Goal: Task Accomplishment & Management: Manage account settings

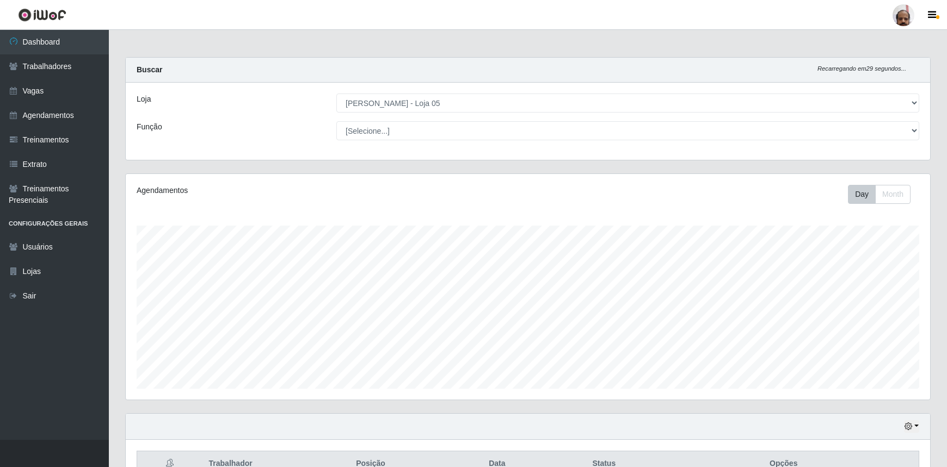
select select "252"
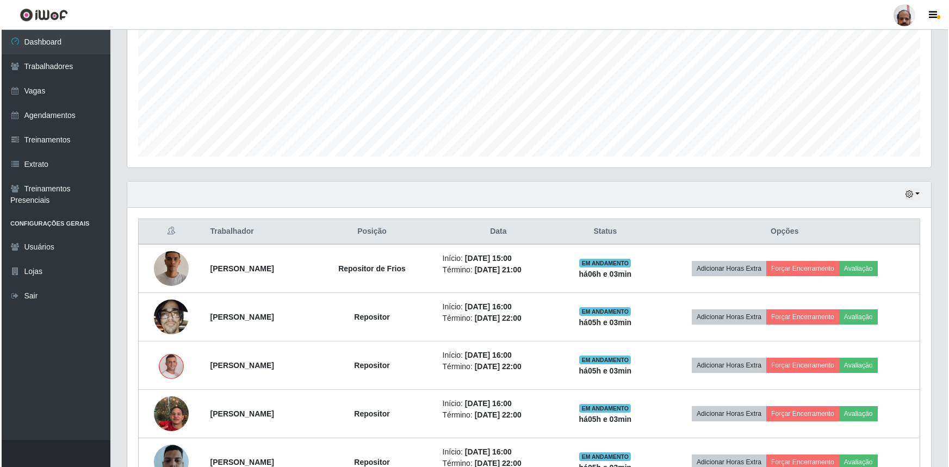
scroll to position [232, 0]
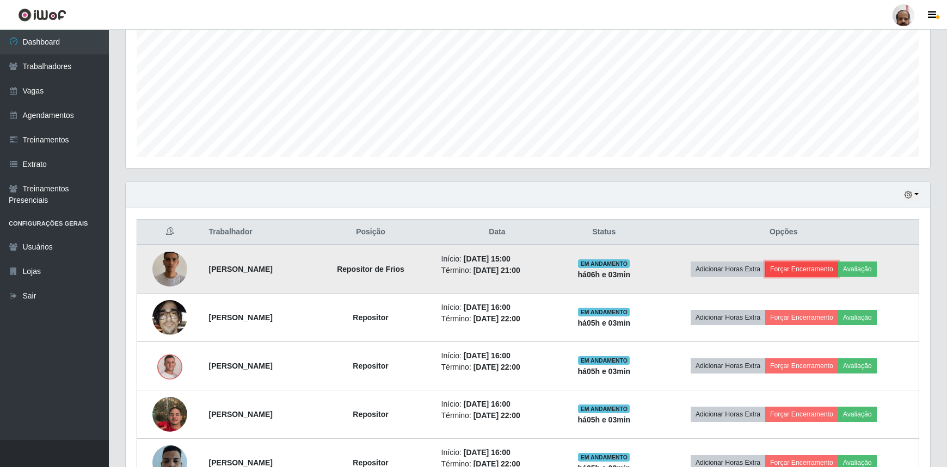
click at [816, 263] on button "Forçar Encerramento" at bounding box center [801, 269] width 73 height 15
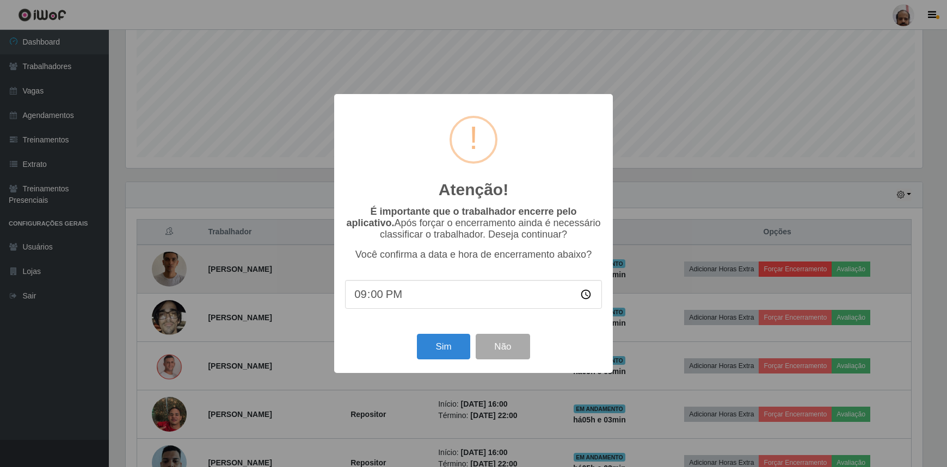
scroll to position [226, 799]
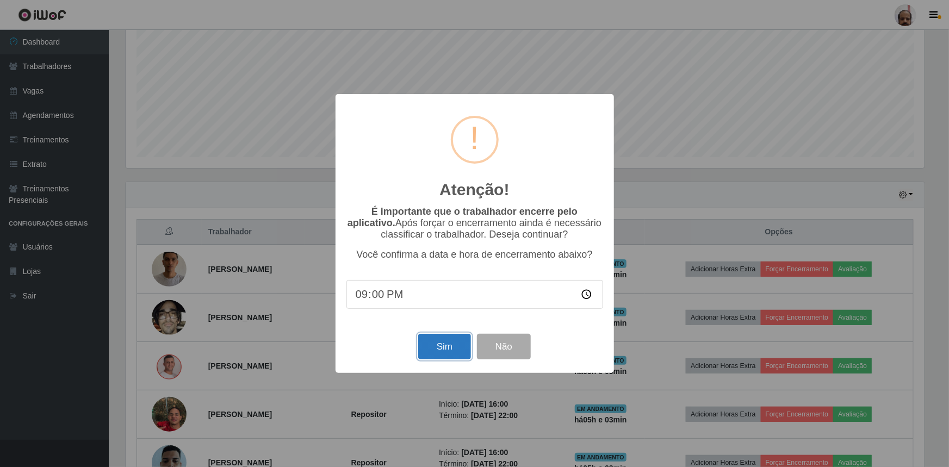
click at [452, 342] on button "Sim" at bounding box center [444, 347] width 53 height 26
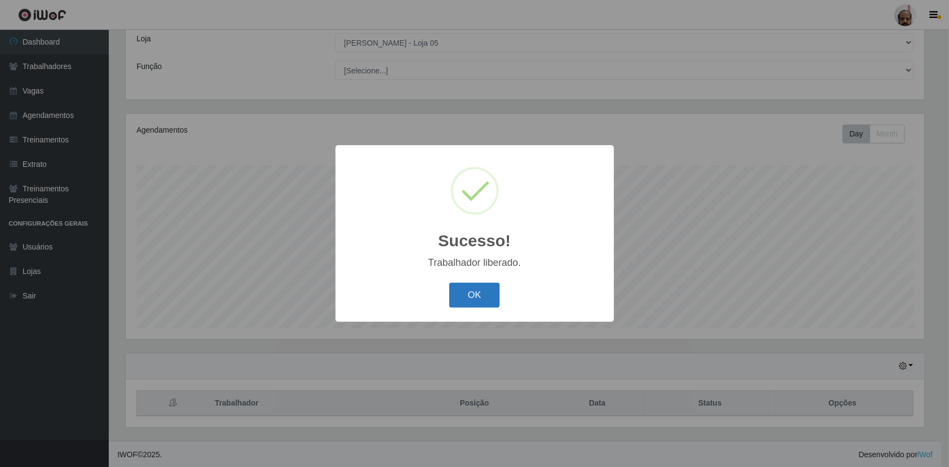
click at [467, 294] on button "OK" at bounding box center [474, 296] width 51 height 26
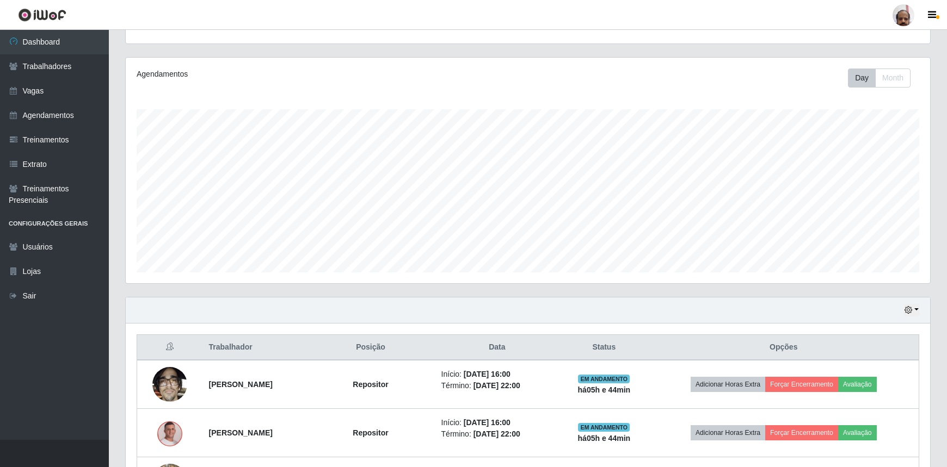
scroll to position [110, 0]
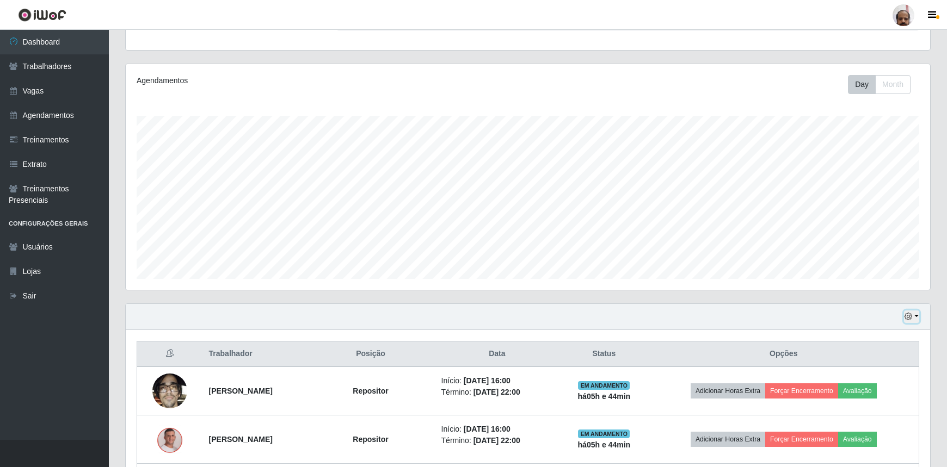
click at [910, 319] on icon "button" at bounding box center [908, 317] width 8 height 8
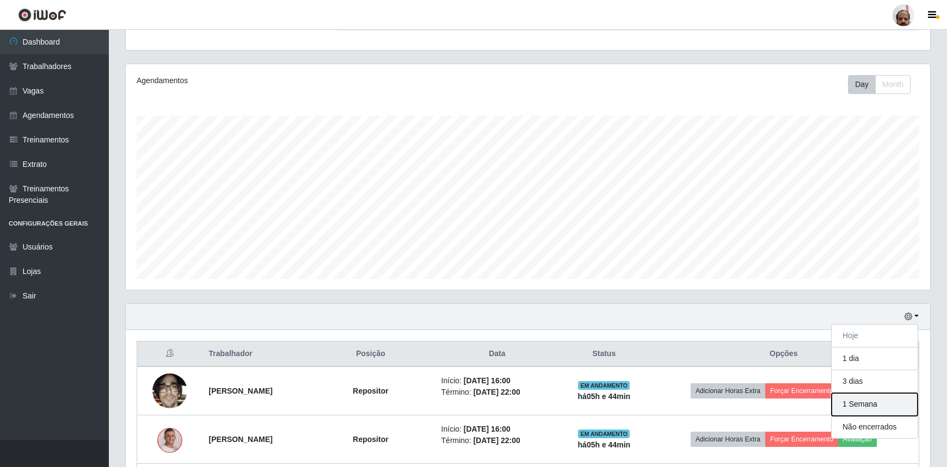
click at [854, 410] on button "1 Semana" at bounding box center [874, 404] width 86 height 23
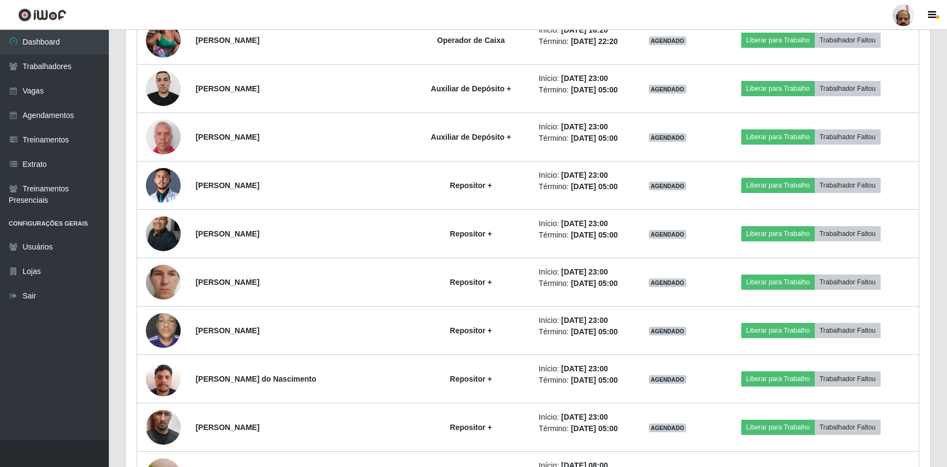
scroll to position [3028, 0]
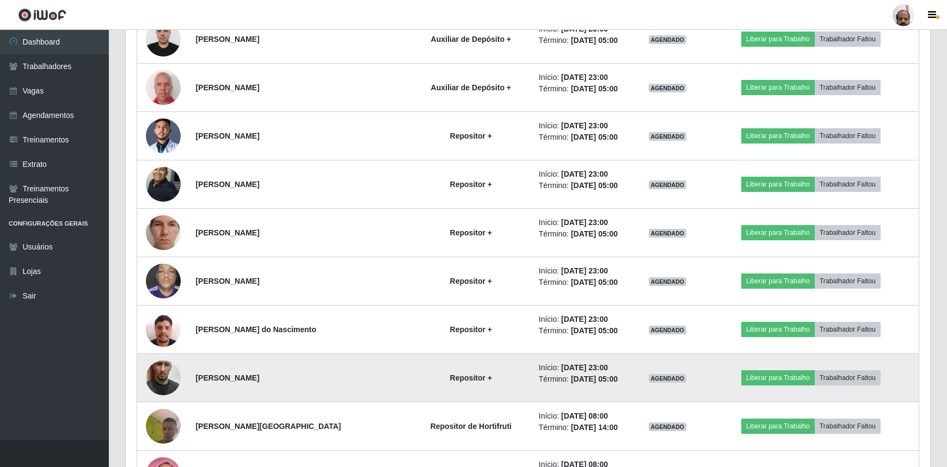
click at [158, 375] on img at bounding box center [163, 378] width 35 height 62
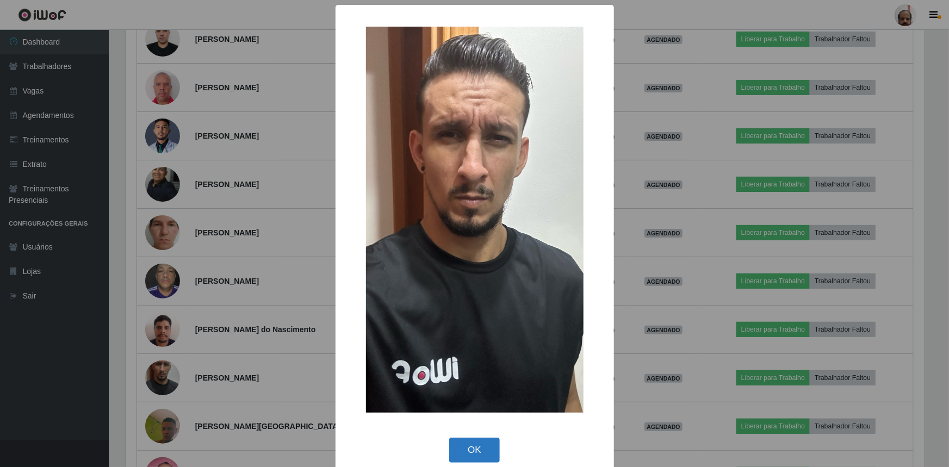
click at [459, 449] on button "OK" at bounding box center [474, 451] width 51 height 26
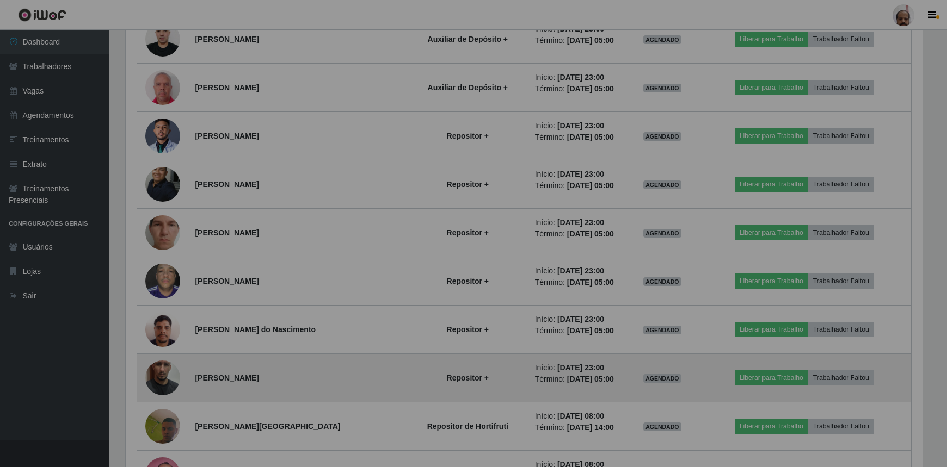
scroll to position [226, 804]
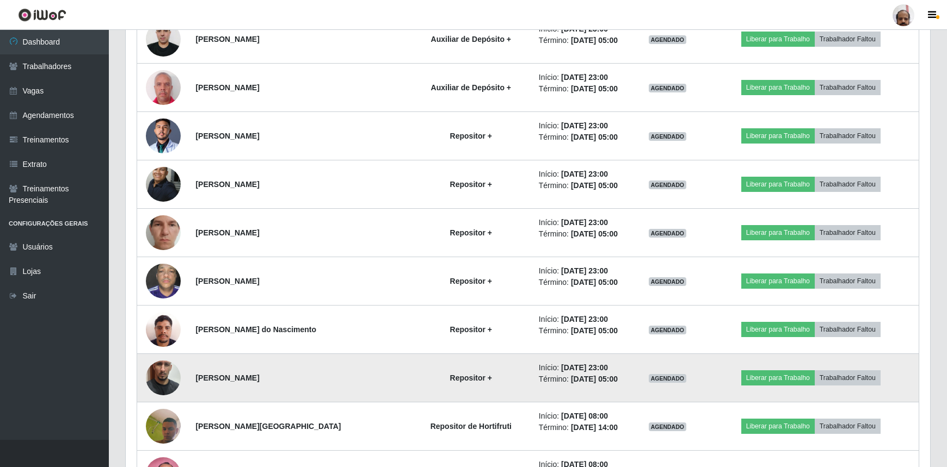
click at [159, 373] on img at bounding box center [163, 378] width 35 height 62
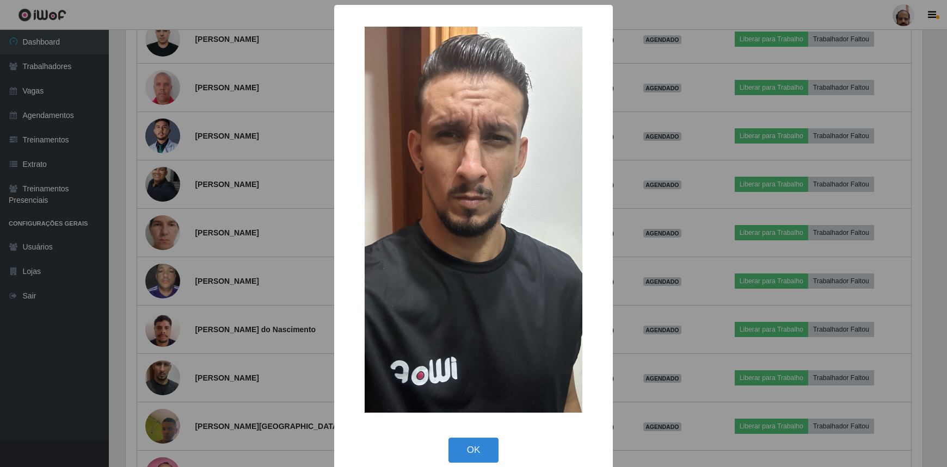
scroll to position [226, 799]
click at [476, 452] on button "OK" at bounding box center [474, 451] width 51 height 26
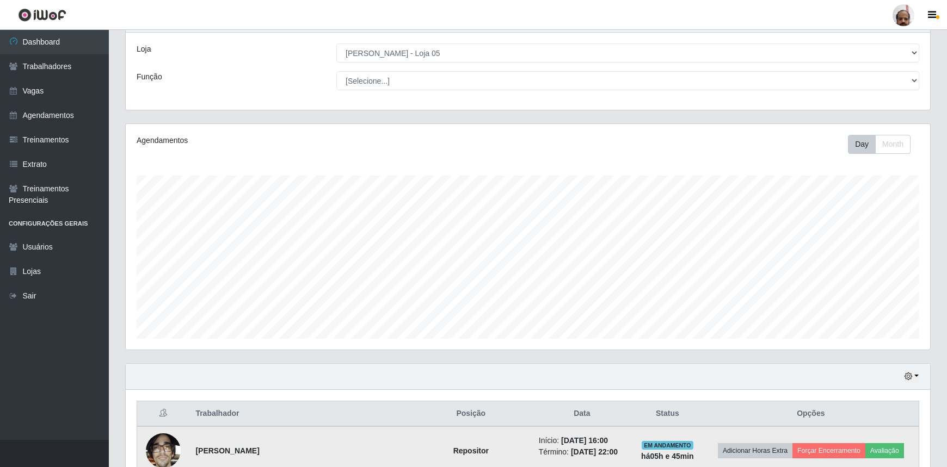
scroll to position [98, 0]
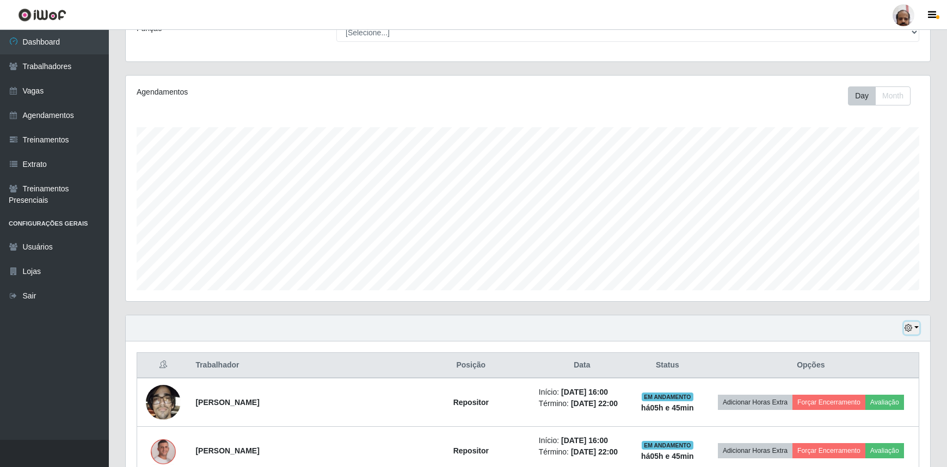
click at [912, 330] on icon "button" at bounding box center [908, 328] width 8 height 8
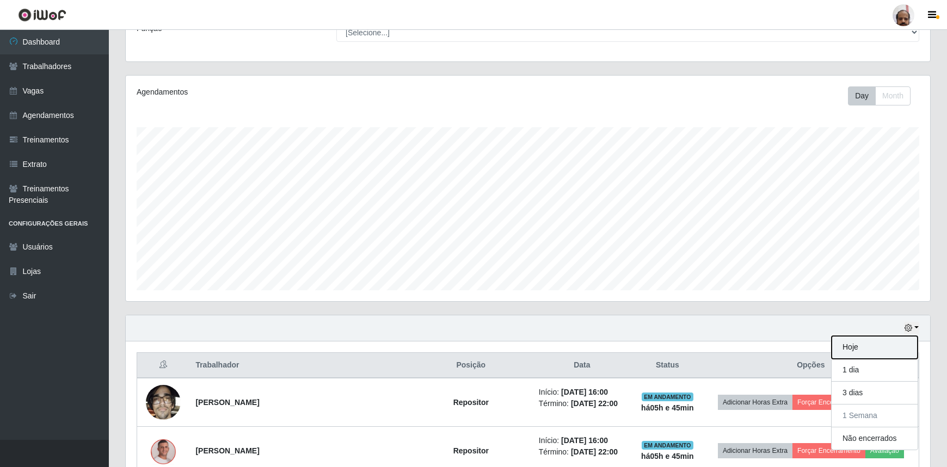
click at [866, 348] on button "Hoje" at bounding box center [874, 347] width 86 height 23
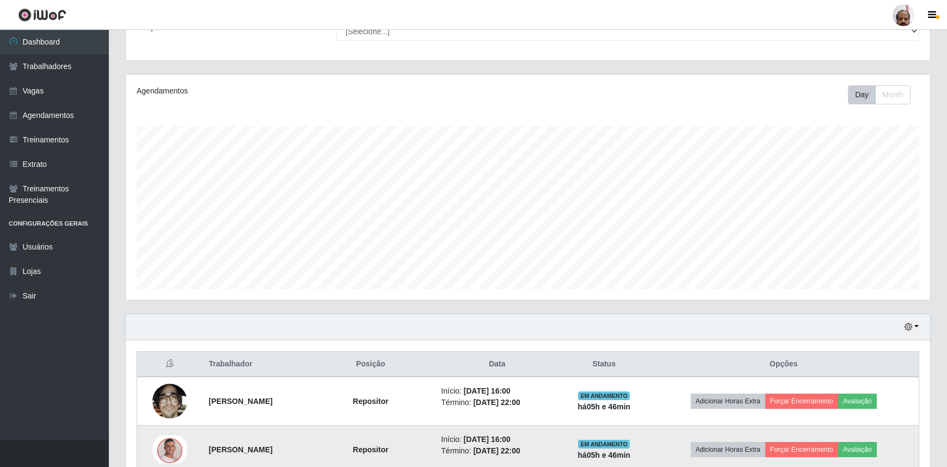
scroll to position [197, 0]
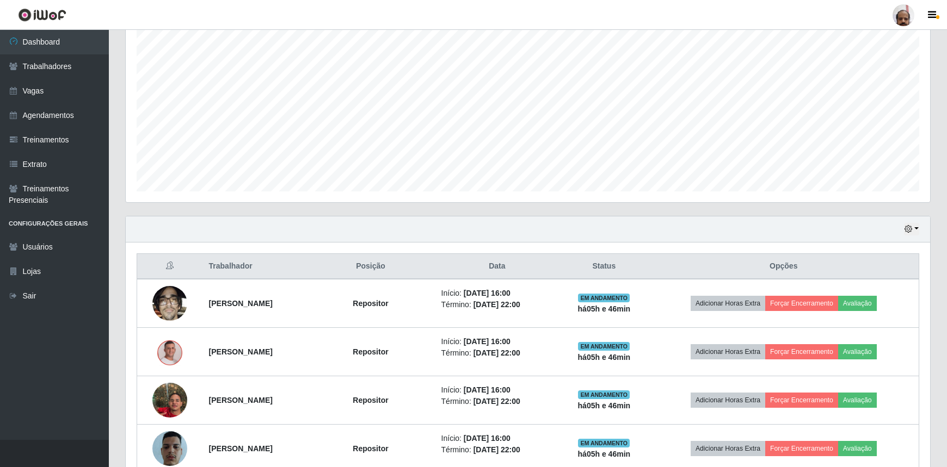
click at [919, 229] on div "Hoje 1 dia 3 dias 1 Semana Não encerrados" at bounding box center [528, 230] width 804 height 26
click at [907, 230] on icon "button" at bounding box center [908, 229] width 8 height 8
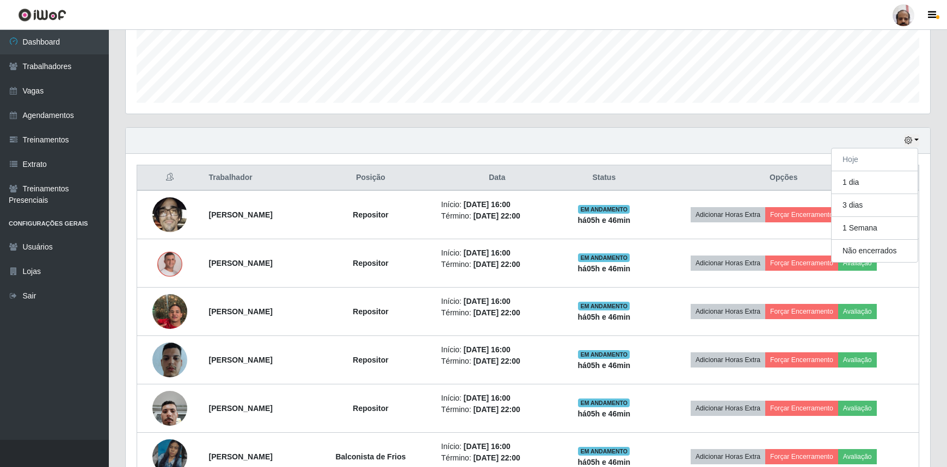
scroll to position [282, 0]
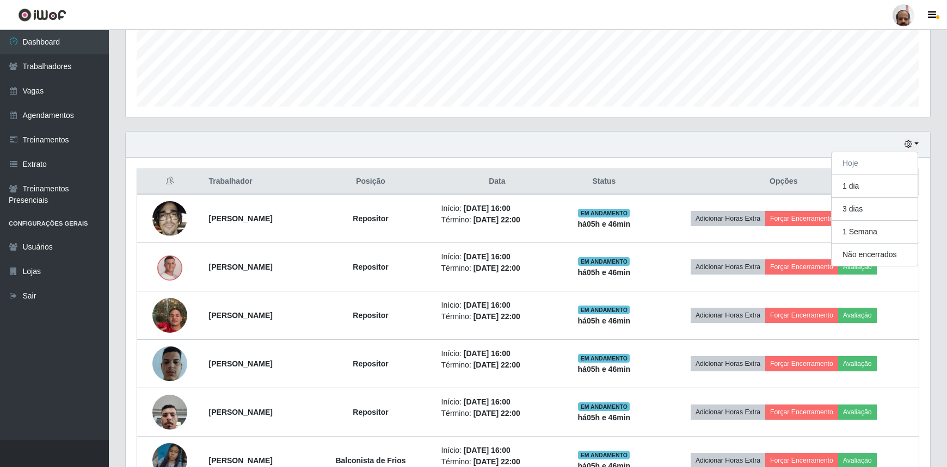
click at [683, 148] on div "Hoje 1 dia 3 dias 1 Semana Não encerrados" at bounding box center [528, 145] width 804 height 26
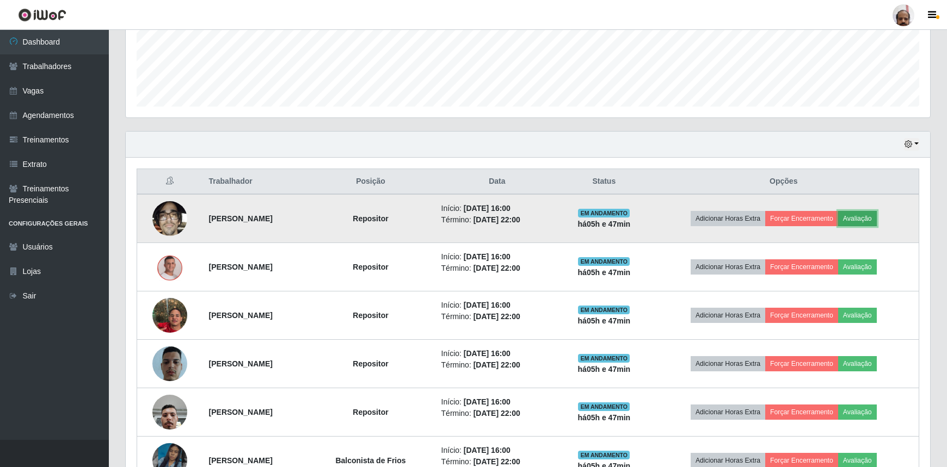
click at [876, 218] on button "Avaliação" at bounding box center [857, 218] width 39 height 15
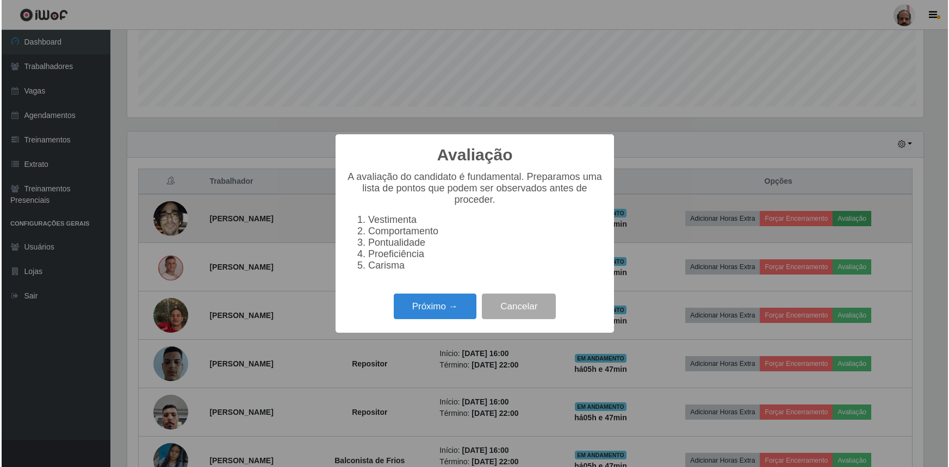
scroll to position [226, 799]
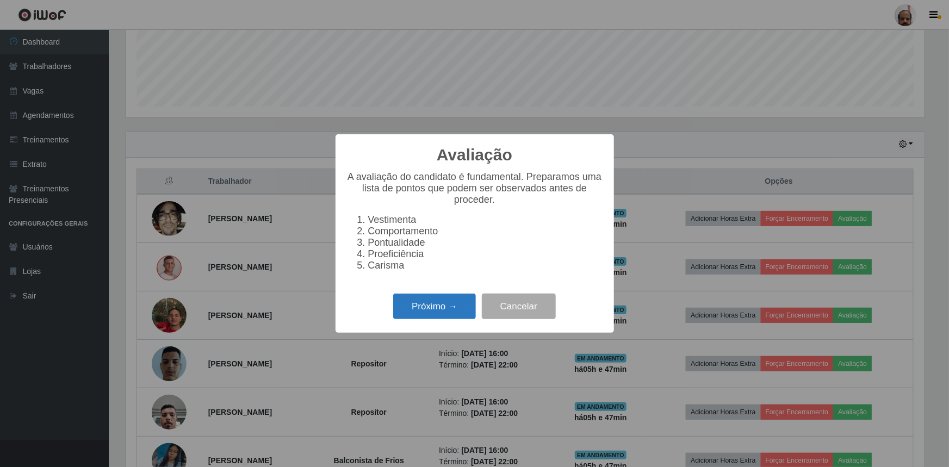
click at [426, 310] on button "Próximo →" at bounding box center [434, 307] width 83 height 26
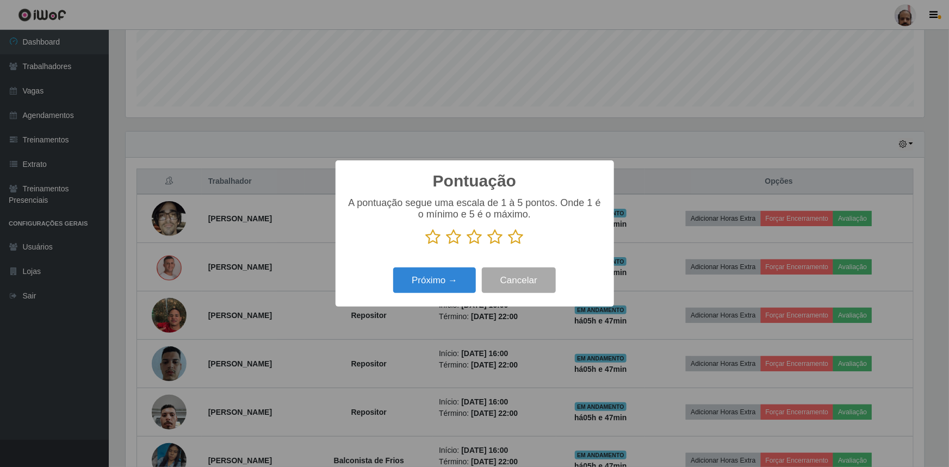
click at [510, 237] on icon at bounding box center [516, 237] width 15 height 16
click at [509, 245] on input "radio" at bounding box center [509, 245] width 0 height 0
click at [434, 276] on button "Próximo →" at bounding box center [434, 281] width 83 height 26
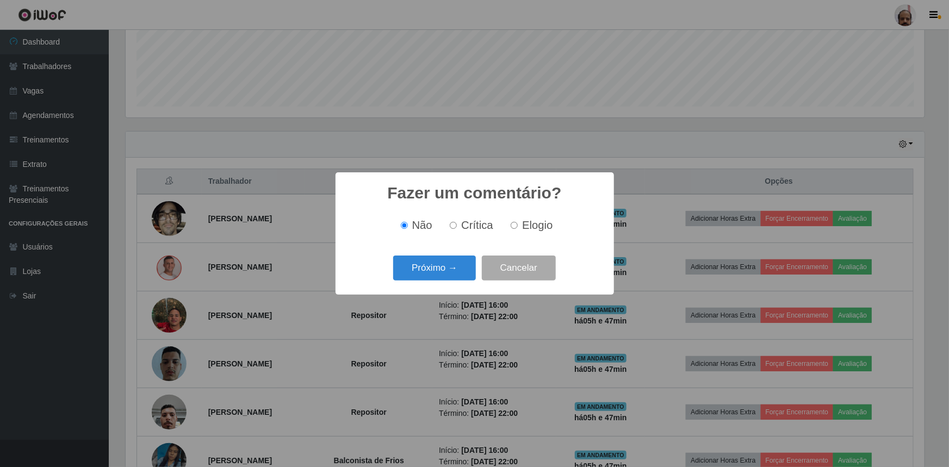
click at [544, 226] on span "Elogio" at bounding box center [537, 225] width 30 height 12
click at [518, 226] on input "Elogio" at bounding box center [514, 225] width 7 height 7
radio input "true"
click at [444, 268] on button "Próximo →" at bounding box center [434, 269] width 83 height 26
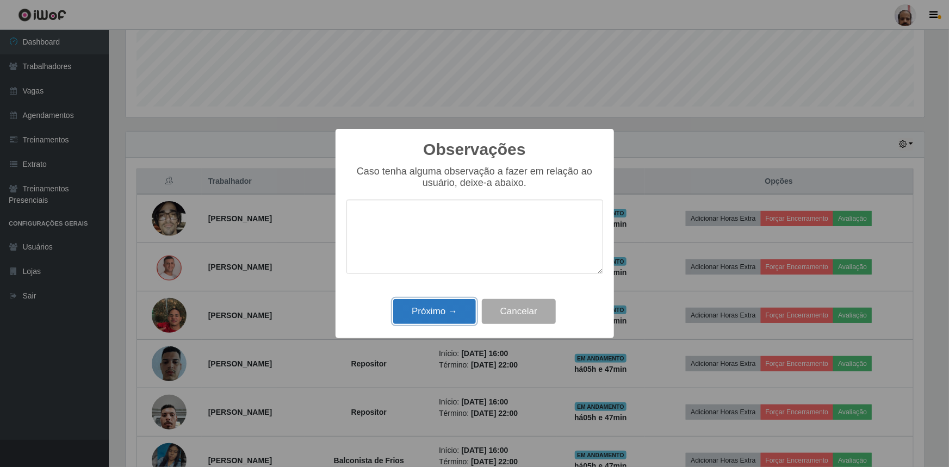
click at [439, 311] on button "Próximo →" at bounding box center [434, 312] width 83 height 26
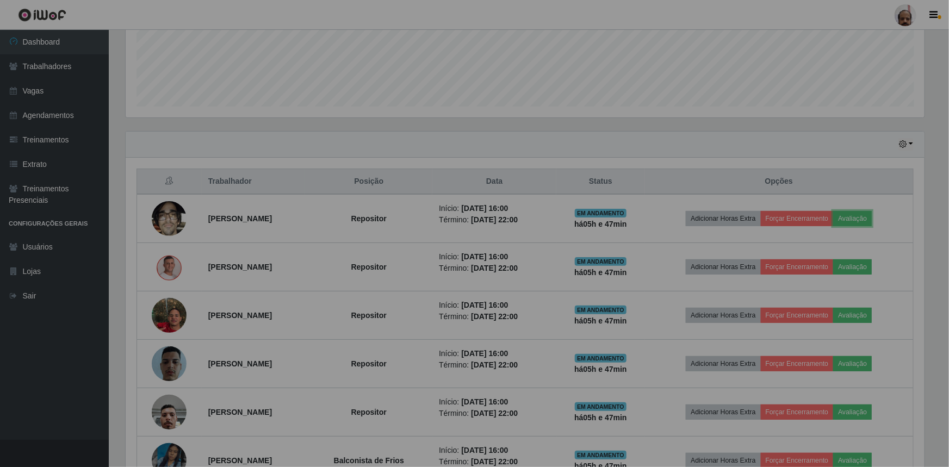
scroll to position [226, 804]
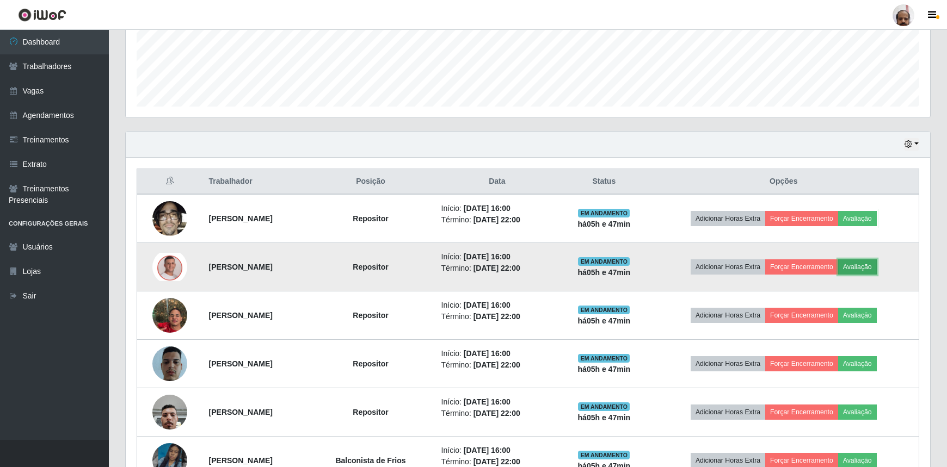
click at [876, 268] on button "Avaliação" at bounding box center [857, 267] width 39 height 15
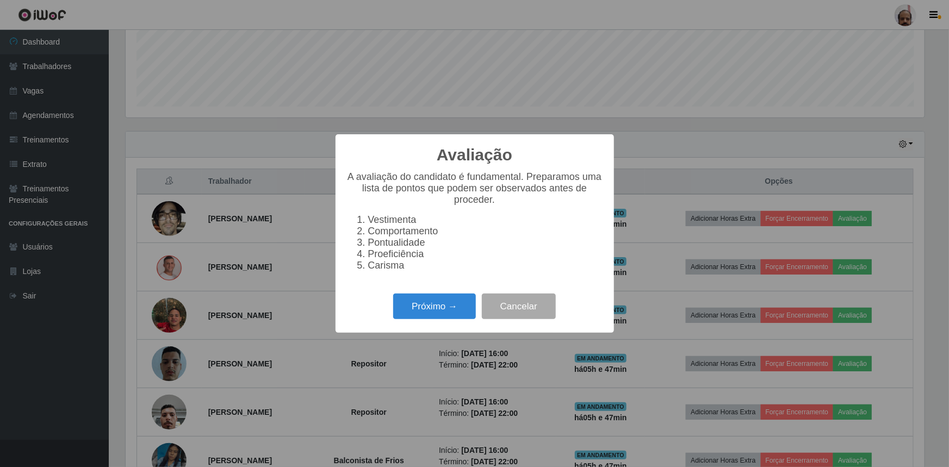
scroll to position [226, 799]
click at [452, 311] on button "Próximo →" at bounding box center [434, 307] width 83 height 26
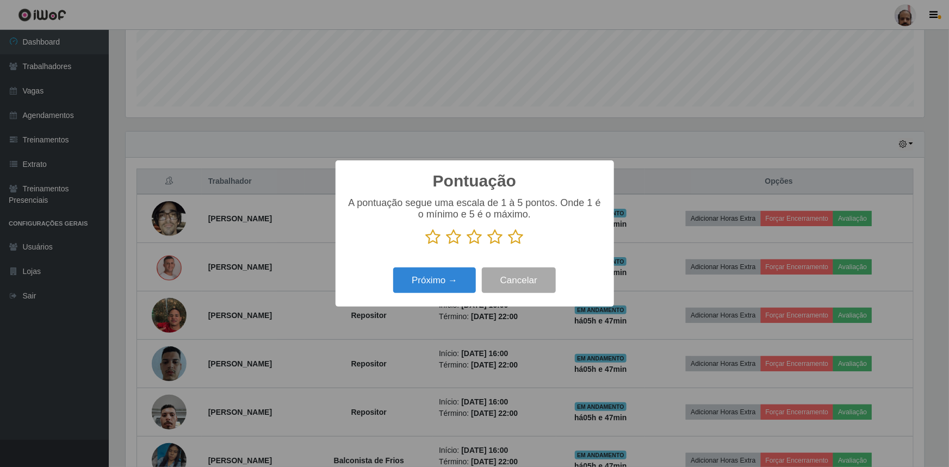
scroll to position [543834, 543260]
click at [517, 239] on icon at bounding box center [516, 237] width 15 height 16
click at [509, 245] on input "radio" at bounding box center [509, 245] width 0 height 0
click at [440, 287] on button "Próximo →" at bounding box center [434, 281] width 83 height 26
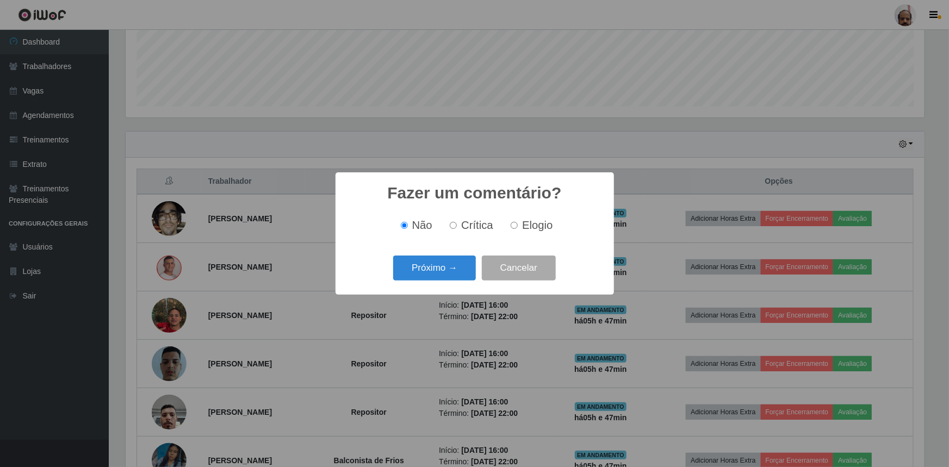
click at [532, 229] on span "Elogio" at bounding box center [537, 225] width 30 height 12
click at [518, 229] on input "Elogio" at bounding box center [514, 225] width 7 height 7
radio input "true"
click at [421, 277] on button "Próximo →" at bounding box center [434, 269] width 83 height 26
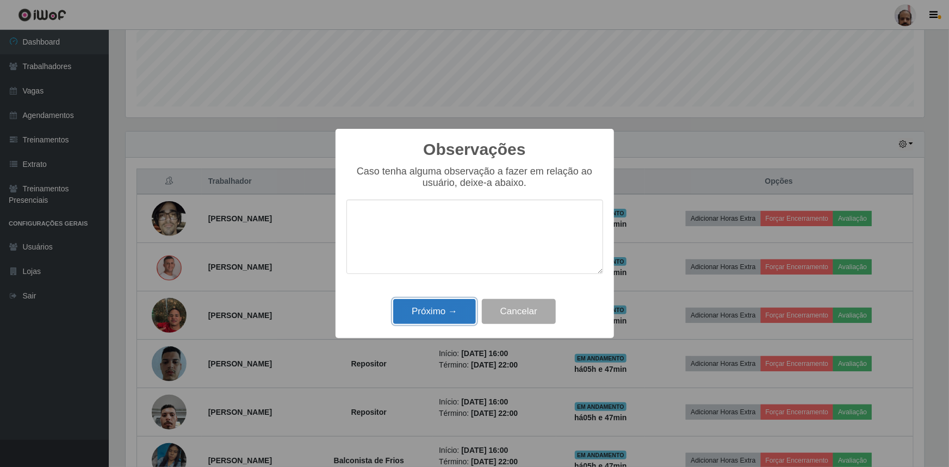
click at [448, 321] on button "Próximo →" at bounding box center [434, 312] width 83 height 26
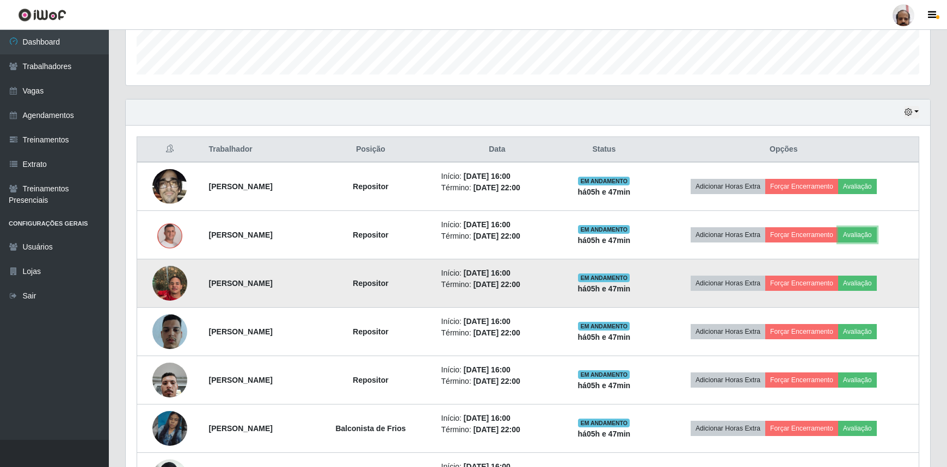
scroll to position [332, 0]
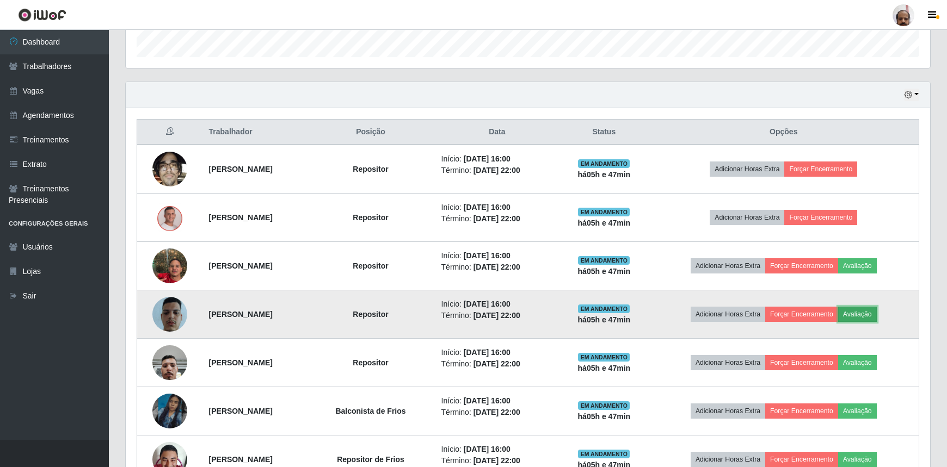
click at [876, 308] on button "Avaliação" at bounding box center [857, 314] width 39 height 15
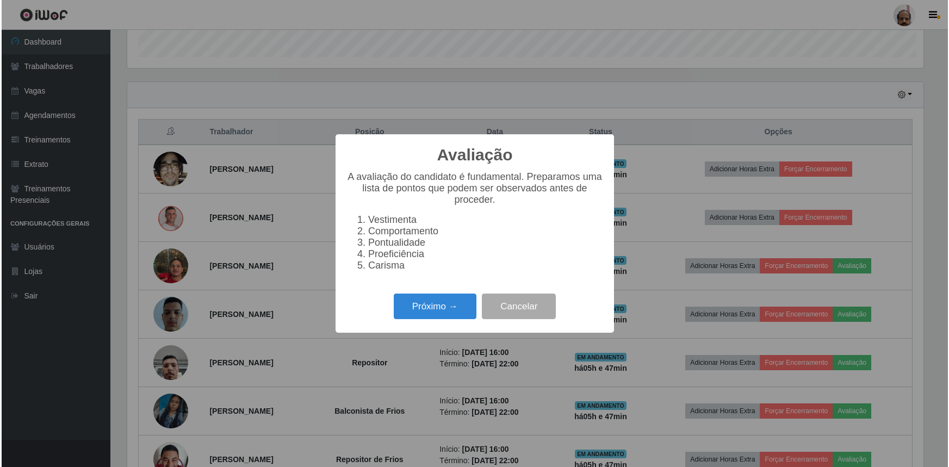
scroll to position [226, 799]
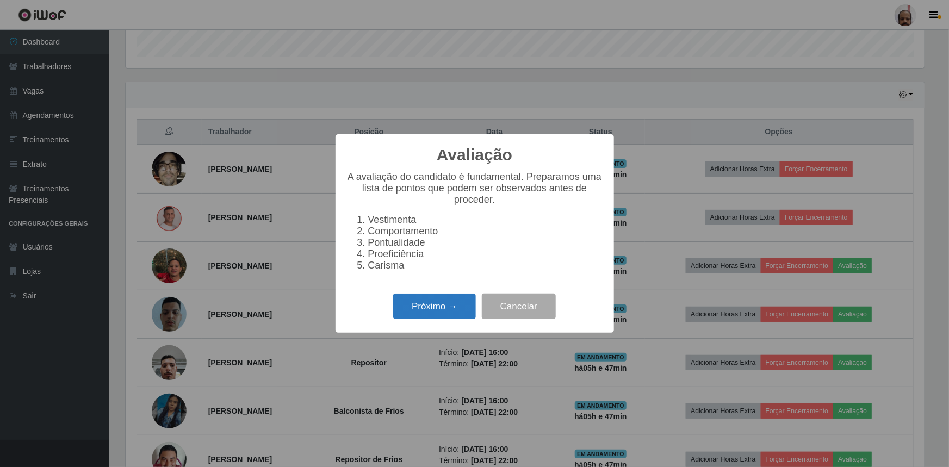
click at [457, 309] on button "Próximo →" at bounding box center [434, 307] width 83 height 26
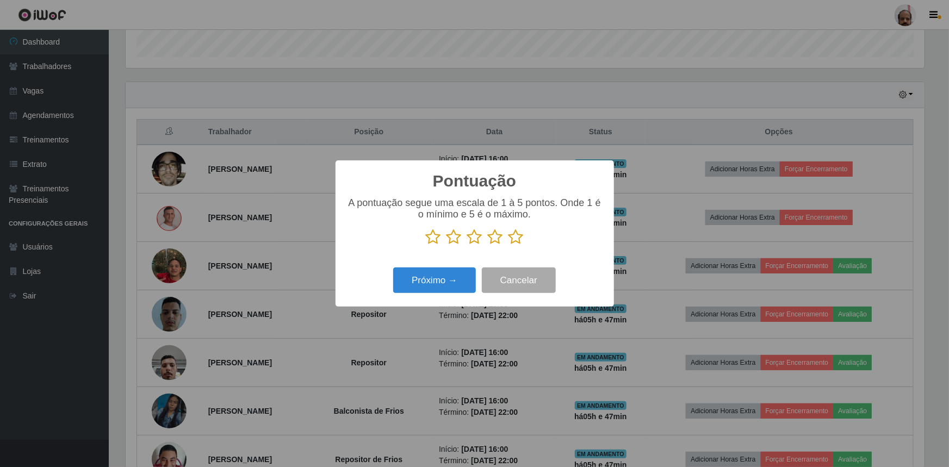
scroll to position [543834, 543260]
click at [515, 242] on icon at bounding box center [516, 237] width 15 height 16
click at [509, 245] on input "radio" at bounding box center [509, 245] width 0 height 0
click at [444, 291] on button "Próximo →" at bounding box center [434, 281] width 83 height 26
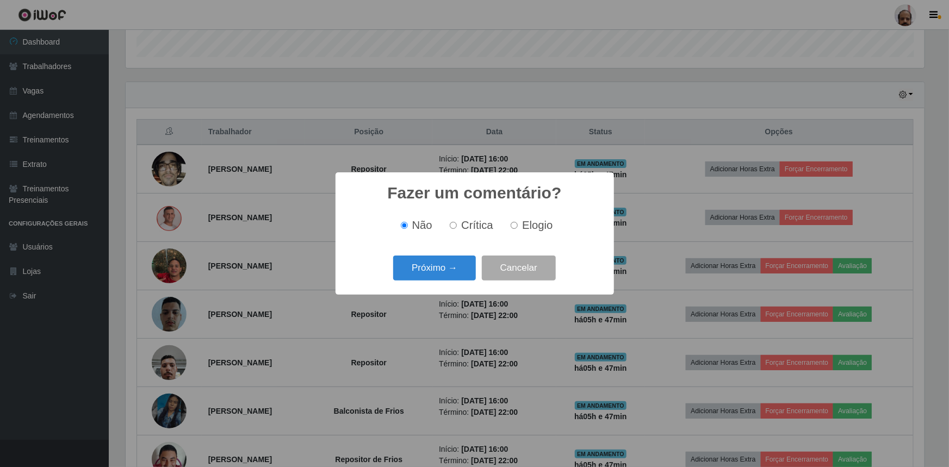
drag, startPoint x: 532, startPoint y: 224, endPoint x: 508, endPoint y: 249, distance: 34.6
click at [533, 224] on span "Elogio" at bounding box center [537, 225] width 30 height 12
click at [518, 224] on input "Elogio" at bounding box center [514, 225] width 7 height 7
radio input "true"
click at [434, 275] on button "Próximo →" at bounding box center [434, 269] width 83 height 26
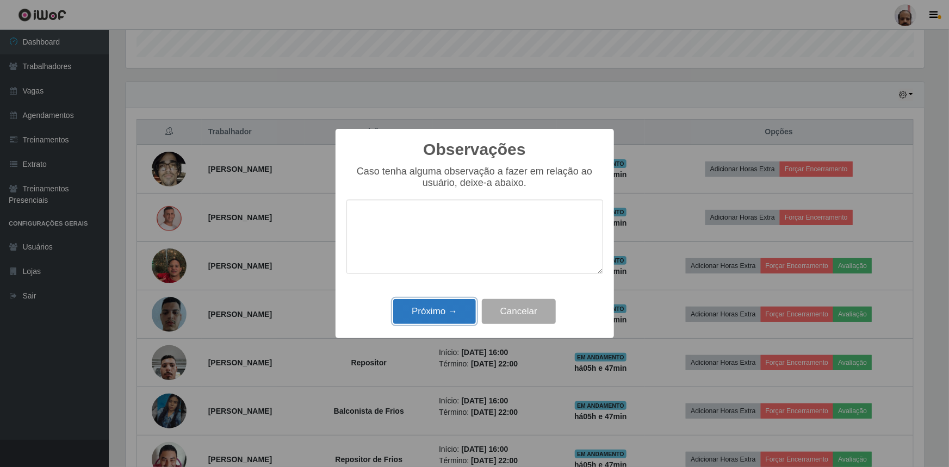
click at [435, 309] on button "Próximo →" at bounding box center [434, 312] width 83 height 26
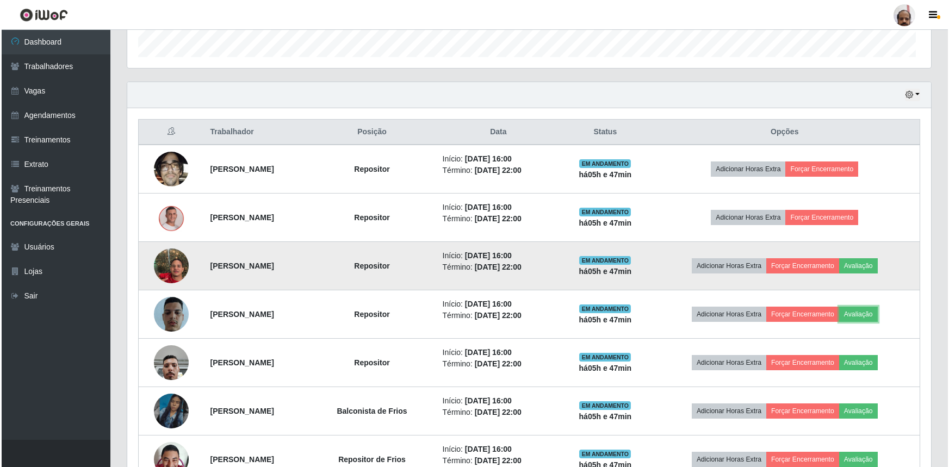
scroll to position [226, 804]
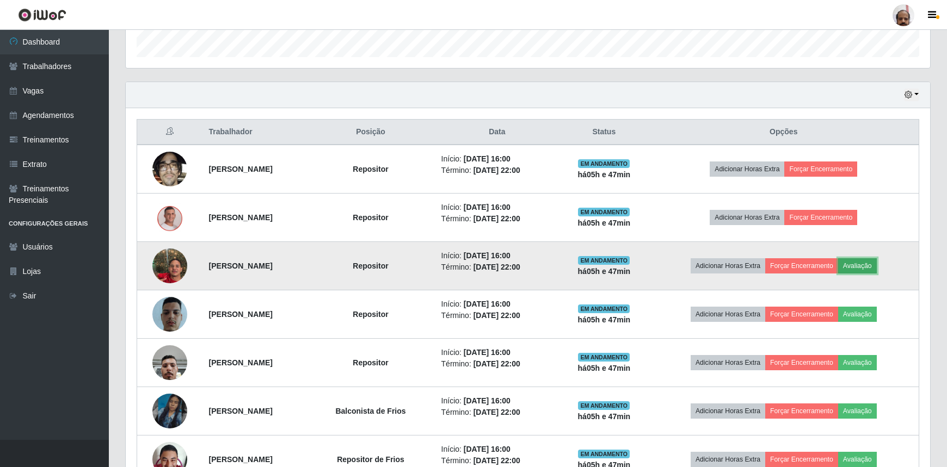
click at [876, 264] on button "Avaliação" at bounding box center [857, 265] width 39 height 15
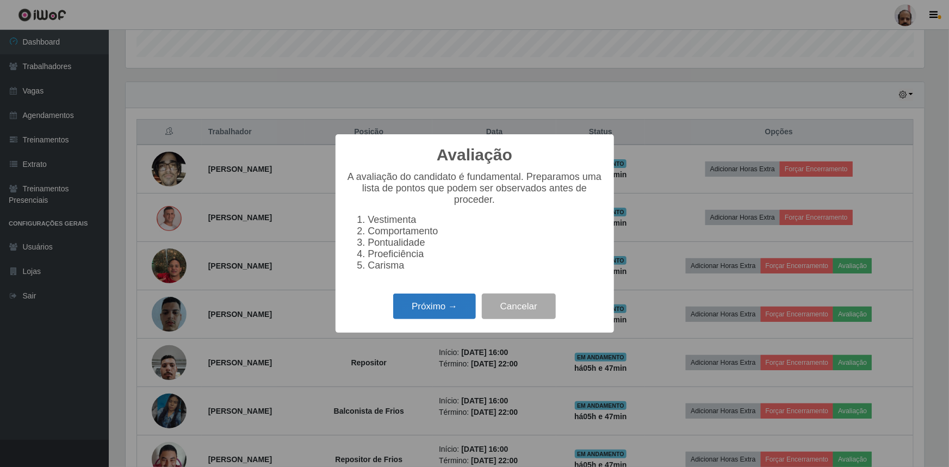
click at [433, 305] on button "Próximo →" at bounding box center [434, 307] width 83 height 26
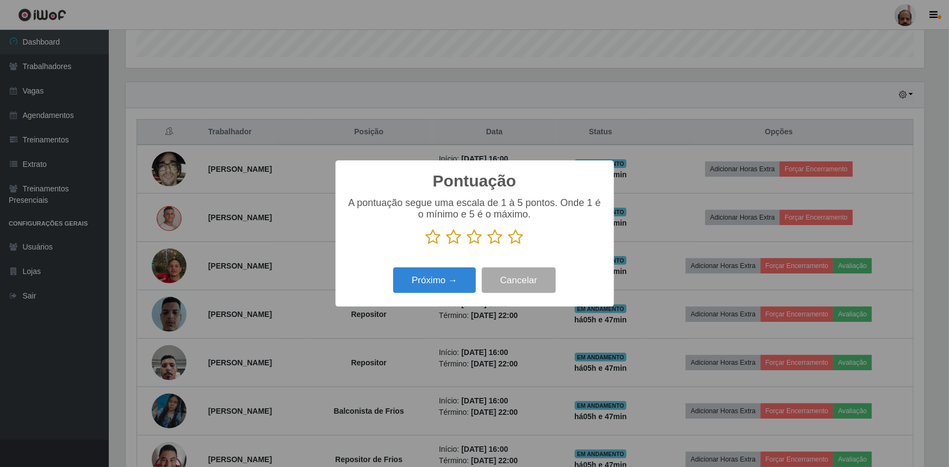
click at [523, 240] on icon at bounding box center [516, 237] width 15 height 16
click at [509, 245] on input "radio" at bounding box center [509, 245] width 0 height 0
click at [426, 281] on button "Próximo →" at bounding box center [434, 281] width 83 height 26
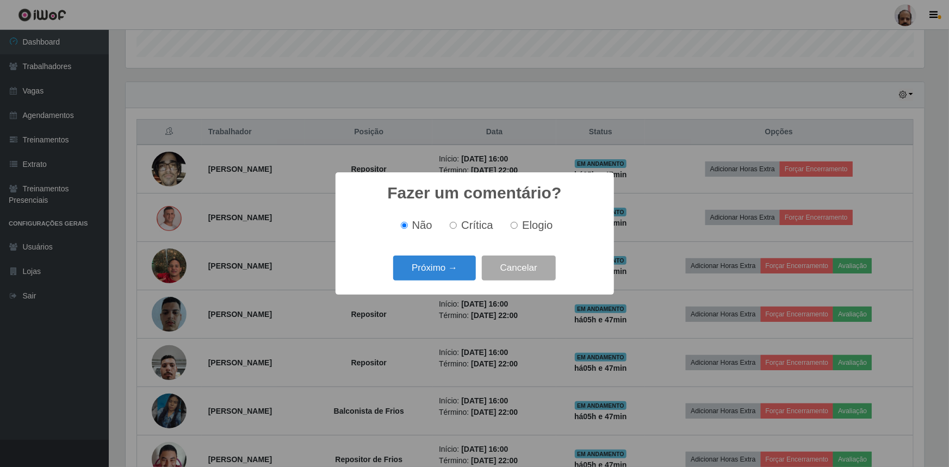
click at [516, 223] on input "Elogio" at bounding box center [514, 225] width 7 height 7
radio input "true"
click at [442, 271] on button "Próximo →" at bounding box center [434, 269] width 83 height 26
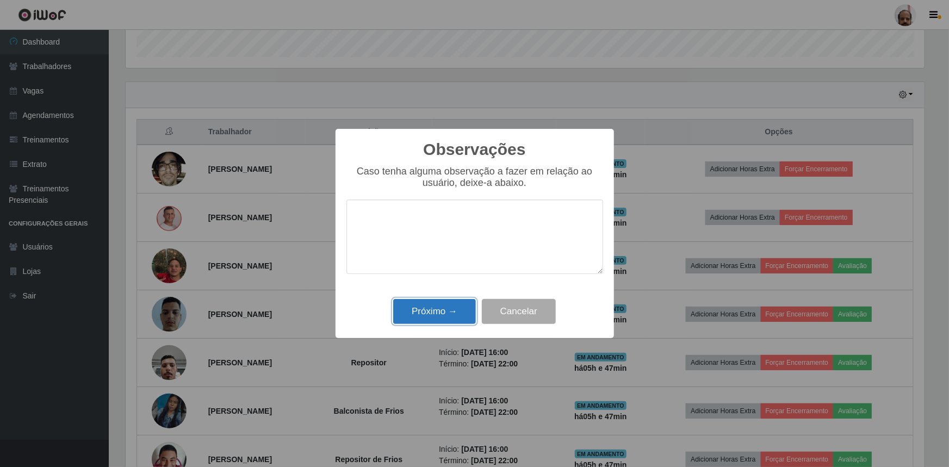
click at [441, 310] on button "Próximo →" at bounding box center [434, 312] width 83 height 26
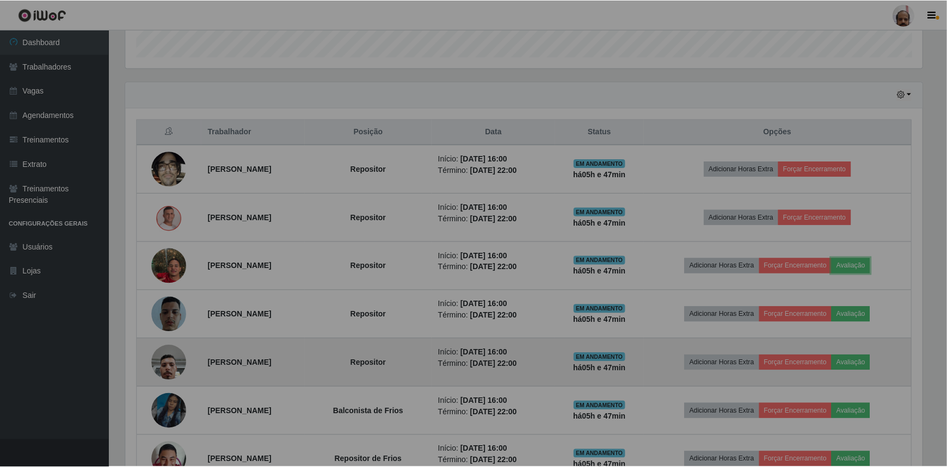
scroll to position [226, 804]
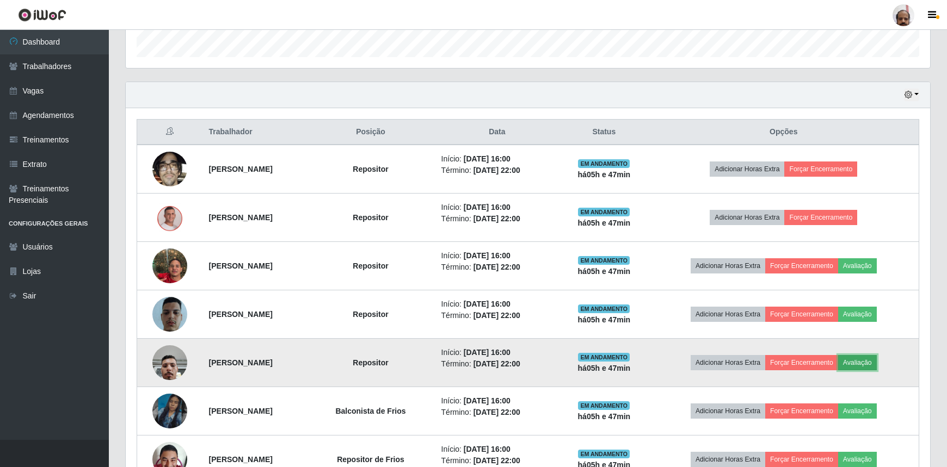
click at [876, 362] on button "Avaliação" at bounding box center [857, 362] width 39 height 15
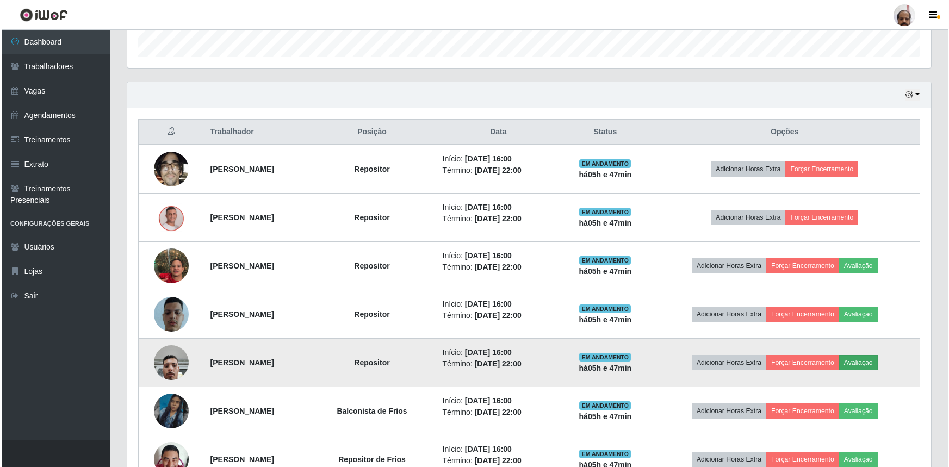
scroll to position [0, 0]
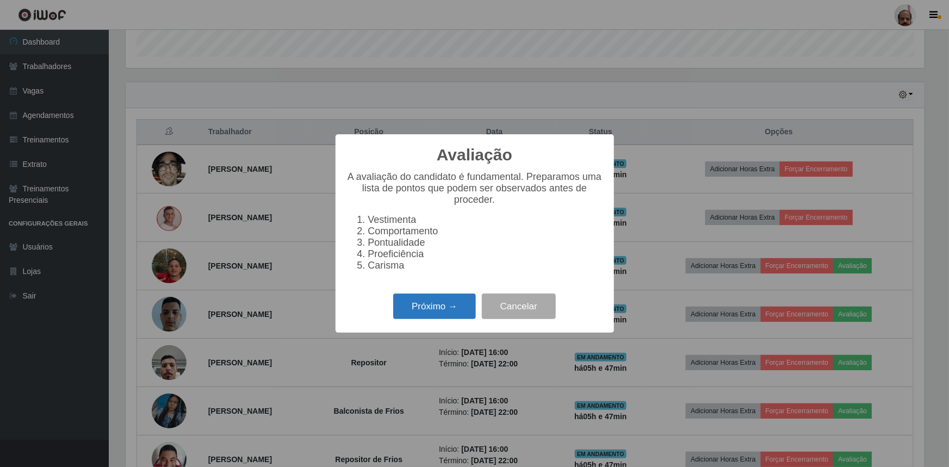
click at [413, 308] on button "Próximo →" at bounding box center [434, 307] width 83 height 26
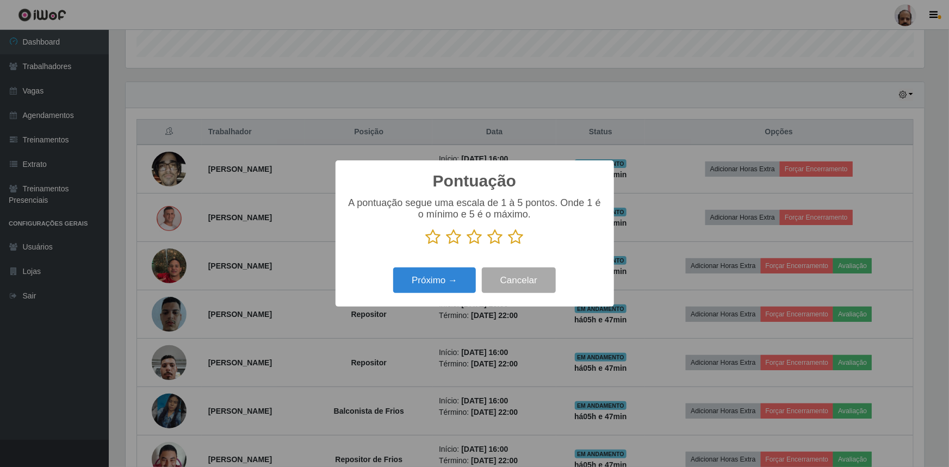
click at [515, 240] on icon at bounding box center [516, 237] width 15 height 16
click at [509, 245] on input "radio" at bounding box center [509, 245] width 0 height 0
click at [421, 285] on button "Próximo →" at bounding box center [434, 281] width 83 height 26
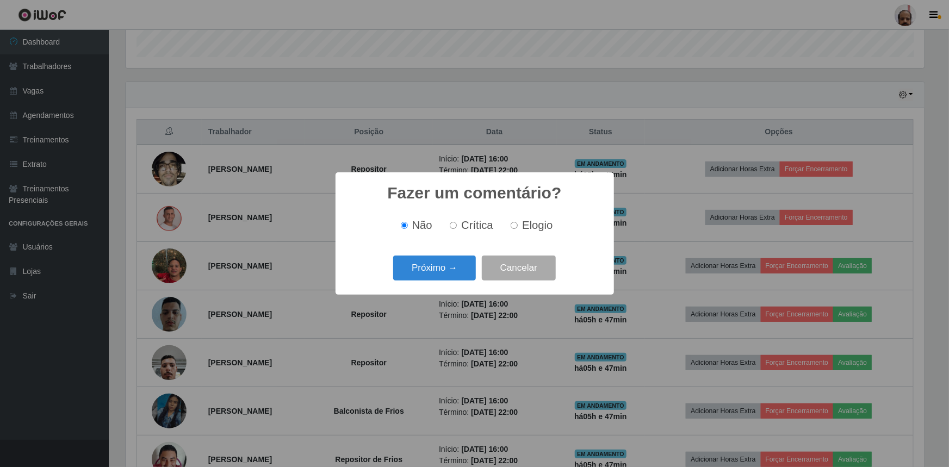
click at [540, 223] on span "Elogio" at bounding box center [537, 225] width 30 height 12
click at [518, 223] on input "Elogio" at bounding box center [514, 225] width 7 height 7
radio input "true"
click at [447, 270] on button "Próximo →" at bounding box center [434, 269] width 83 height 26
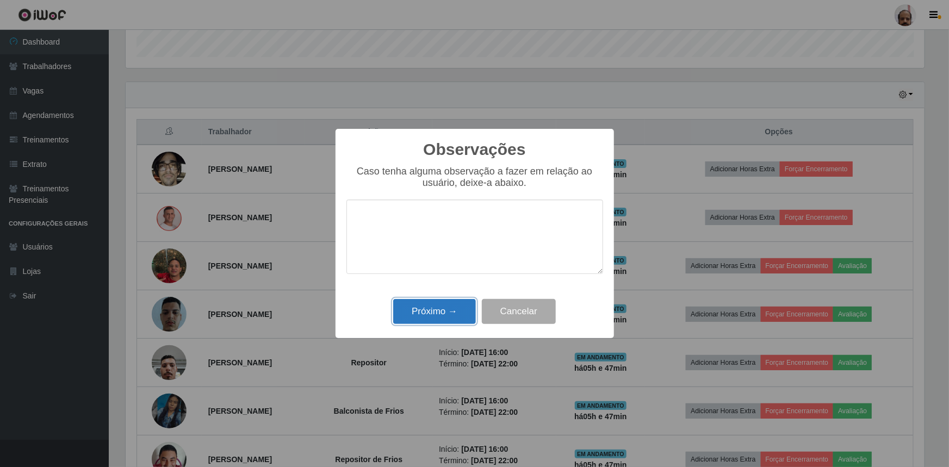
click at [444, 308] on button "Próximo →" at bounding box center [434, 312] width 83 height 26
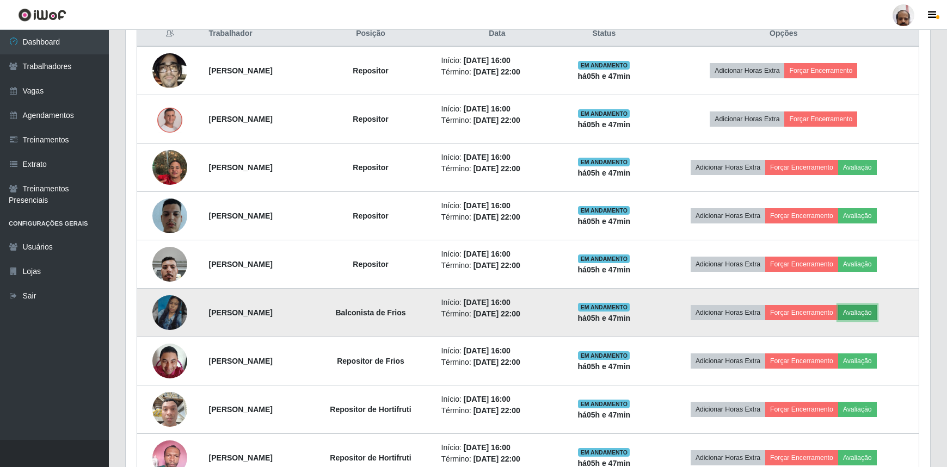
click at [876, 314] on button "Avaliação" at bounding box center [857, 312] width 39 height 15
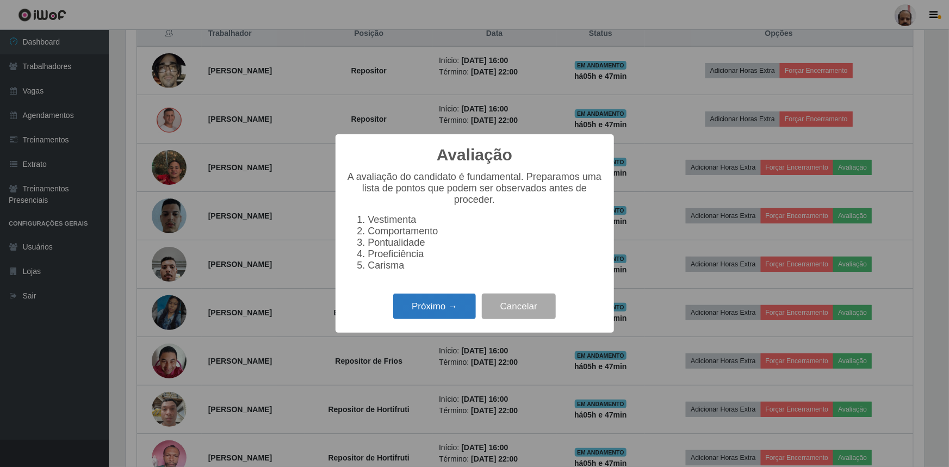
click at [439, 312] on button "Próximo →" at bounding box center [434, 307] width 83 height 26
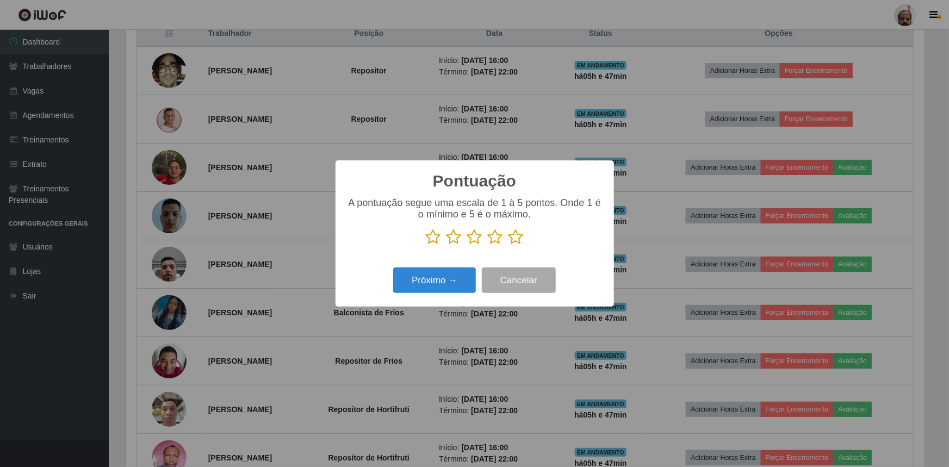
click at [521, 242] on icon at bounding box center [516, 237] width 15 height 16
click at [509, 245] on input "radio" at bounding box center [509, 245] width 0 height 0
click at [438, 283] on button "Próximo →" at bounding box center [434, 281] width 83 height 26
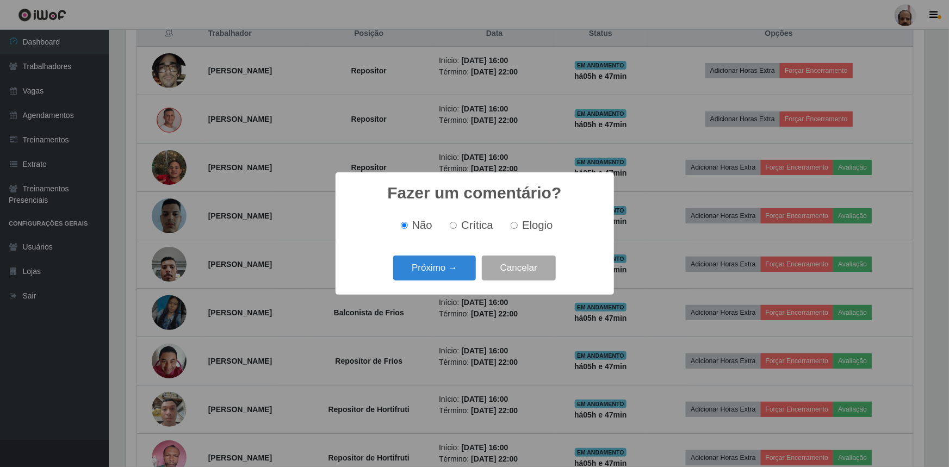
click at [529, 223] on span "Elogio" at bounding box center [537, 225] width 30 height 12
click at [518, 223] on input "Elogio" at bounding box center [514, 225] width 7 height 7
radio input "true"
click at [403, 276] on button "Próximo →" at bounding box center [434, 269] width 83 height 26
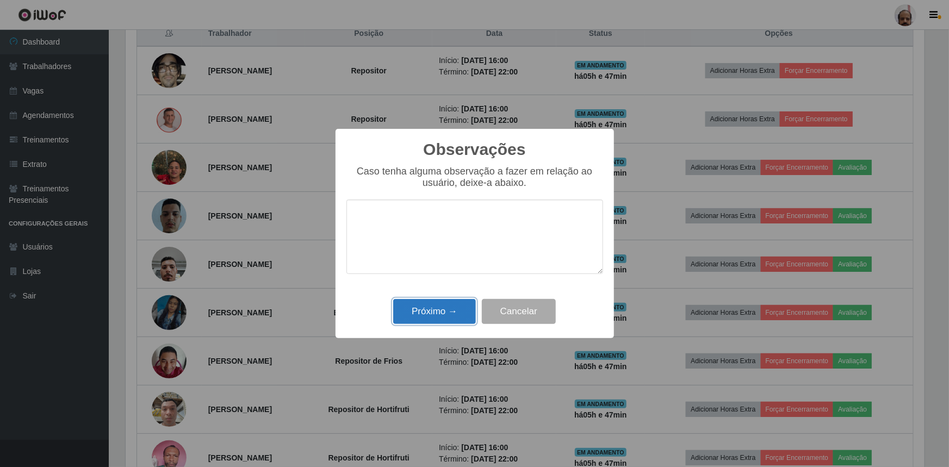
click at [425, 305] on button "Próximo →" at bounding box center [434, 312] width 83 height 26
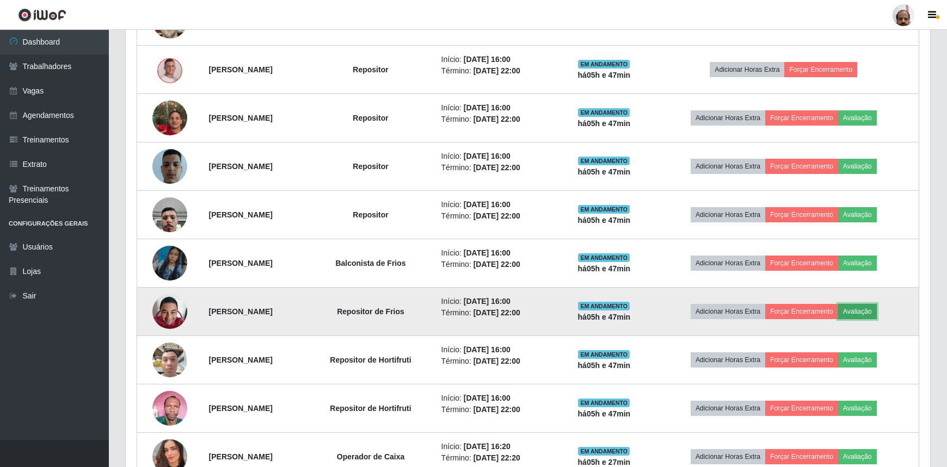
click at [870, 305] on button "Avaliação" at bounding box center [857, 311] width 39 height 15
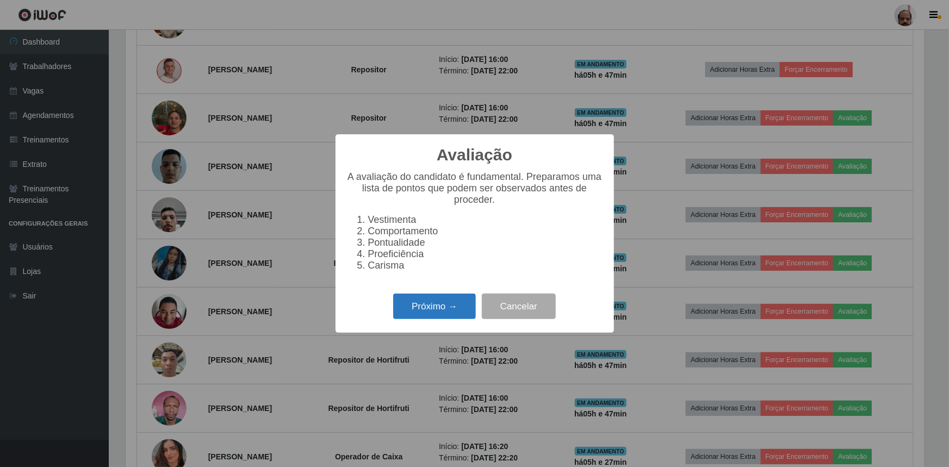
click at [411, 310] on button "Próximo →" at bounding box center [434, 307] width 83 height 26
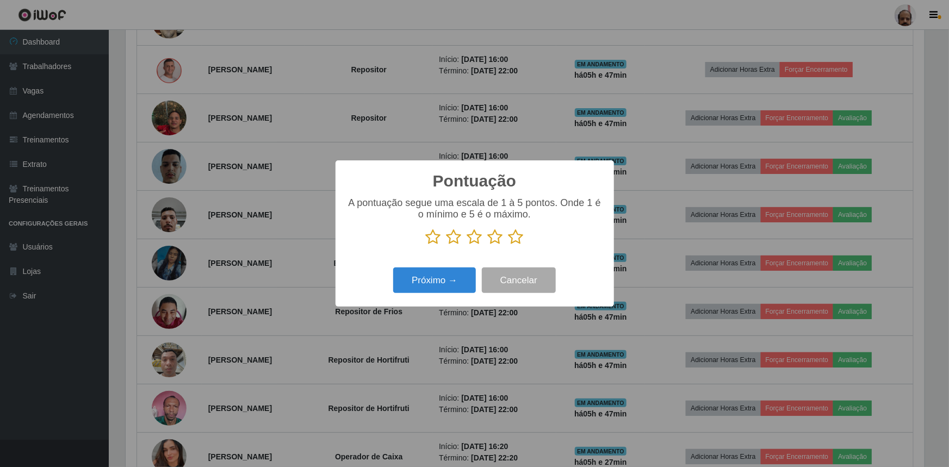
click at [517, 240] on icon at bounding box center [516, 237] width 15 height 16
click at [509, 245] on input "radio" at bounding box center [509, 245] width 0 height 0
click at [444, 276] on button "Próximo →" at bounding box center [434, 281] width 83 height 26
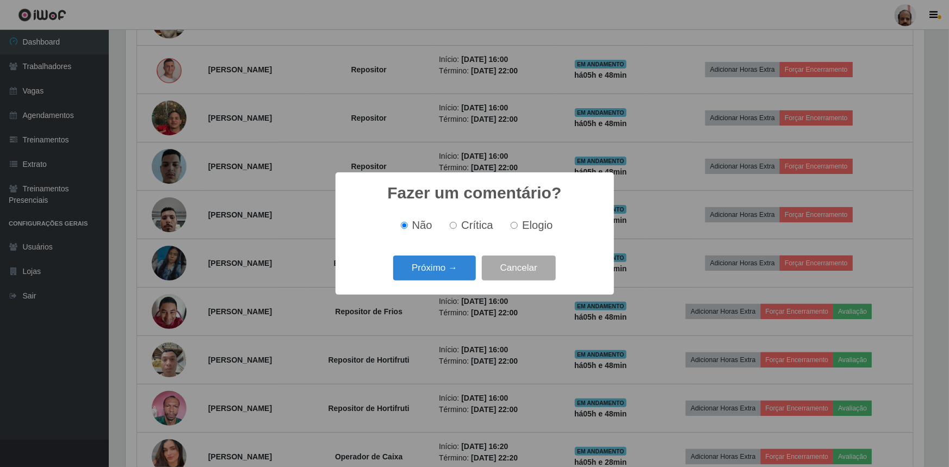
drag, startPoint x: 535, startPoint y: 226, endPoint x: 523, endPoint y: 233, distance: 14.2
click at [534, 227] on span "Elogio" at bounding box center [537, 225] width 30 height 12
click at [518, 227] on input "Elogio" at bounding box center [514, 225] width 7 height 7
radio input "true"
click at [434, 269] on button "Próximo →" at bounding box center [434, 269] width 83 height 26
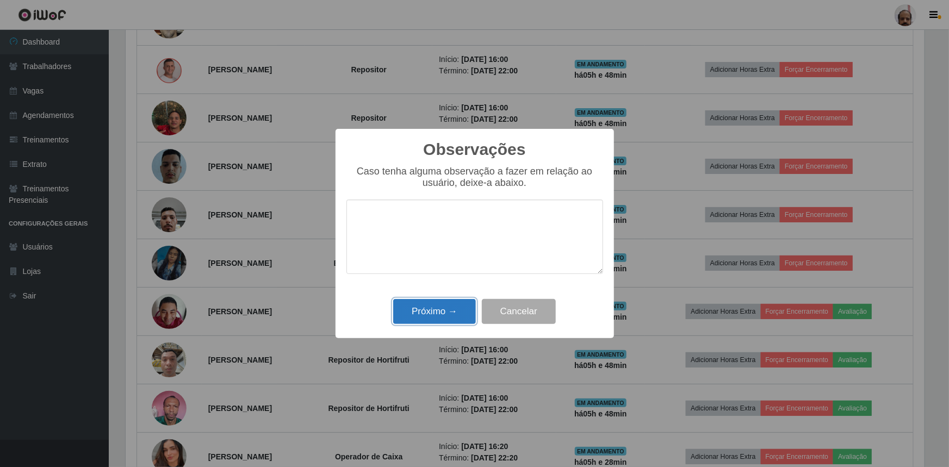
click at [441, 313] on button "Próximo →" at bounding box center [434, 312] width 83 height 26
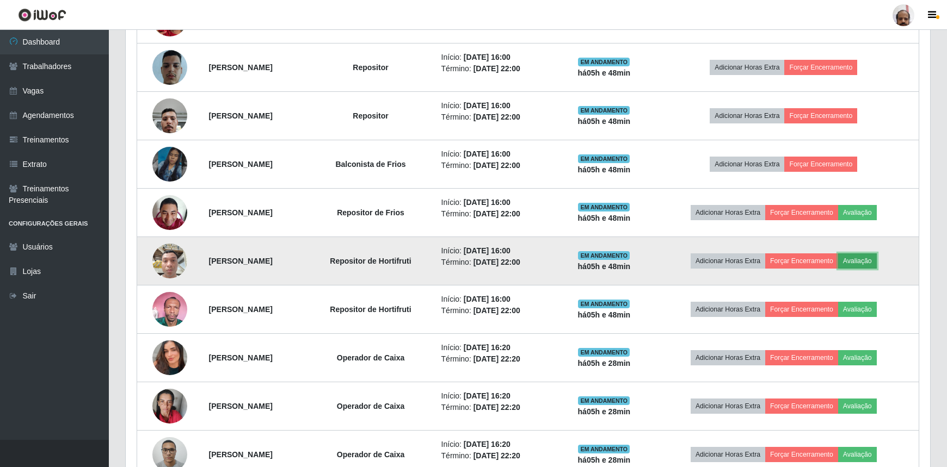
click at [873, 256] on button "Avaliação" at bounding box center [857, 261] width 39 height 15
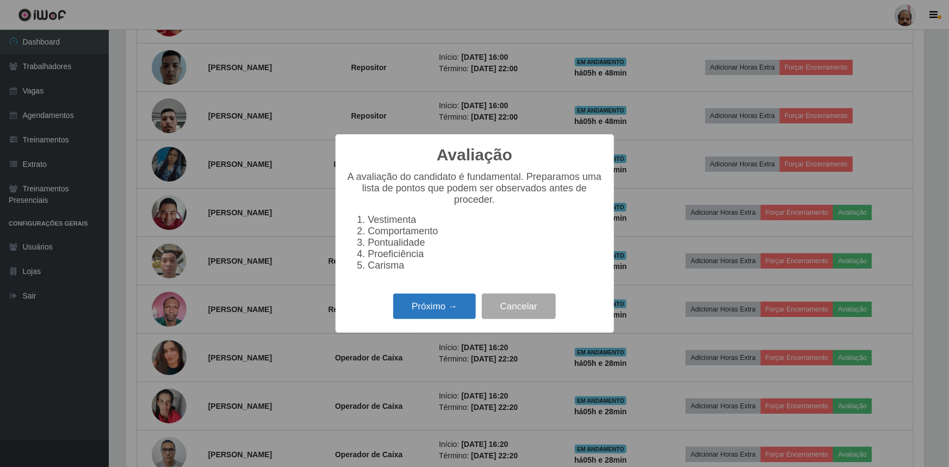
click at [422, 313] on button "Próximo →" at bounding box center [434, 307] width 83 height 26
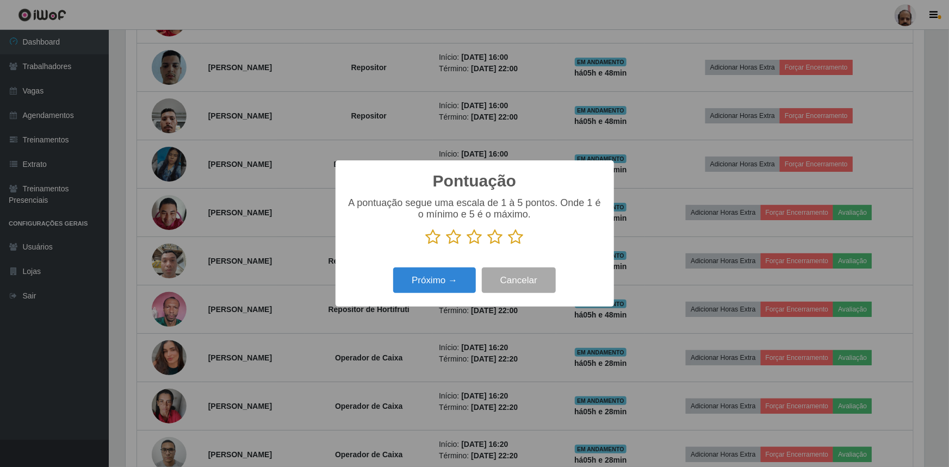
click at [517, 240] on icon at bounding box center [516, 237] width 15 height 16
click at [509, 245] on input "radio" at bounding box center [509, 245] width 0 height 0
click at [434, 282] on button "Próximo →" at bounding box center [434, 281] width 83 height 26
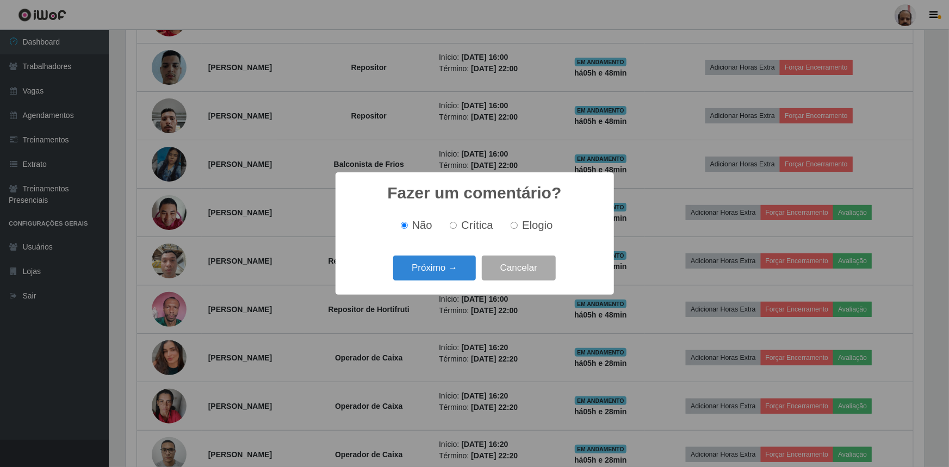
click at [521, 220] on label "Elogio" at bounding box center [530, 225] width 46 height 13
click at [518, 222] on input "Elogio" at bounding box center [514, 225] width 7 height 7
radio input "true"
click at [388, 268] on div "Próximo → Cancelar" at bounding box center [475, 267] width 257 height 31
click at [417, 273] on button "Próximo →" at bounding box center [434, 269] width 83 height 26
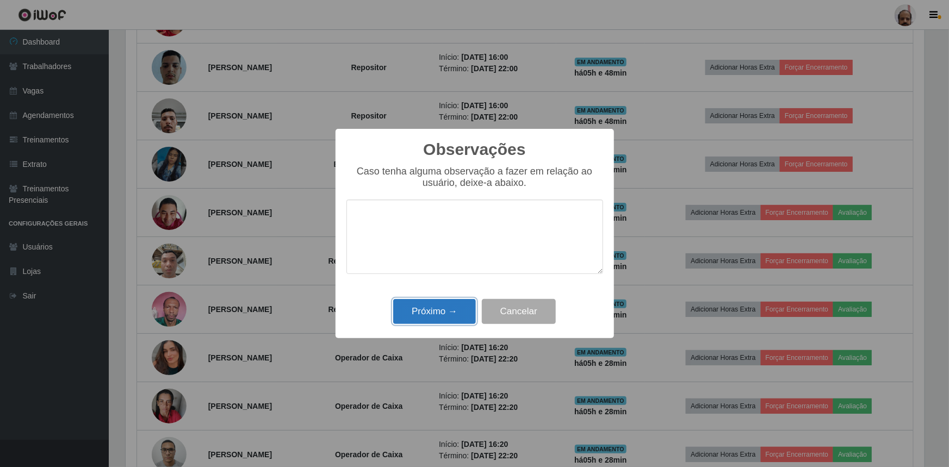
click at [420, 310] on button "Próximo →" at bounding box center [434, 312] width 83 height 26
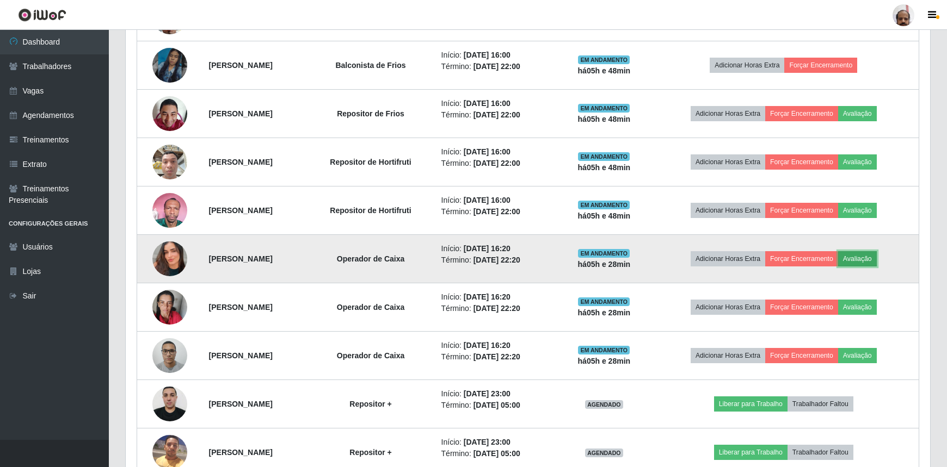
click at [876, 261] on button "Avaliação" at bounding box center [857, 258] width 39 height 15
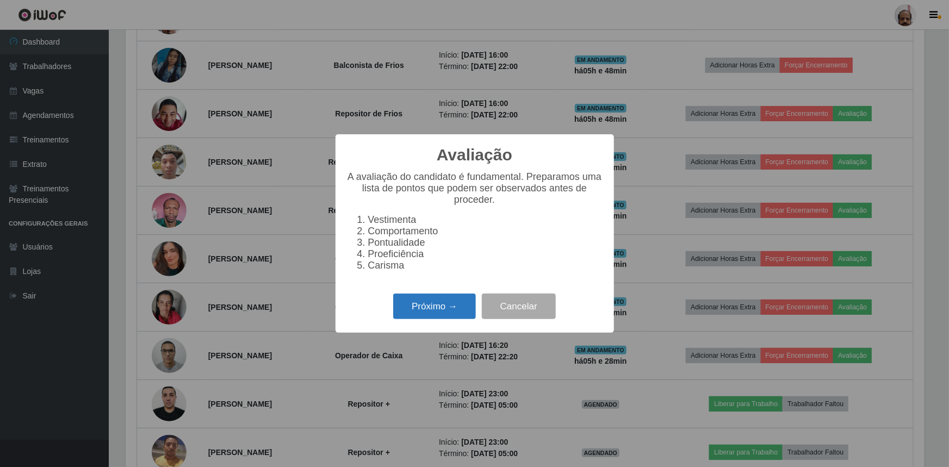
click at [422, 310] on button "Próximo →" at bounding box center [434, 307] width 83 height 26
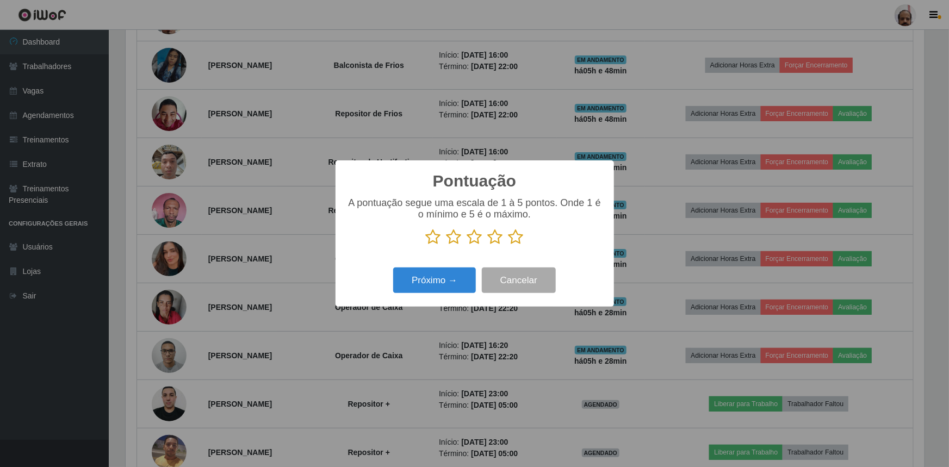
click at [516, 242] on icon at bounding box center [516, 237] width 15 height 16
click at [509, 245] on input "radio" at bounding box center [509, 245] width 0 height 0
click at [444, 283] on button "Próximo →" at bounding box center [434, 281] width 83 height 26
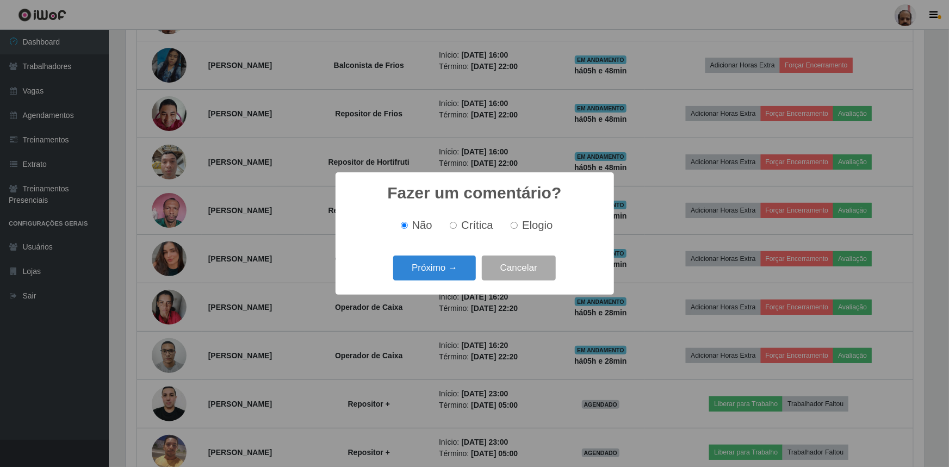
click at [516, 225] on input "Elogio" at bounding box center [514, 225] width 7 height 7
radio input "true"
click at [440, 267] on button "Próximo →" at bounding box center [434, 269] width 83 height 26
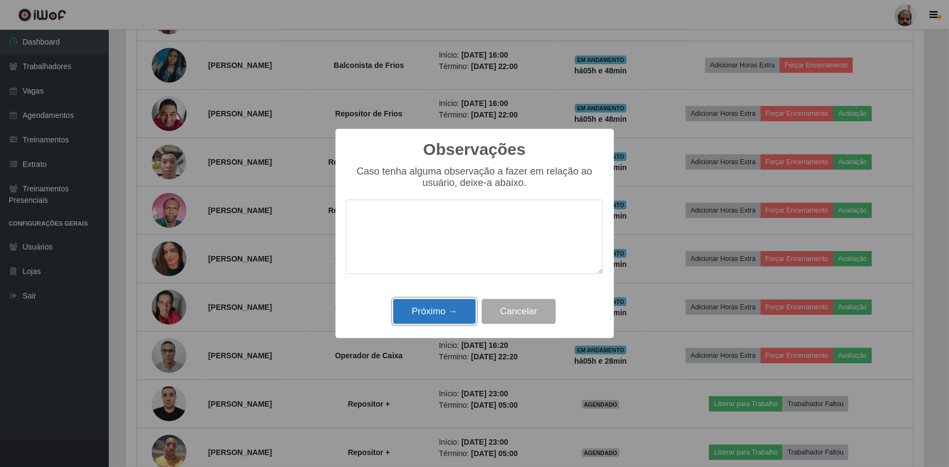
drag, startPoint x: 435, startPoint y: 320, endPoint x: 696, endPoint y: 354, distance: 263.3
click at [435, 320] on button "Próximo →" at bounding box center [434, 312] width 83 height 26
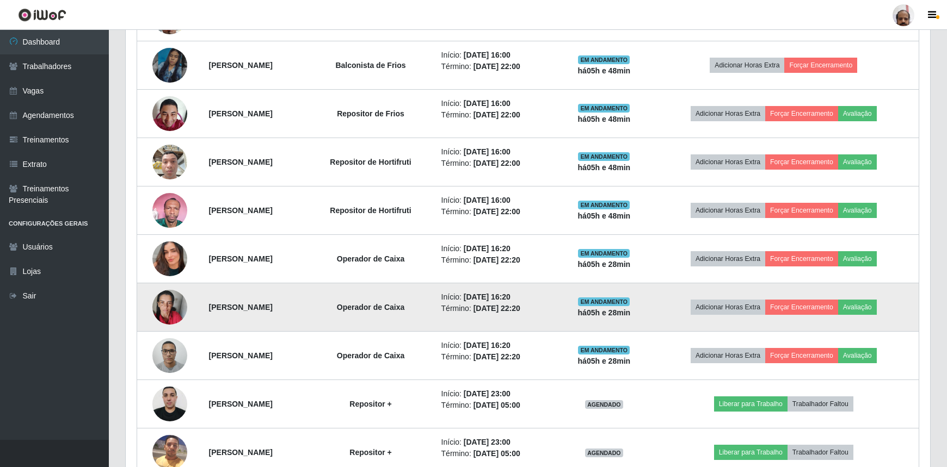
click at [880, 313] on td "Adicionar Horas Extra Forçar Encerramento Avaliação" at bounding box center [784, 307] width 270 height 48
click at [876, 305] on button "Avaliação" at bounding box center [857, 307] width 39 height 15
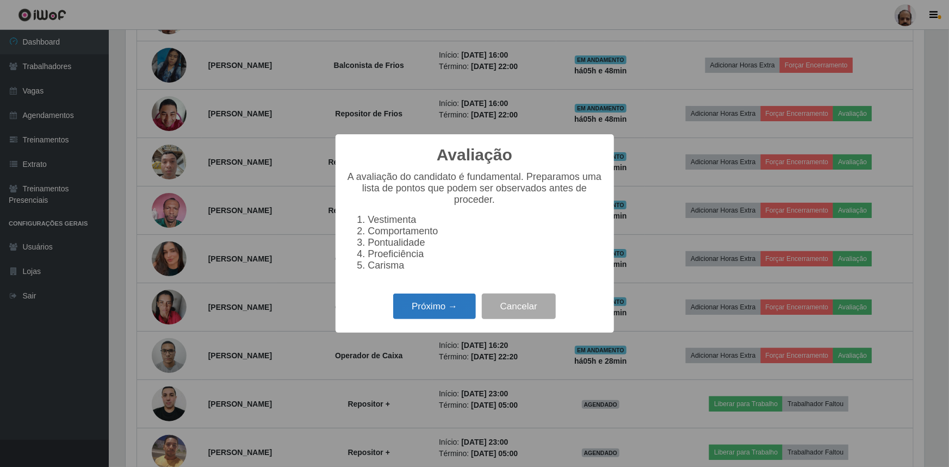
click at [415, 319] on button "Próximo →" at bounding box center [434, 307] width 83 height 26
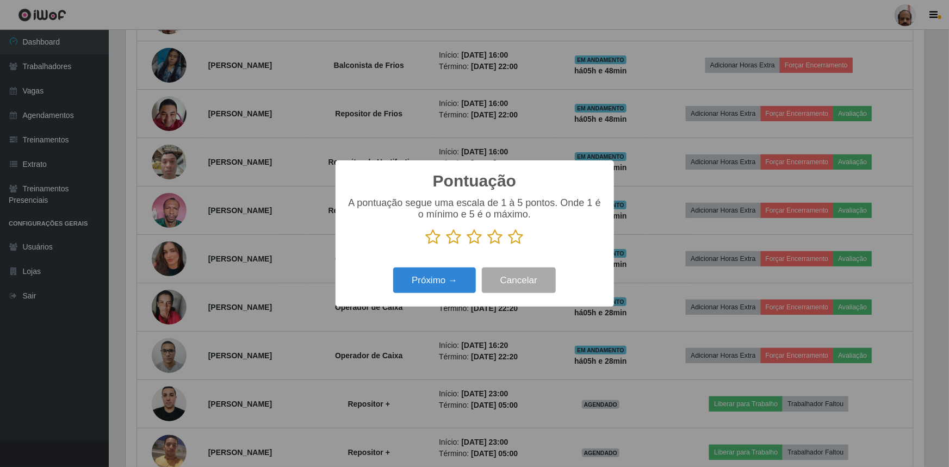
click at [514, 239] on icon at bounding box center [516, 237] width 15 height 16
click at [509, 245] on input "radio" at bounding box center [509, 245] width 0 height 0
click at [443, 280] on button "Próximo →" at bounding box center [434, 281] width 83 height 26
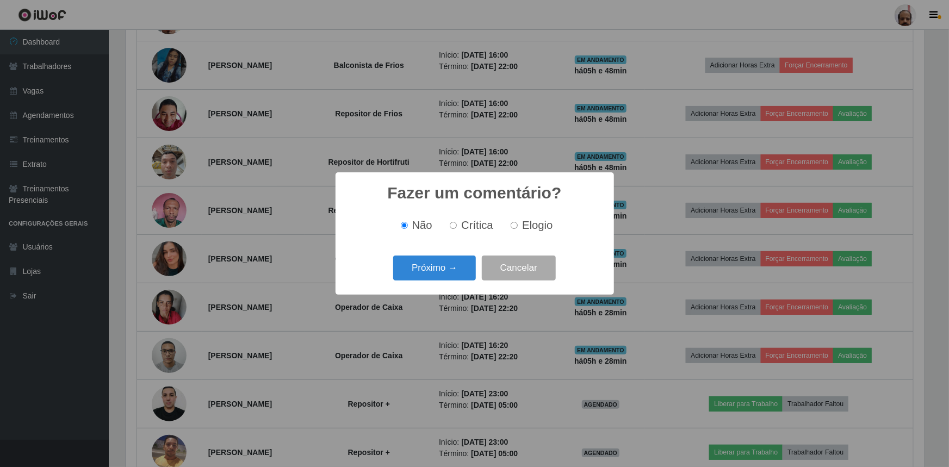
click at [531, 223] on span "Elogio" at bounding box center [537, 225] width 30 height 12
click at [518, 223] on input "Elogio" at bounding box center [514, 225] width 7 height 7
radio input "true"
click at [446, 270] on button "Próximo →" at bounding box center [434, 269] width 83 height 26
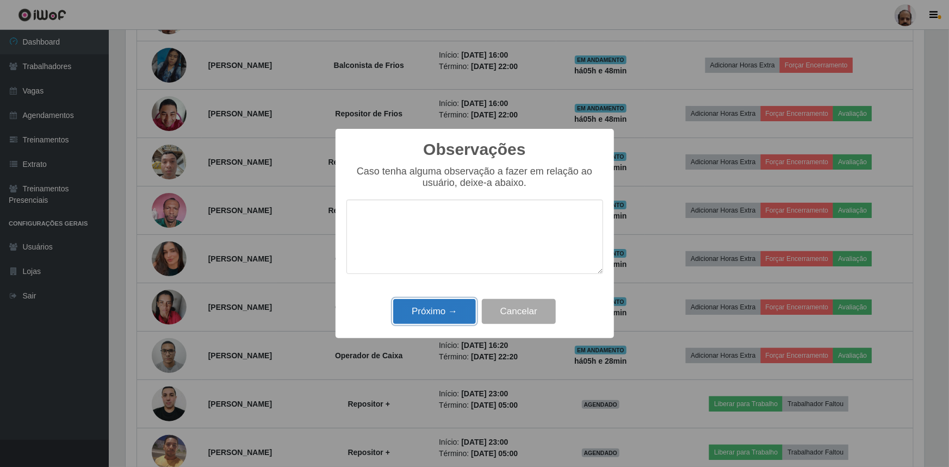
click at [443, 306] on button "Próximo →" at bounding box center [434, 312] width 83 height 26
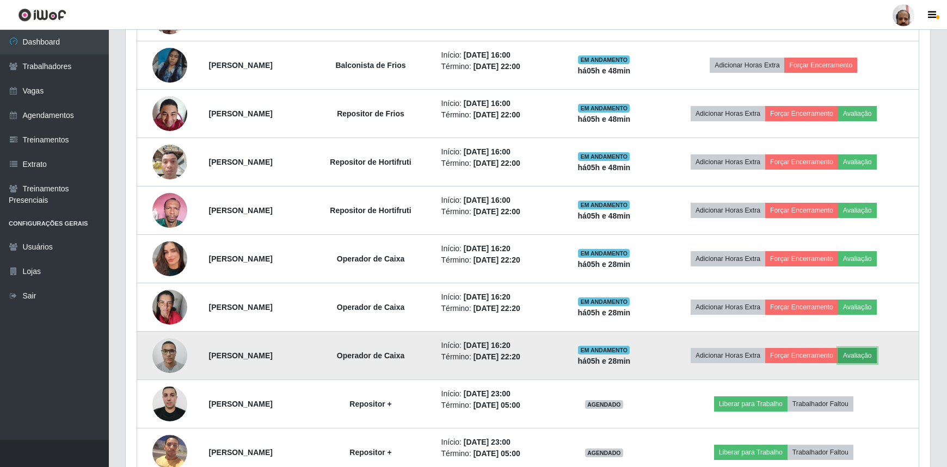
click at [876, 355] on button "Avaliação" at bounding box center [857, 355] width 39 height 15
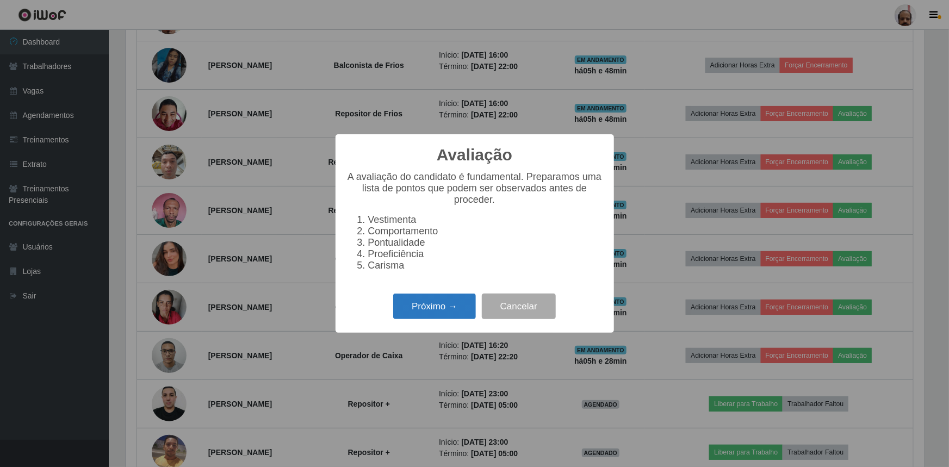
click at [425, 311] on button "Próximo →" at bounding box center [434, 307] width 83 height 26
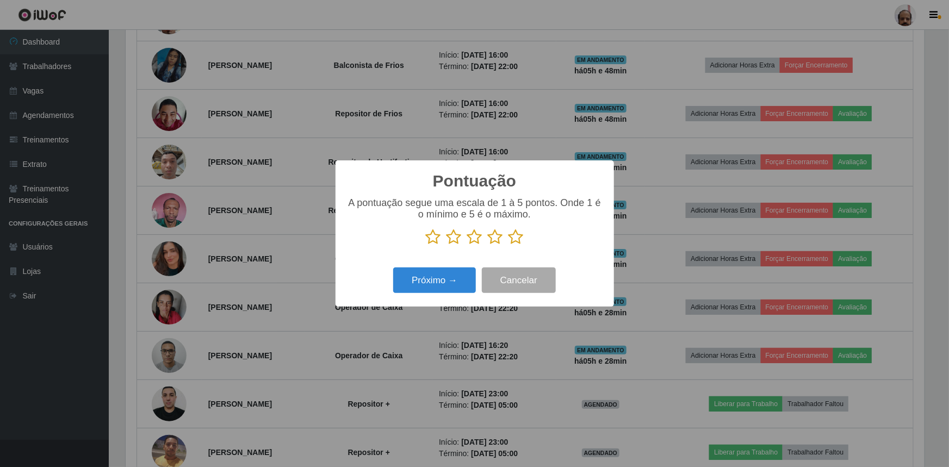
click at [515, 240] on icon at bounding box center [516, 237] width 15 height 16
click at [509, 245] on input "radio" at bounding box center [509, 245] width 0 height 0
click at [452, 287] on button "Próximo →" at bounding box center [434, 281] width 83 height 26
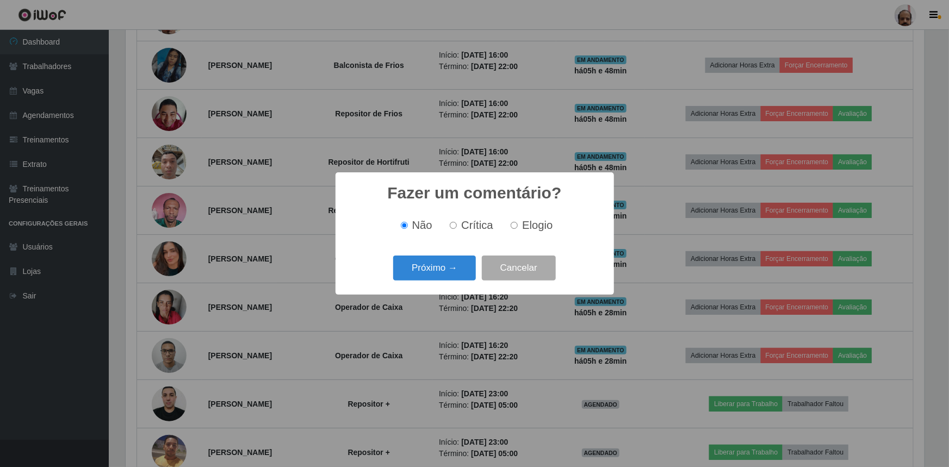
click at [524, 217] on div "Não Crítica Elogio" at bounding box center [475, 225] width 257 height 32
click at [521, 225] on label "Elogio" at bounding box center [530, 225] width 46 height 13
click at [518, 225] on input "Elogio" at bounding box center [514, 225] width 7 height 7
radio input "true"
click at [419, 274] on button "Próximo →" at bounding box center [434, 269] width 83 height 26
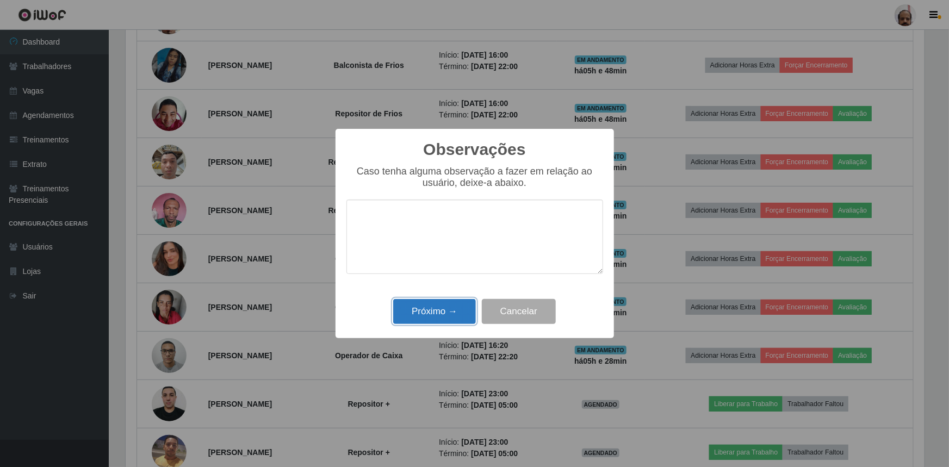
click at [431, 307] on button "Próximo →" at bounding box center [434, 312] width 83 height 26
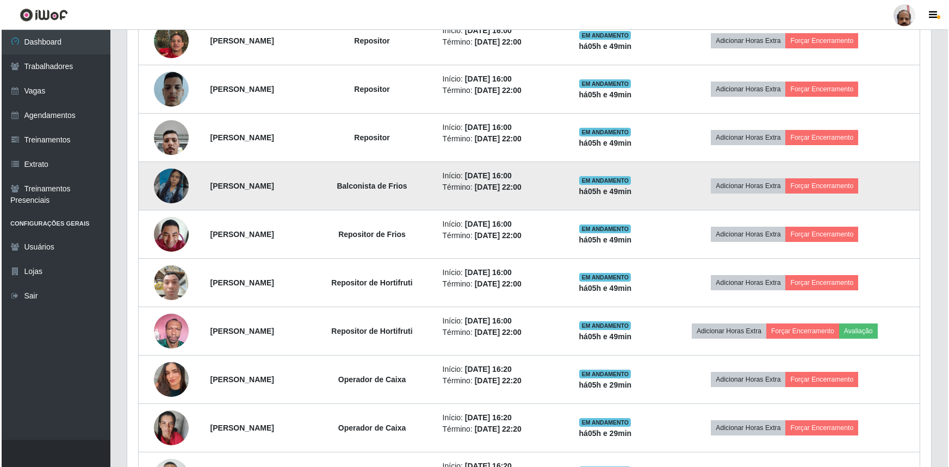
scroll to position [678, 0]
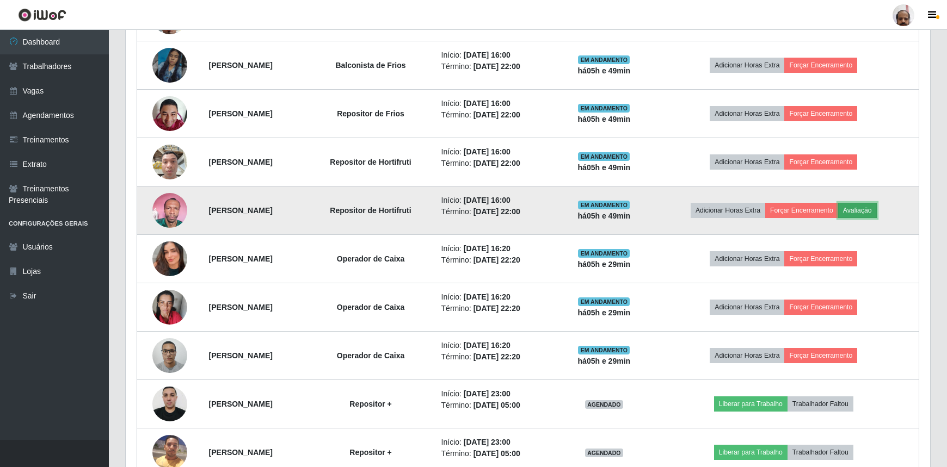
click at [876, 210] on button "Avaliação" at bounding box center [857, 210] width 39 height 15
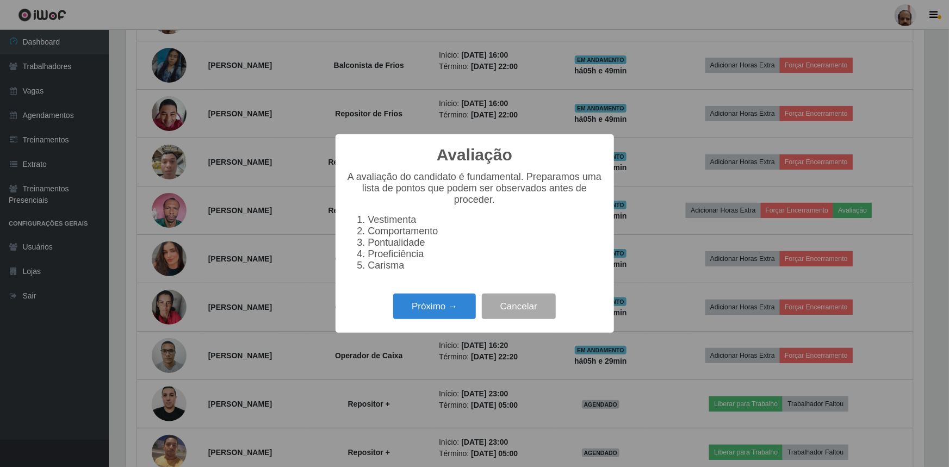
scroll to position [226, 799]
click at [455, 308] on button "Próximo →" at bounding box center [434, 307] width 83 height 26
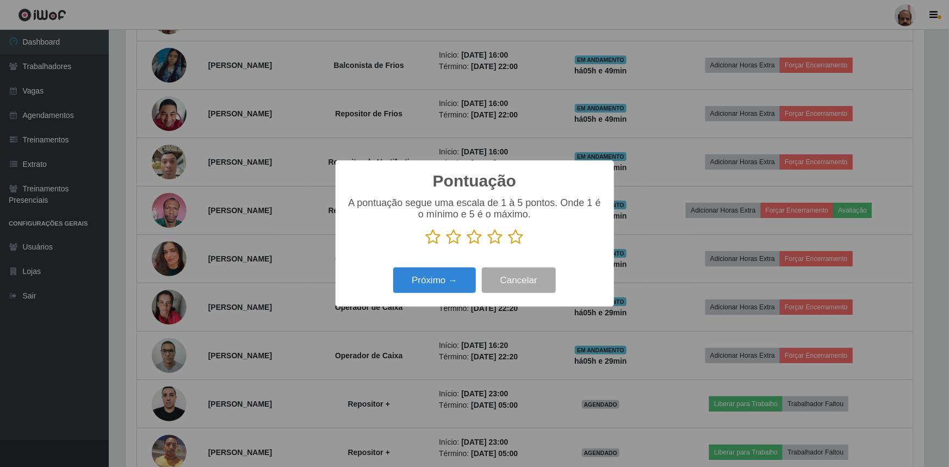
click at [516, 237] on icon at bounding box center [516, 237] width 15 height 16
click at [509, 245] on input "radio" at bounding box center [509, 245] width 0 height 0
click at [452, 279] on button "Próximo →" at bounding box center [434, 281] width 83 height 26
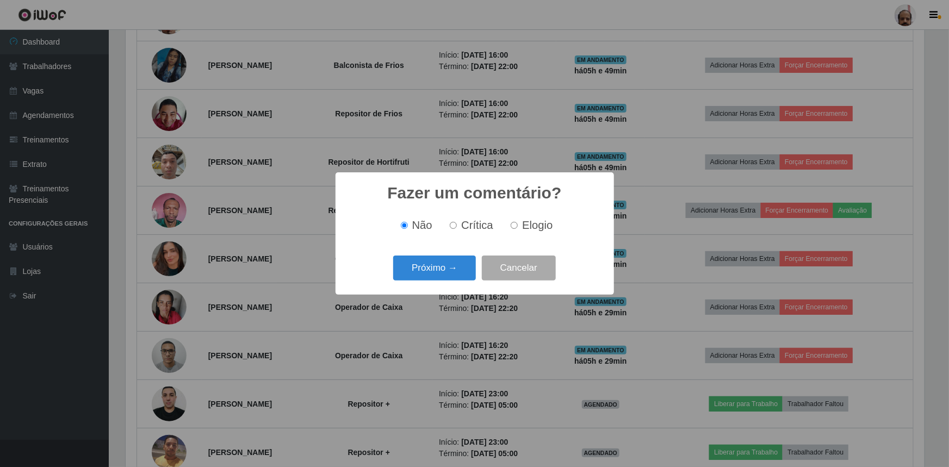
click at [523, 227] on span "Elogio" at bounding box center [537, 225] width 30 height 12
click at [518, 227] on input "Elogio" at bounding box center [514, 225] width 7 height 7
radio input "true"
click at [445, 268] on button "Próximo →" at bounding box center [434, 269] width 83 height 26
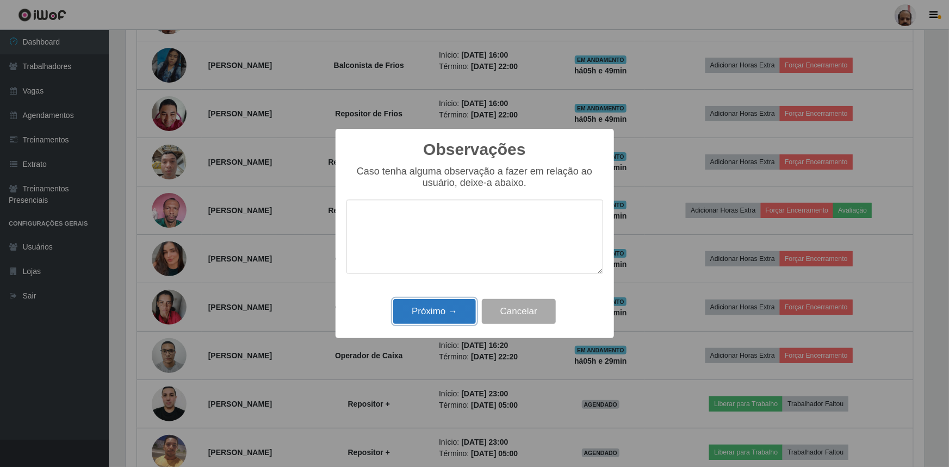
click at [433, 318] on button "Próximo →" at bounding box center [434, 312] width 83 height 26
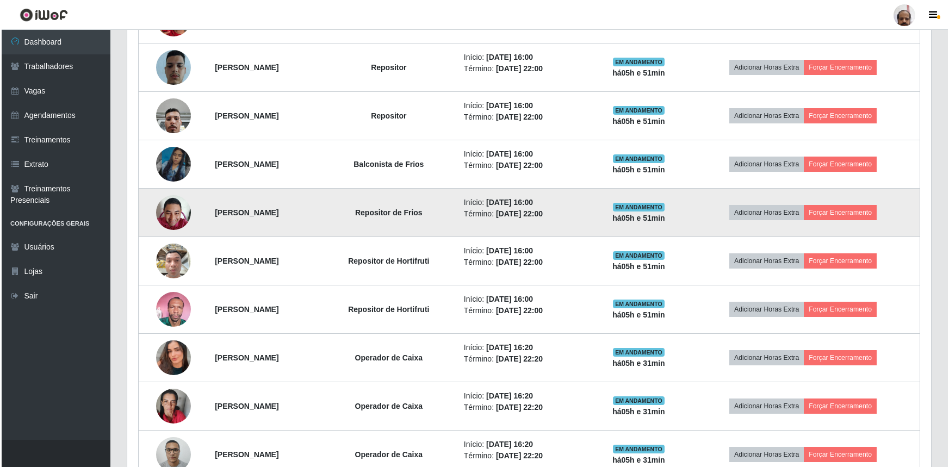
scroll to position [678, 0]
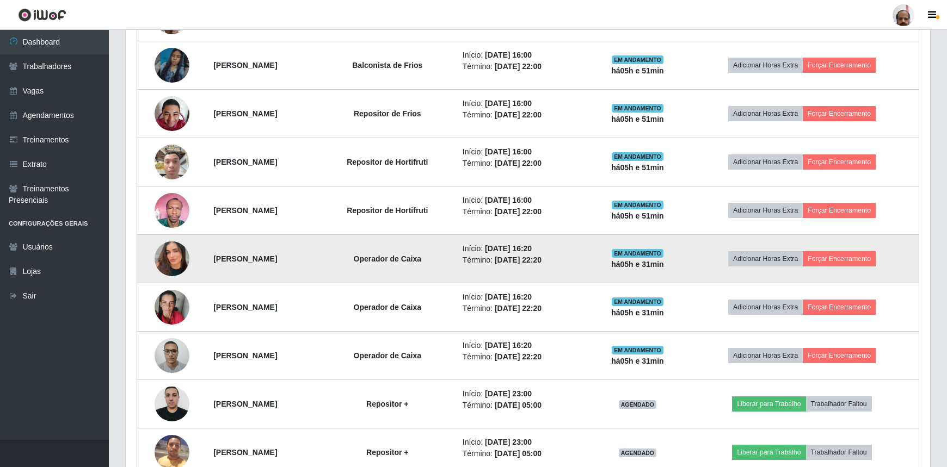
click at [174, 254] on img at bounding box center [172, 259] width 35 height 62
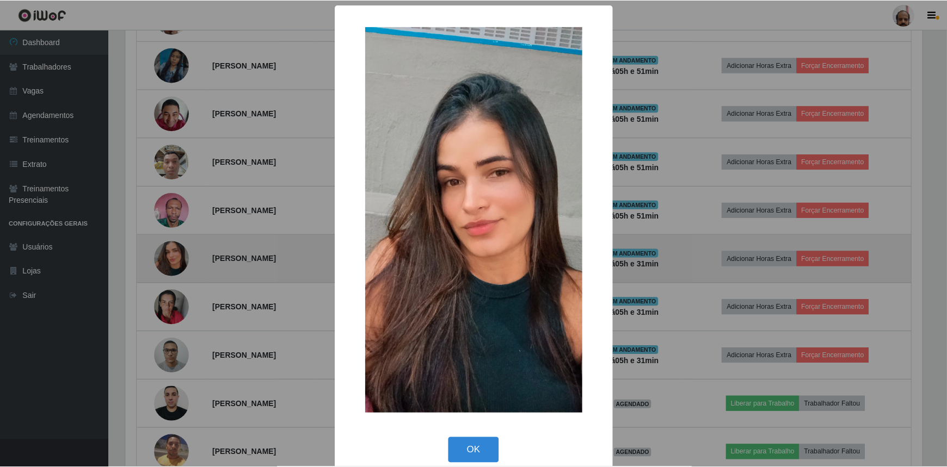
scroll to position [226, 799]
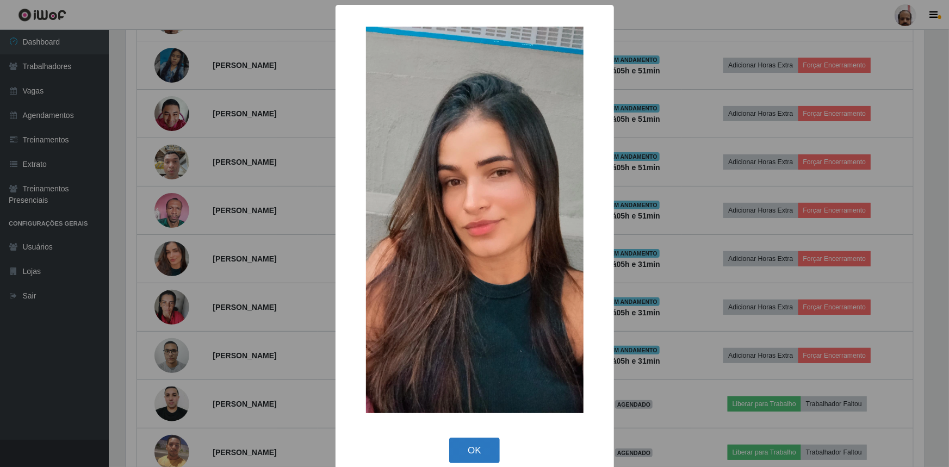
click at [464, 450] on button "OK" at bounding box center [474, 451] width 51 height 26
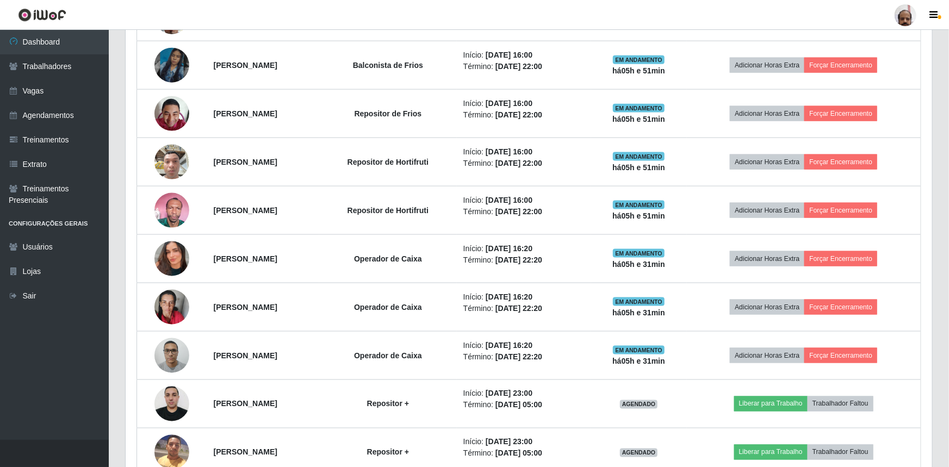
scroll to position [226, 804]
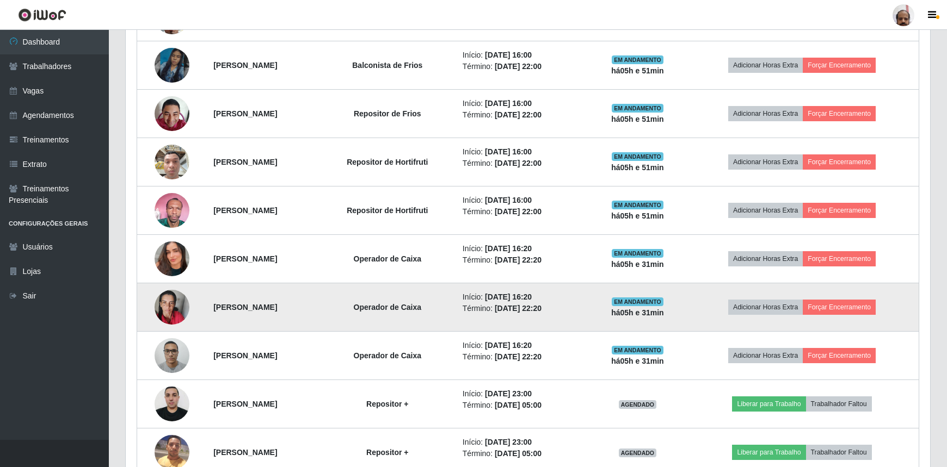
click at [170, 301] on img at bounding box center [172, 308] width 35 height 46
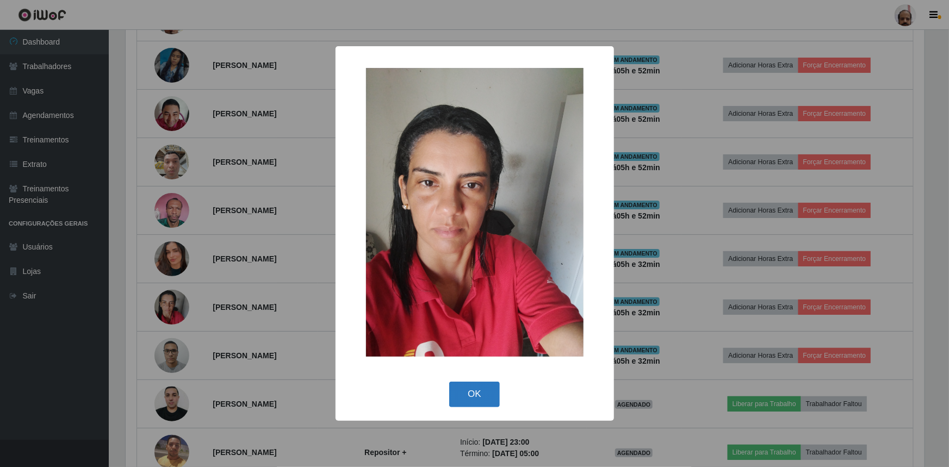
click at [478, 391] on button "OK" at bounding box center [474, 395] width 51 height 26
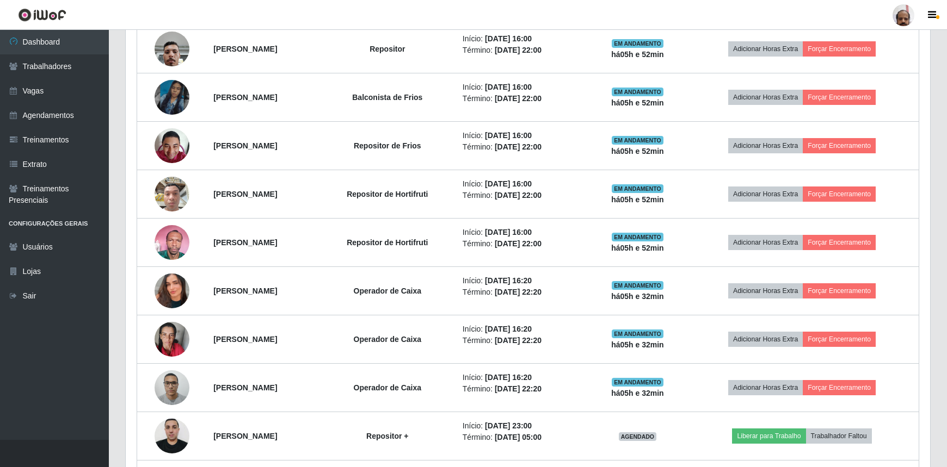
scroll to position [628, 0]
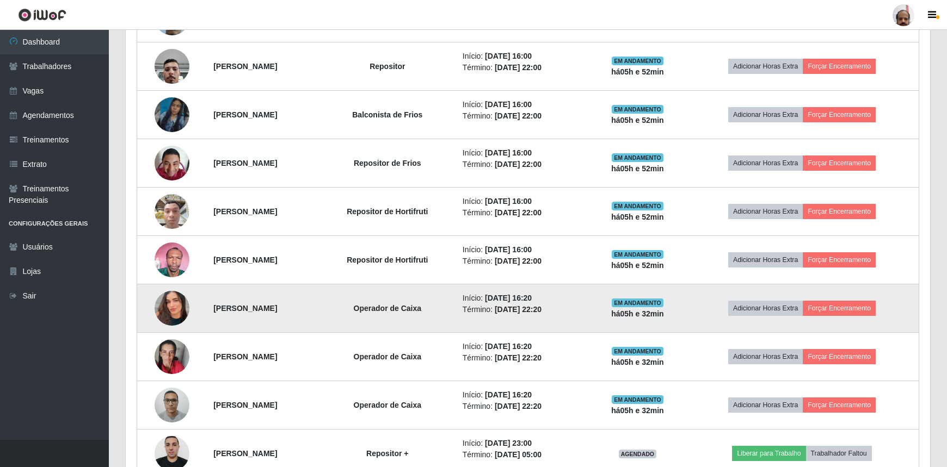
click at [174, 306] on img at bounding box center [172, 308] width 35 height 62
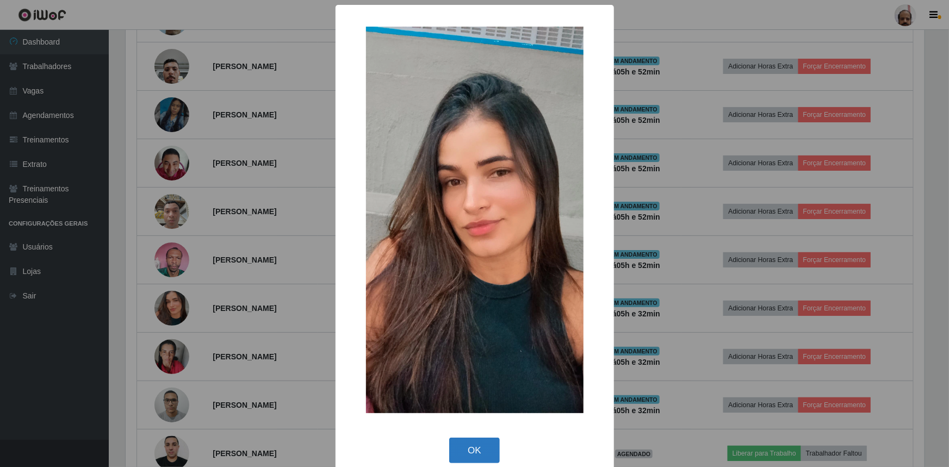
click at [463, 441] on button "OK" at bounding box center [474, 451] width 51 height 26
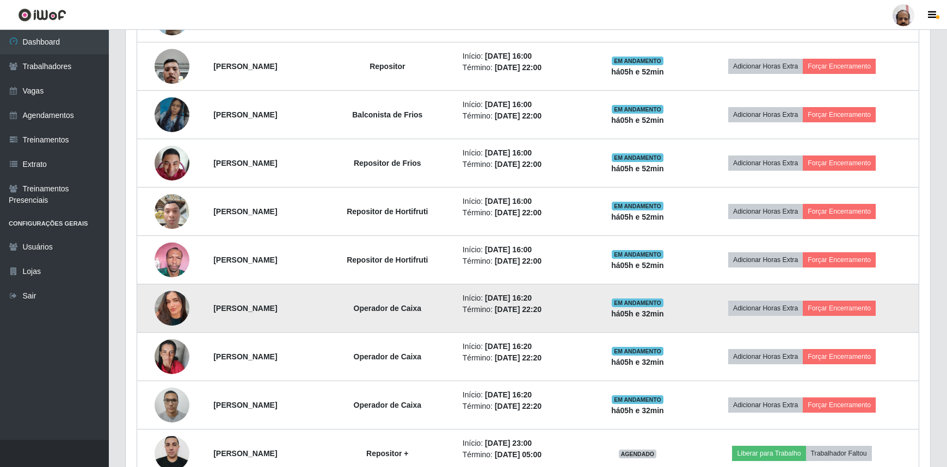
scroll to position [226, 804]
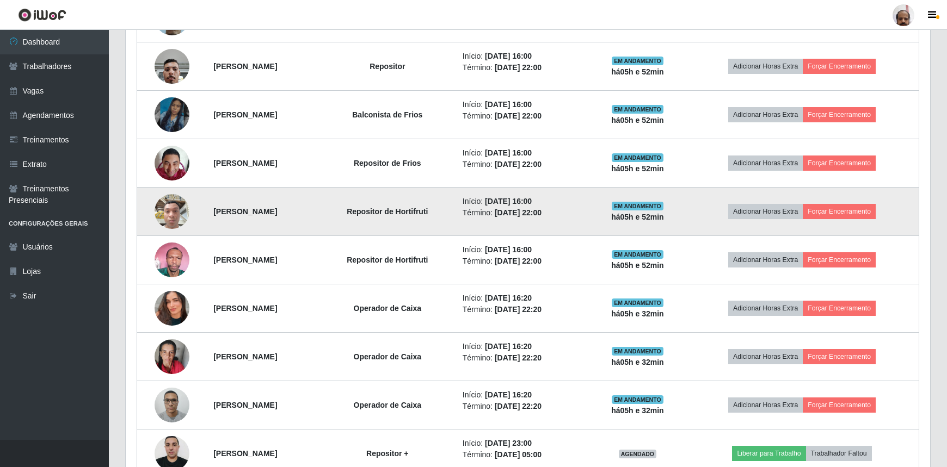
click at [164, 209] on img at bounding box center [172, 211] width 35 height 46
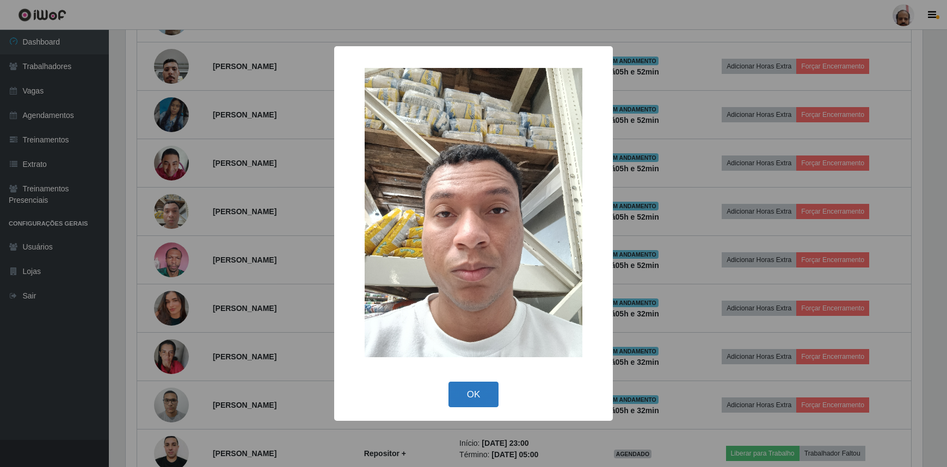
scroll to position [226, 799]
click at [485, 393] on button "OK" at bounding box center [474, 395] width 51 height 26
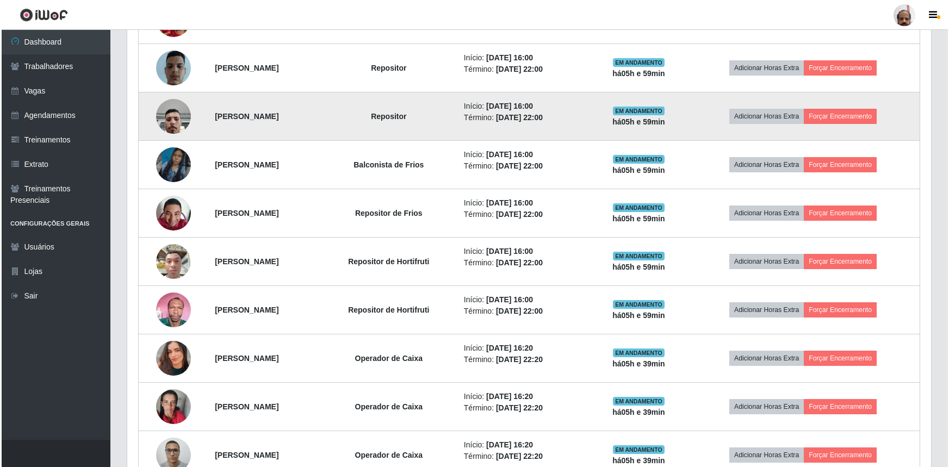
scroll to position [579, 0]
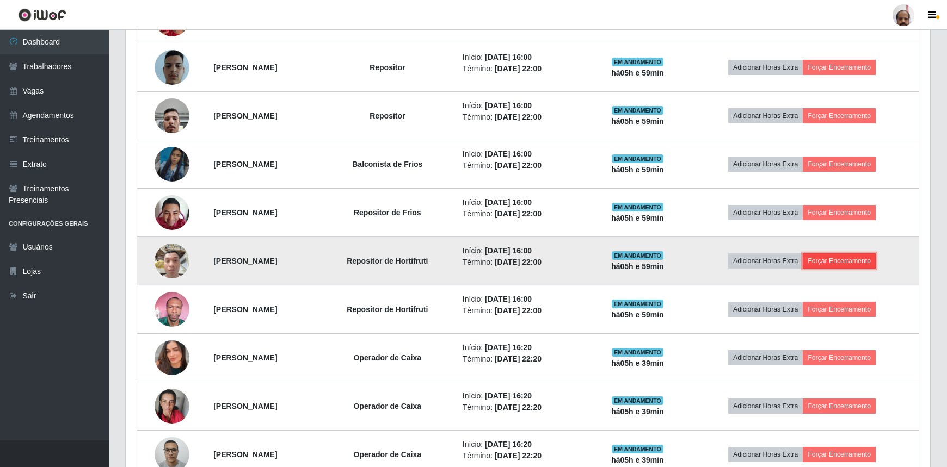
click at [870, 260] on button "Forçar Encerramento" at bounding box center [838, 261] width 73 height 15
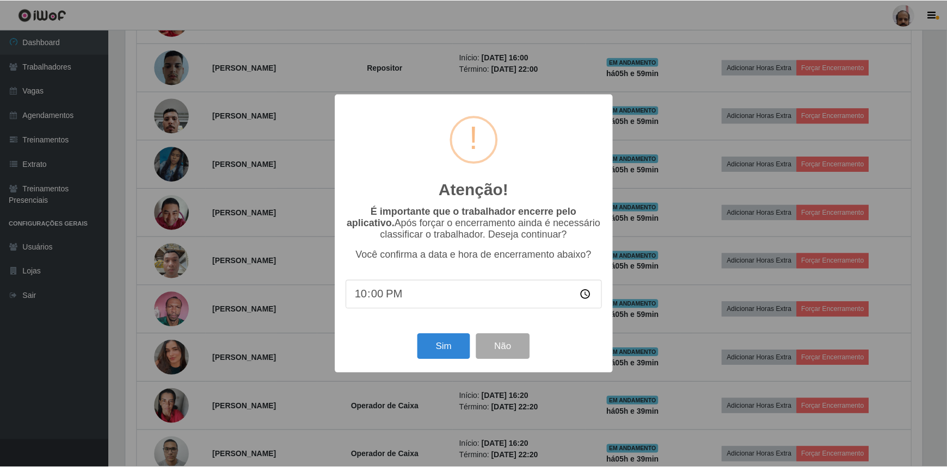
scroll to position [226, 799]
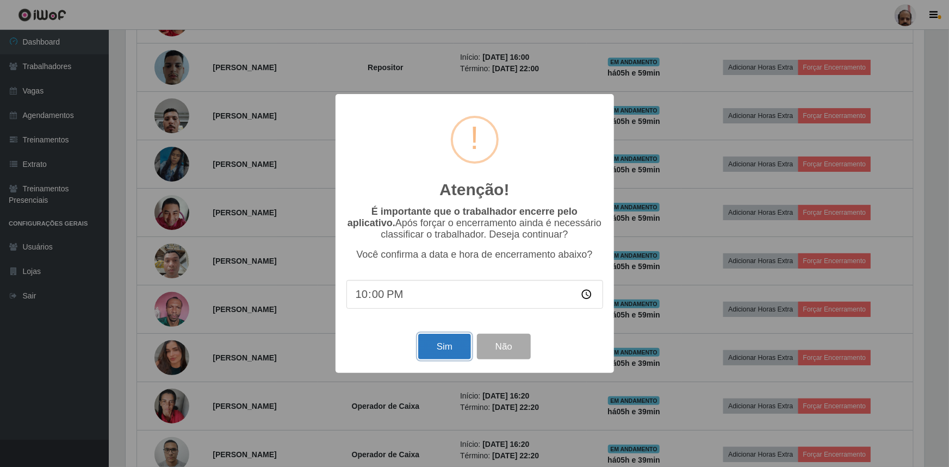
click at [433, 349] on button "Sim" at bounding box center [444, 347] width 53 height 26
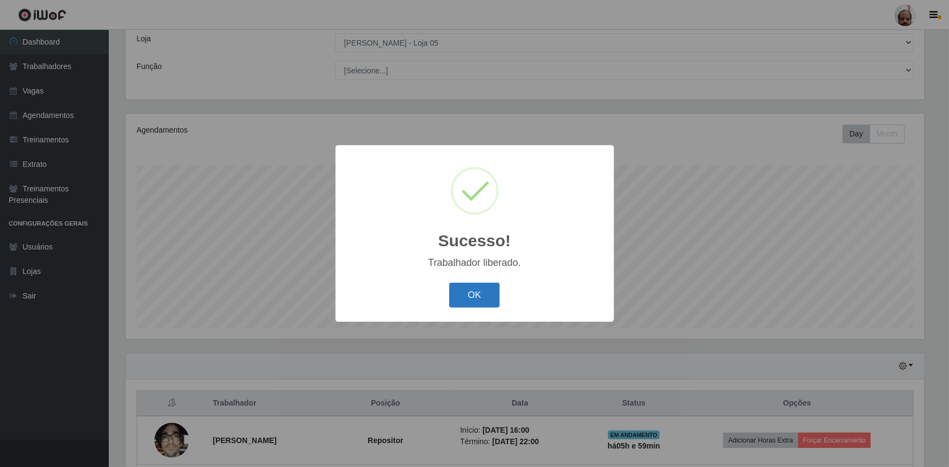
click at [483, 295] on button "OK" at bounding box center [474, 296] width 51 height 26
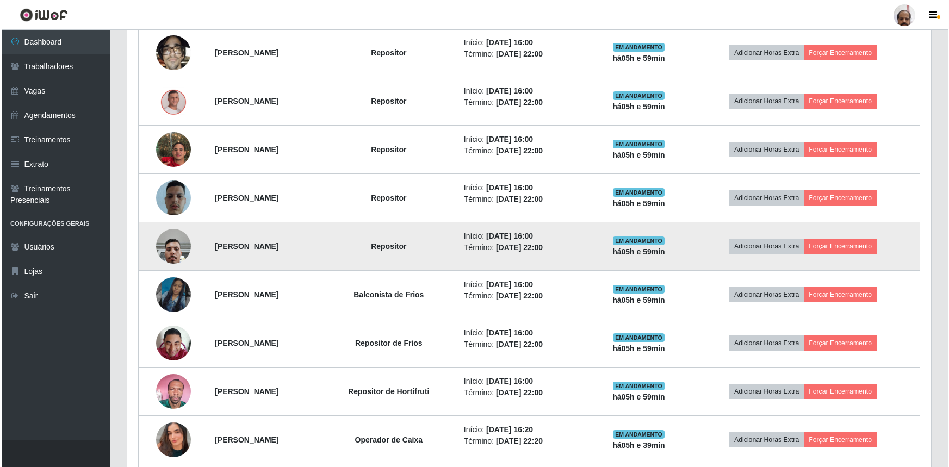
scroll to position [506, 0]
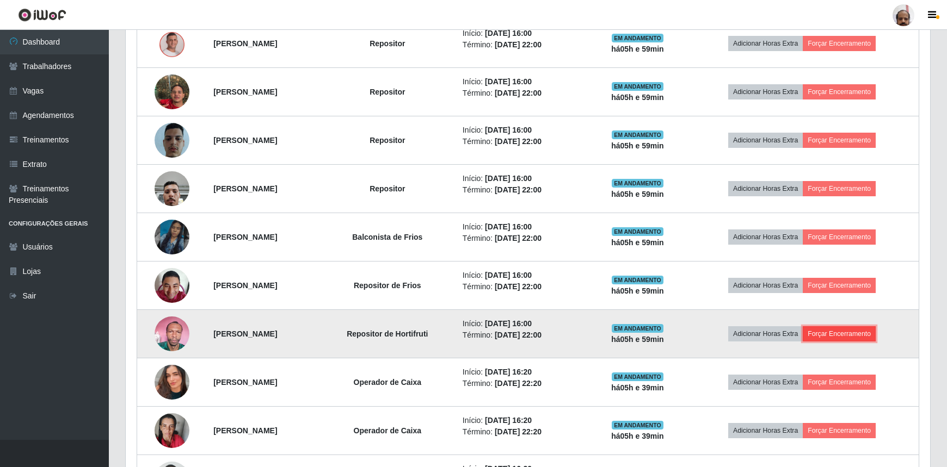
click at [850, 330] on button "Forçar Encerramento" at bounding box center [838, 333] width 73 height 15
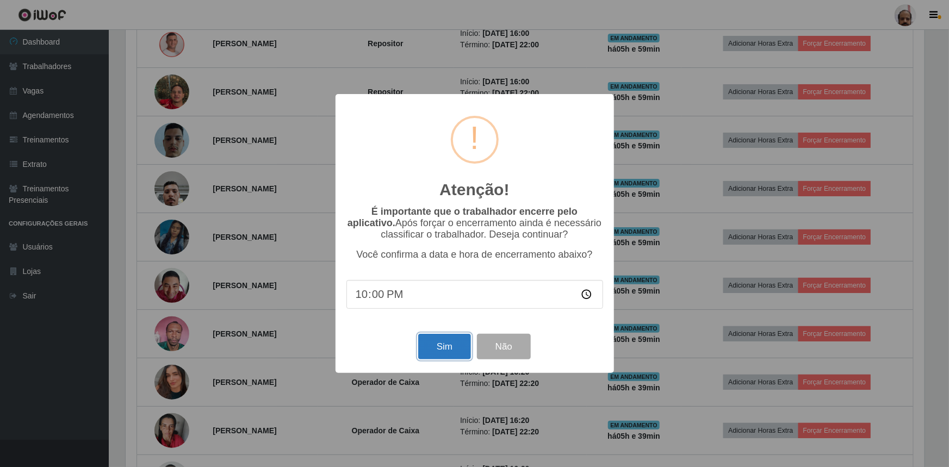
click at [442, 348] on button "Sim" at bounding box center [444, 347] width 53 height 26
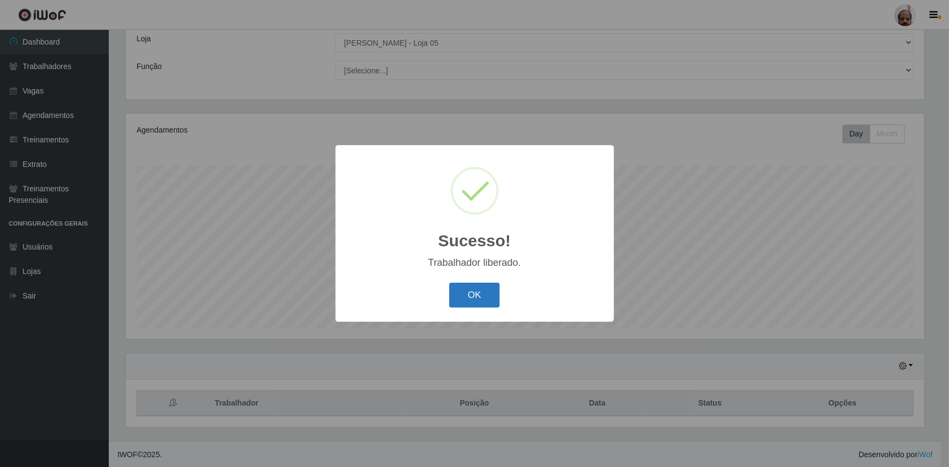
click at [472, 294] on button "OK" at bounding box center [474, 296] width 51 height 26
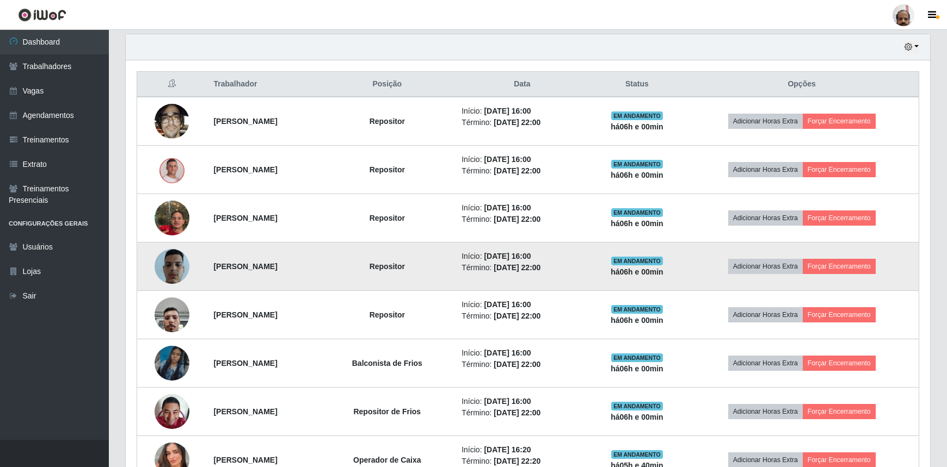
scroll to position [357, 0]
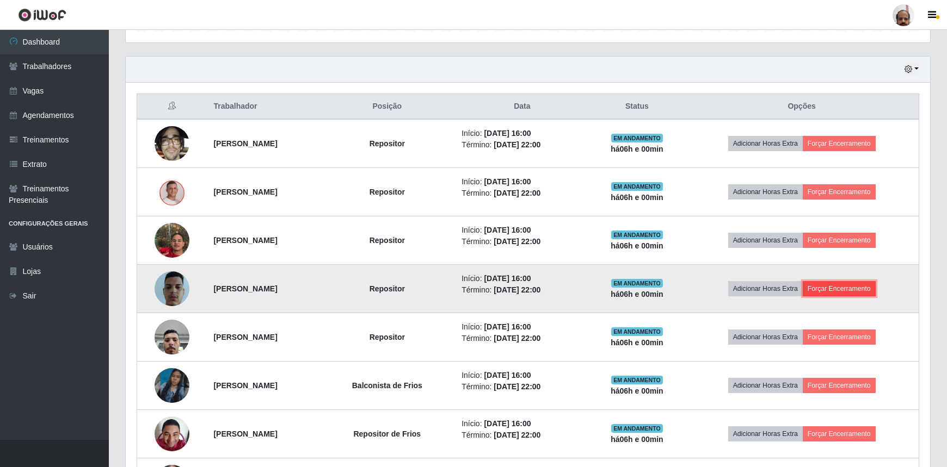
click at [863, 286] on button "Forçar Encerramento" at bounding box center [838, 288] width 73 height 15
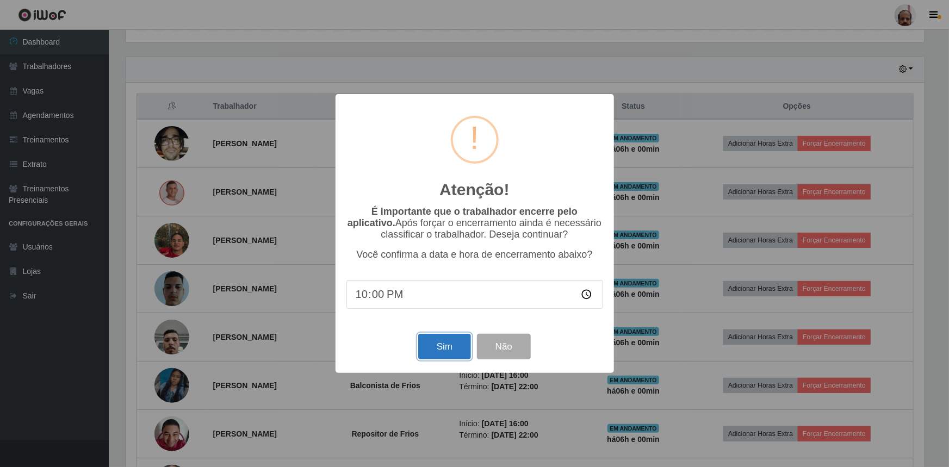
click at [434, 344] on button "Sim" at bounding box center [444, 347] width 53 height 26
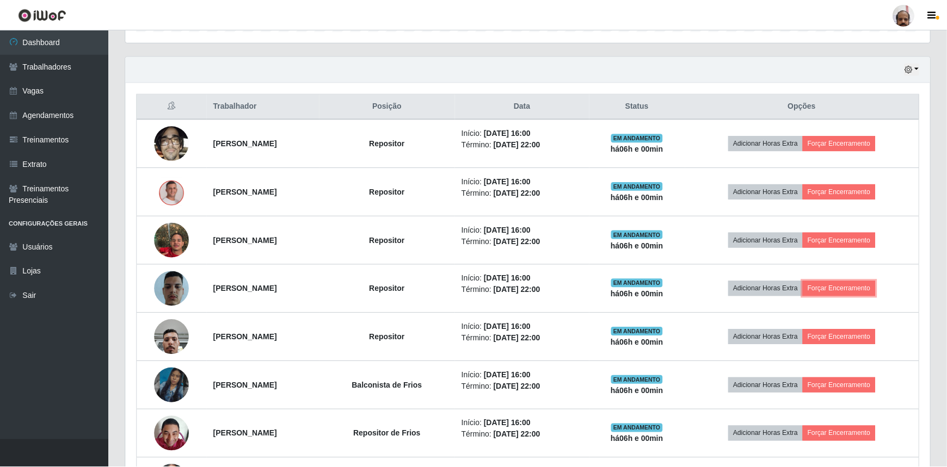
scroll to position [543834, 543255]
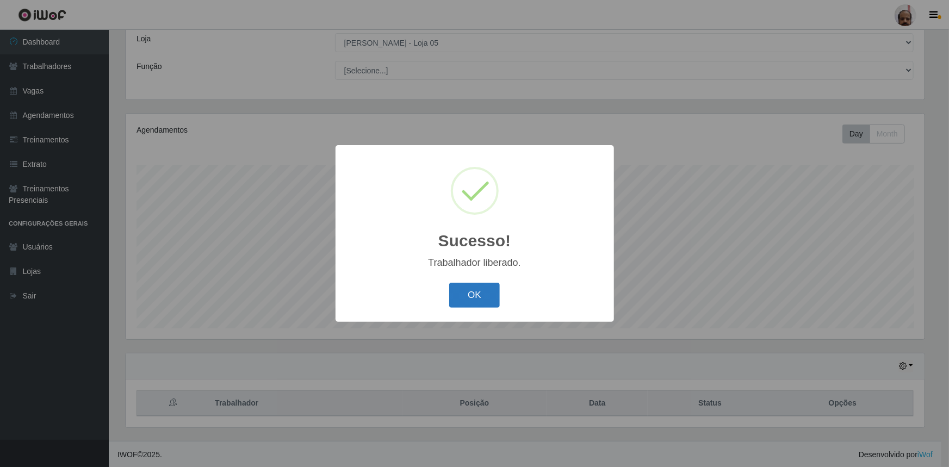
click at [468, 302] on button "OK" at bounding box center [474, 296] width 51 height 26
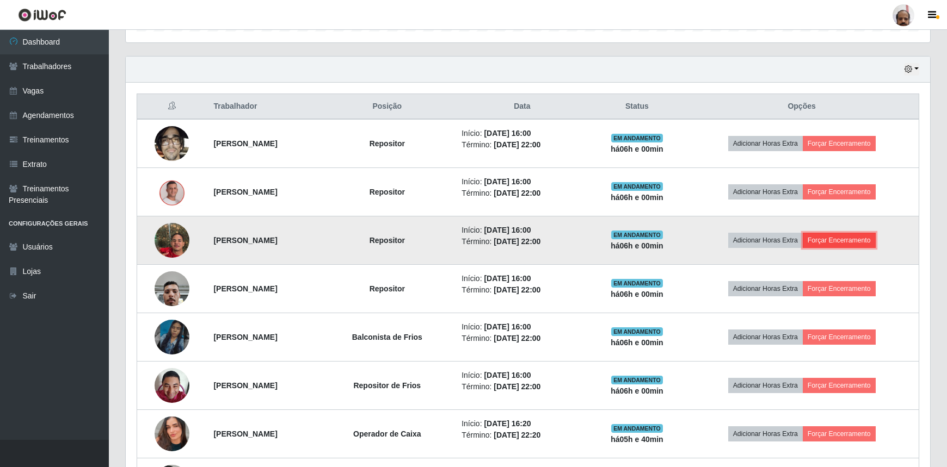
click at [854, 238] on button "Forçar Encerramento" at bounding box center [838, 240] width 73 height 15
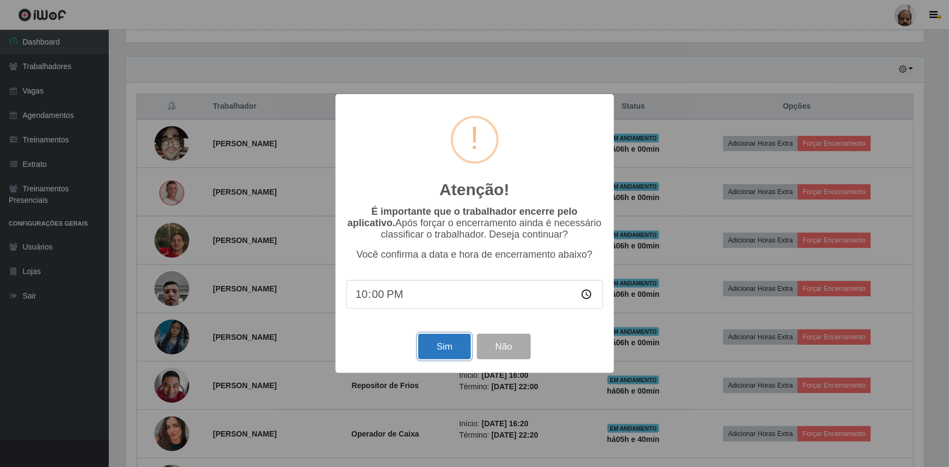
click at [424, 339] on button "Sim" at bounding box center [444, 347] width 53 height 26
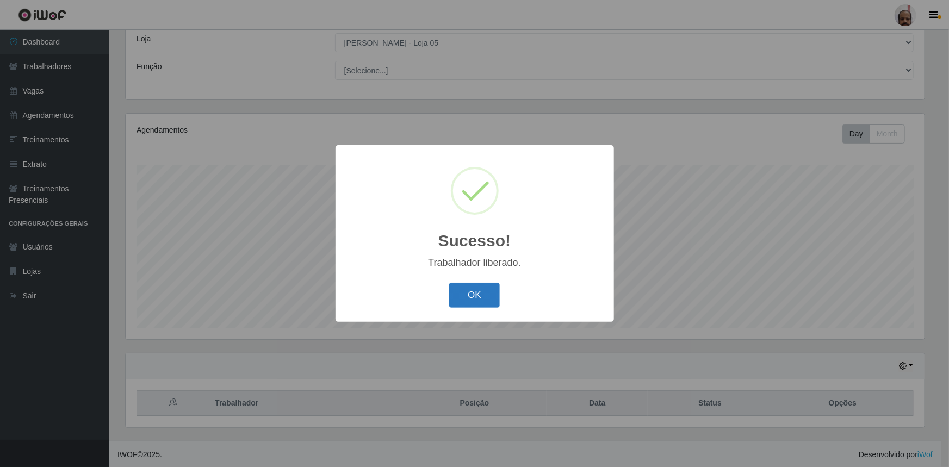
click at [461, 302] on button "OK" at bounding box center [474, 296] width 51 height 26
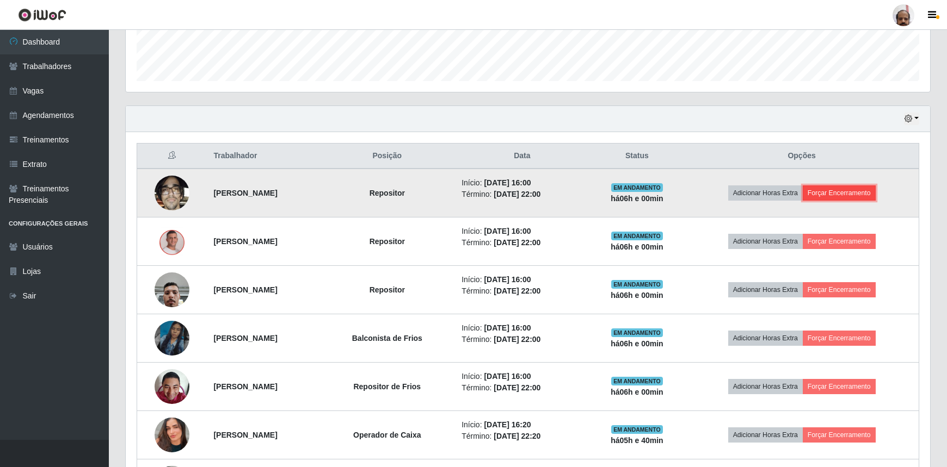
click at [856, 194] on button "Forçar Encerramento" at bounding box center [838, 193] width 73 height 15
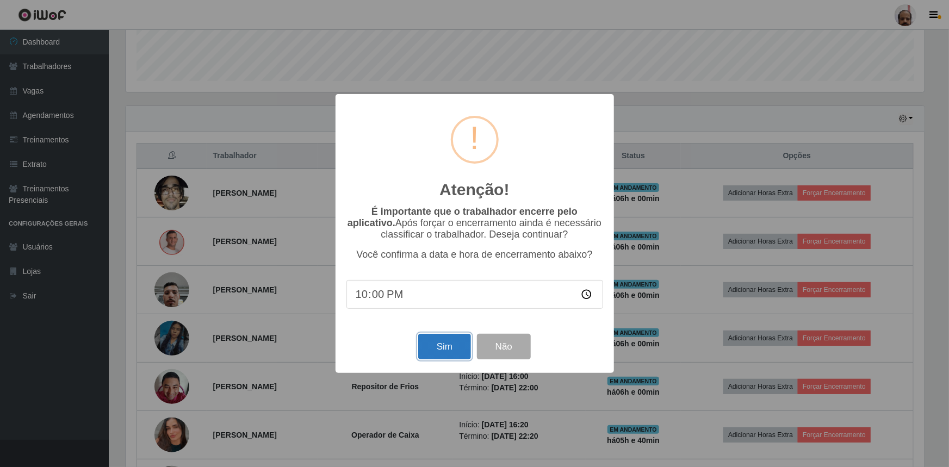
click at [448, 345] on button "Sim" at bounding box center [444, 347] width 53 height 26
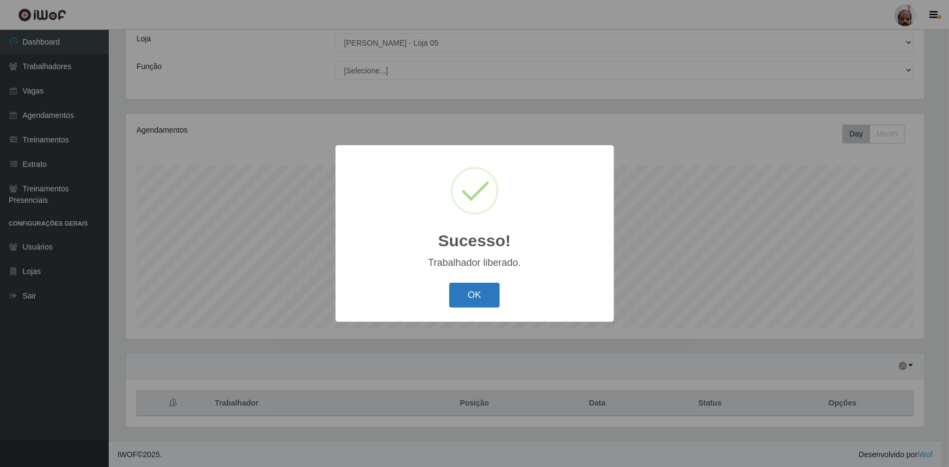
click at [481, 303] on button "OK" at bounding box center [474, 296] width 51 height 26
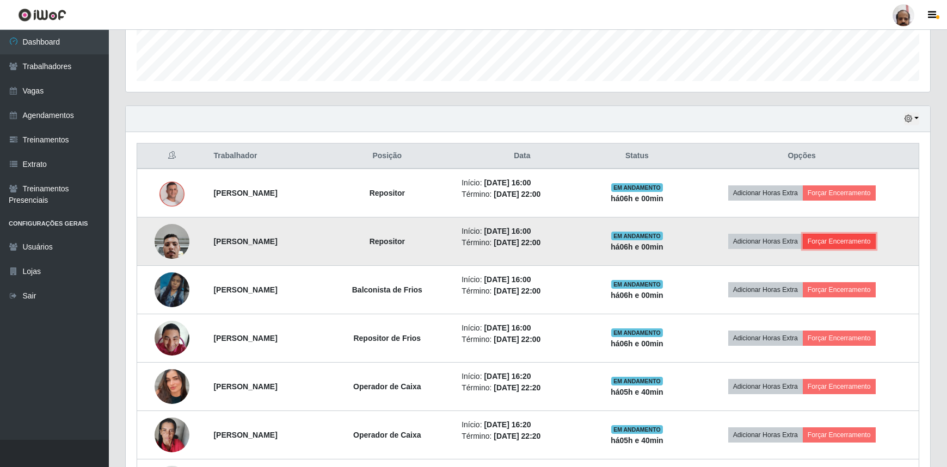
click at [861, 244] on button "Forçar Encerramento" at bounding box center [838, 241] width 73 height 15
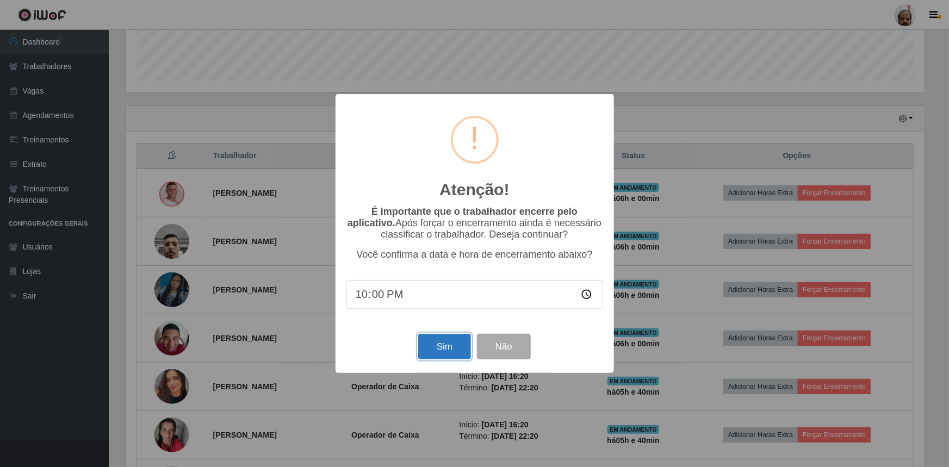
click at [441, 357] on button "Sim" at bounding box center [444, 347] width 53 height 26
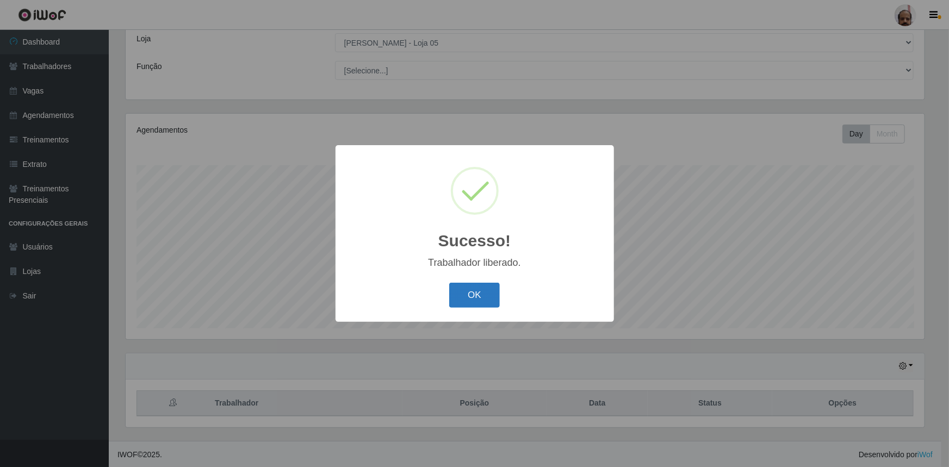
click at [455, 293] on button "OK" at bounding box center [474, 296] width 51 height 26
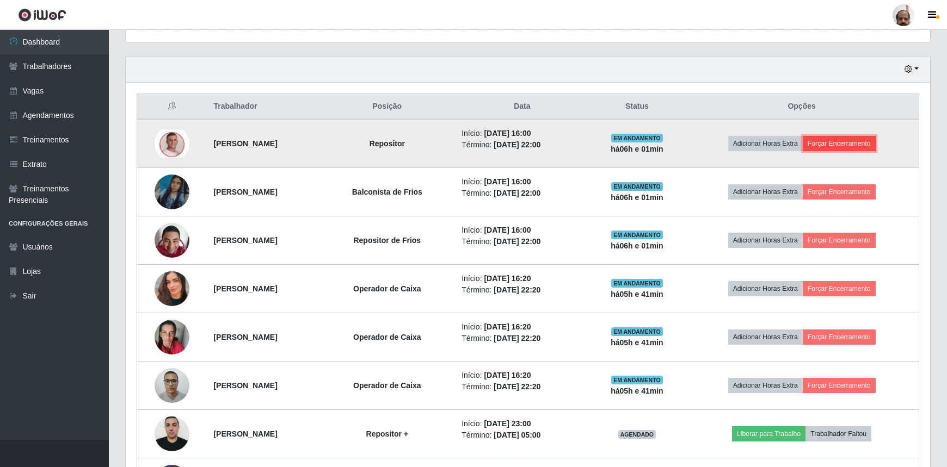
click at [875, 142] on button "Forçar Encerramento" at bounding box center [838, 143] width 73 height 15
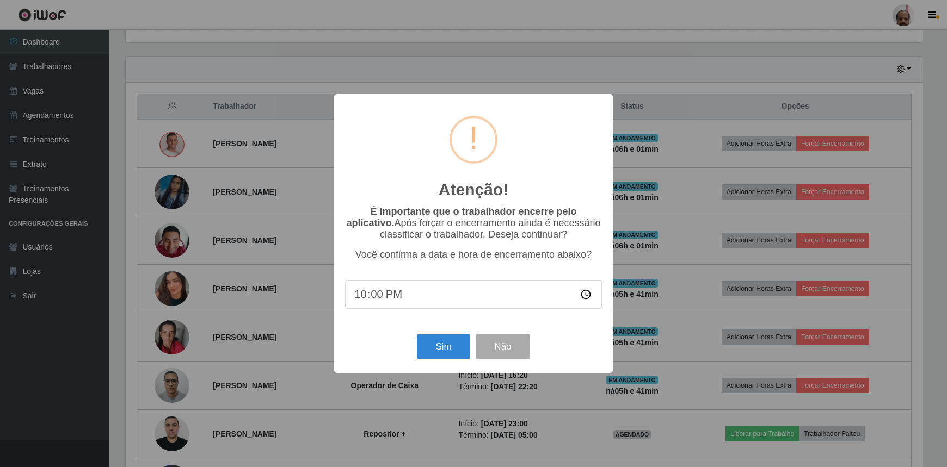
scroll to position [226, 799]
click at [440, 338] on button "Sim" at bounding box center [444, 347] width 53 height 26
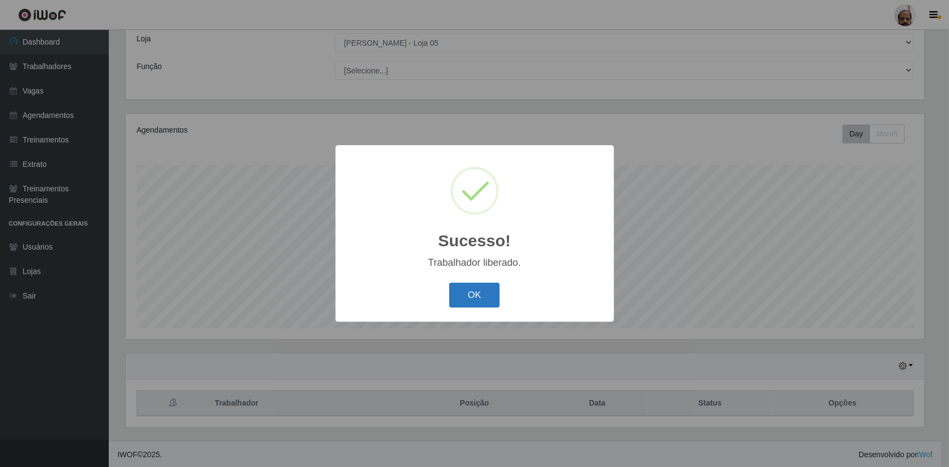
click at [478, 298] on button "OK" at bounding box center [474, 296] width 51 height 26
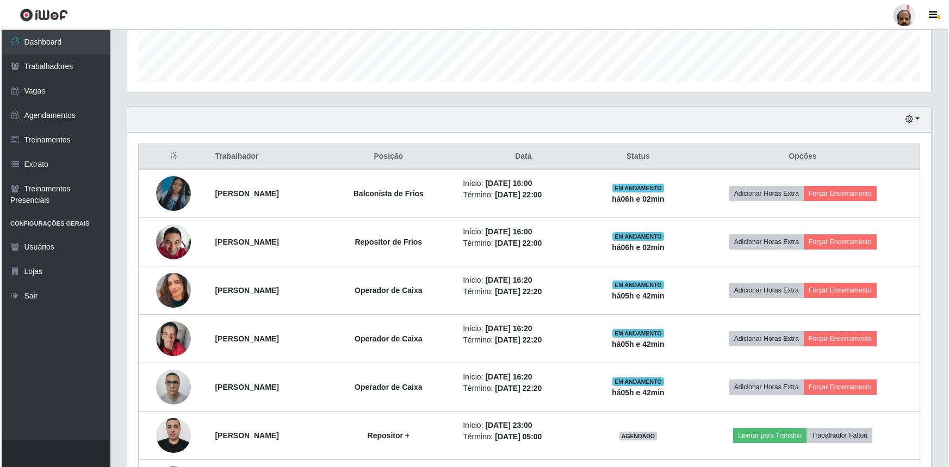
scroll to position [308, 0]
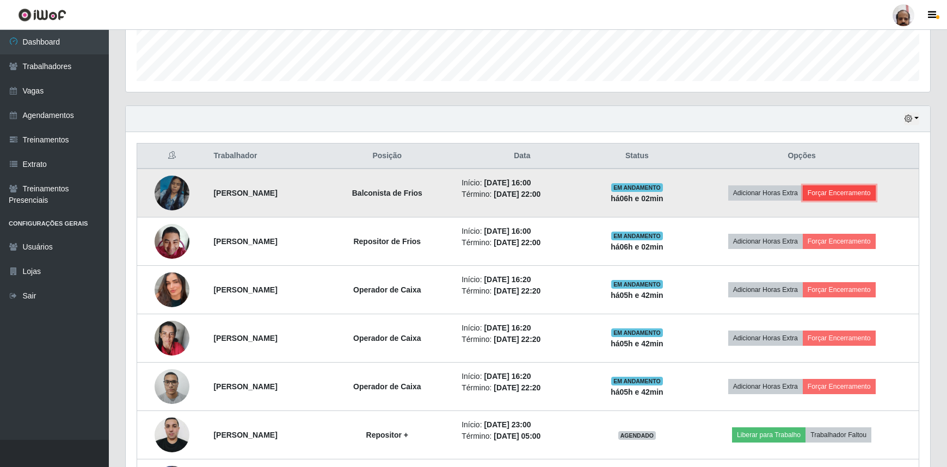
click at [854, 190] on button "Forçar Encerramento" at bounding box center [838, 193] width 73 height 15
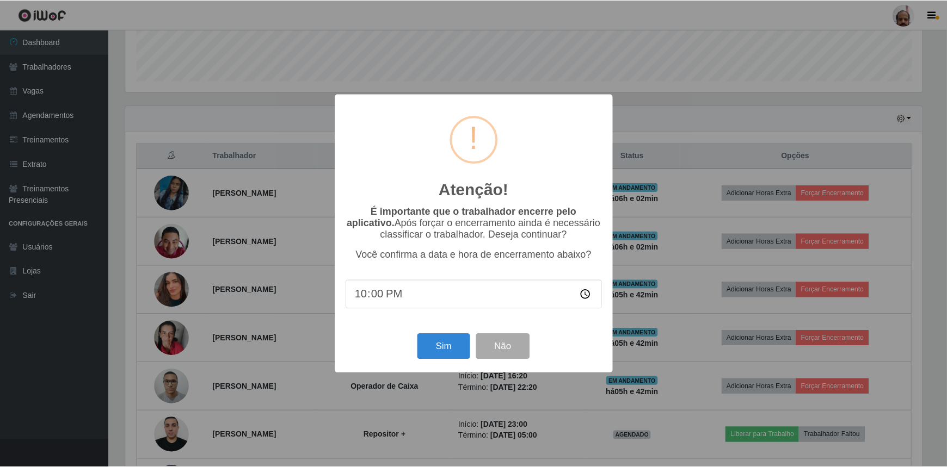
scroll to position [226, 799]
click at [434, 353] on button "Sim" at bounding box center [444, 347] width 53 height 26
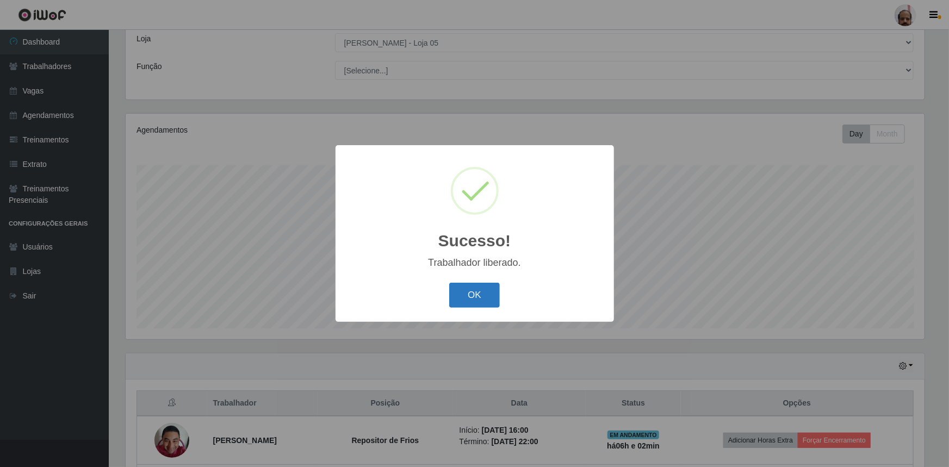
click at [471, 305] on button "OK" at bounding box center [474, 296] width 51 height 26
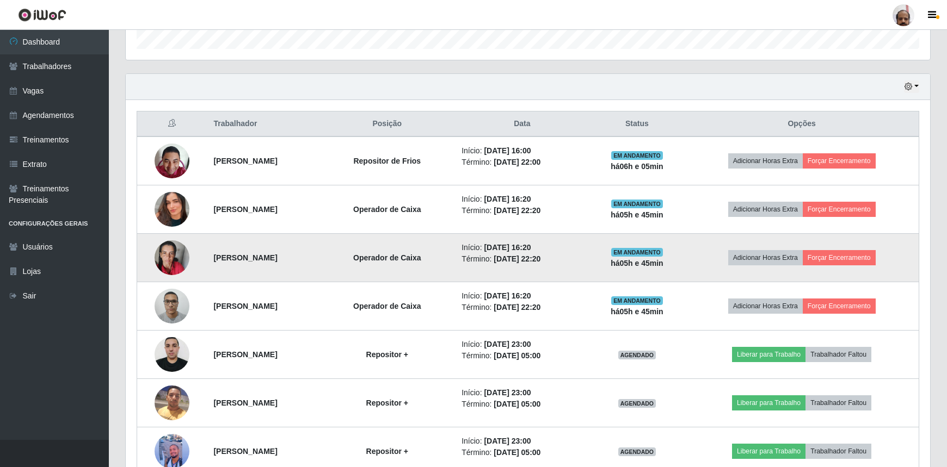
scroll to position [357, 0]
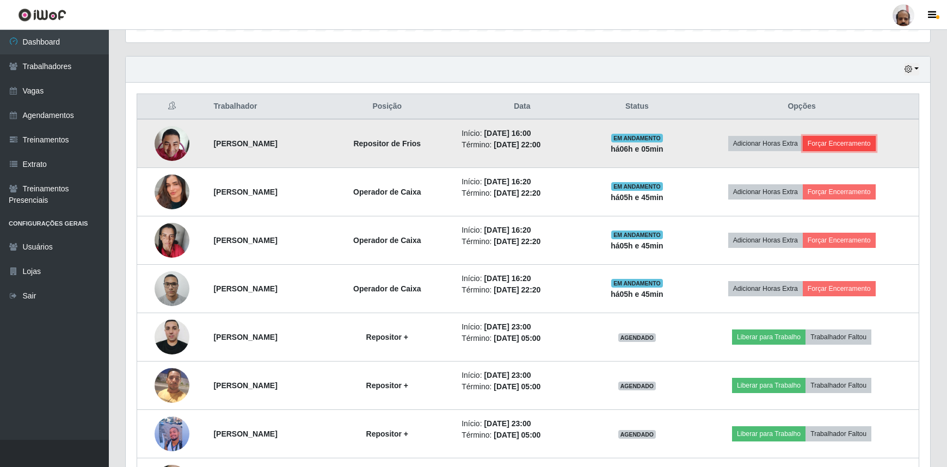
click at [848, 141] on button "Forçar Encerramento" at bounding box center [838, 143] width 73 height 15
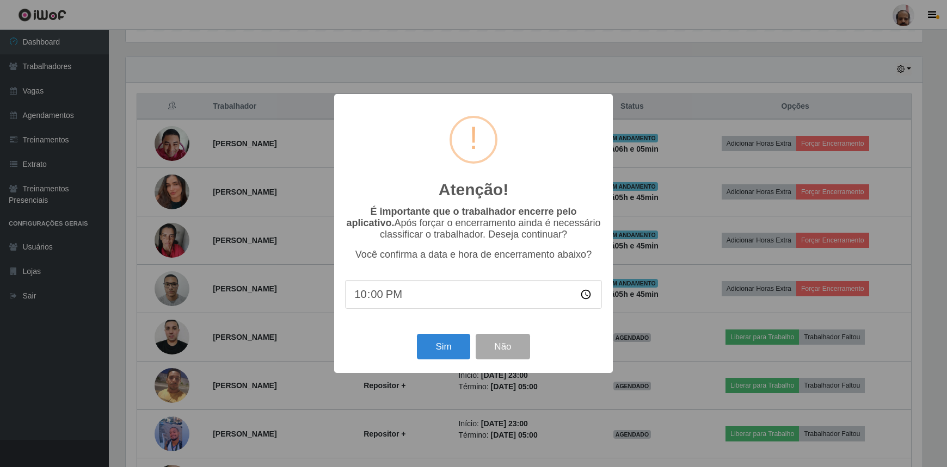
scroll to position [226, 799]
click at [449, 347] on button "Sim" at bounding box center [444, 347] width 53 height 26
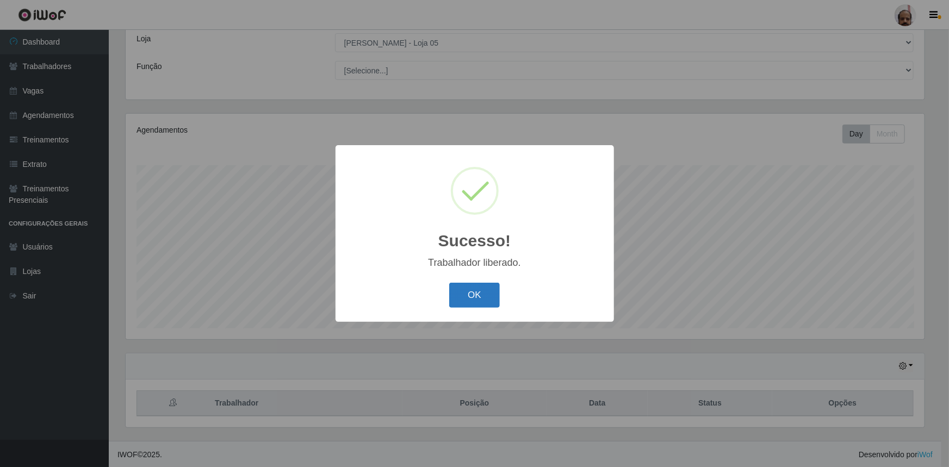
click at [471, 297] on button "OK" at bounding box center [474, 296] width 51 height 26
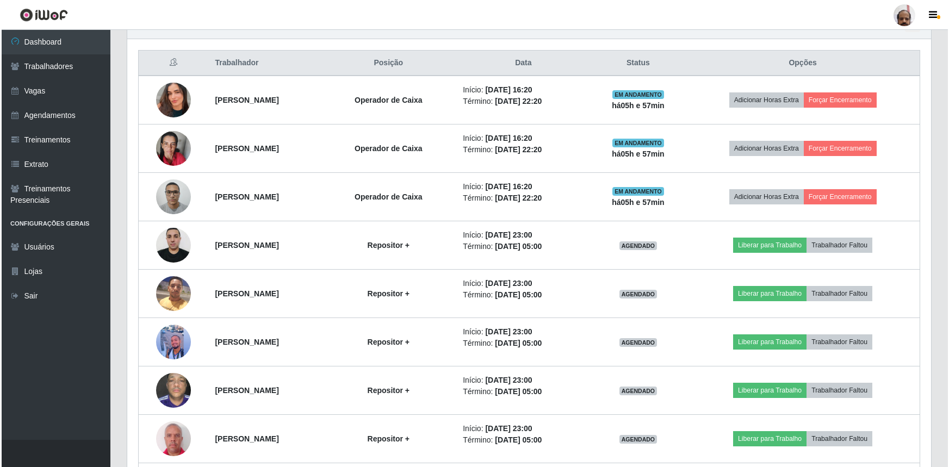
scroll to position [391, 0]
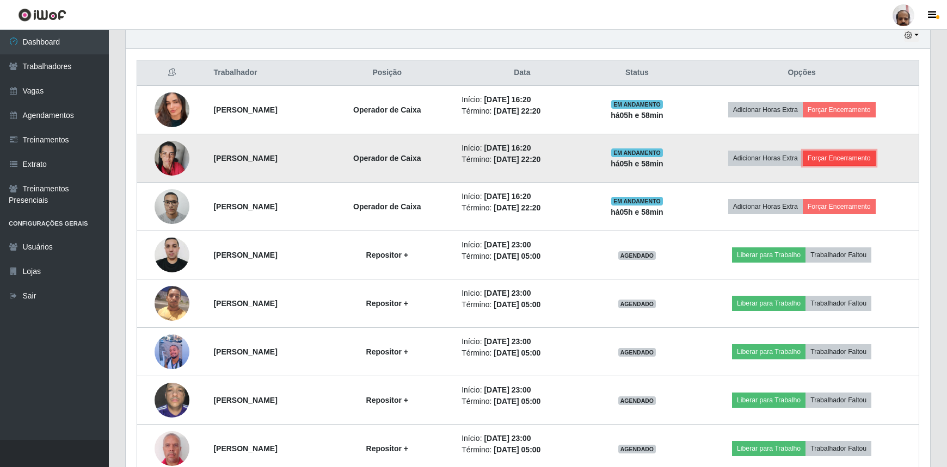
click at [854, 158] on button "Forçar Encerramento" at bounding box center [838, 158] width 73 height 15
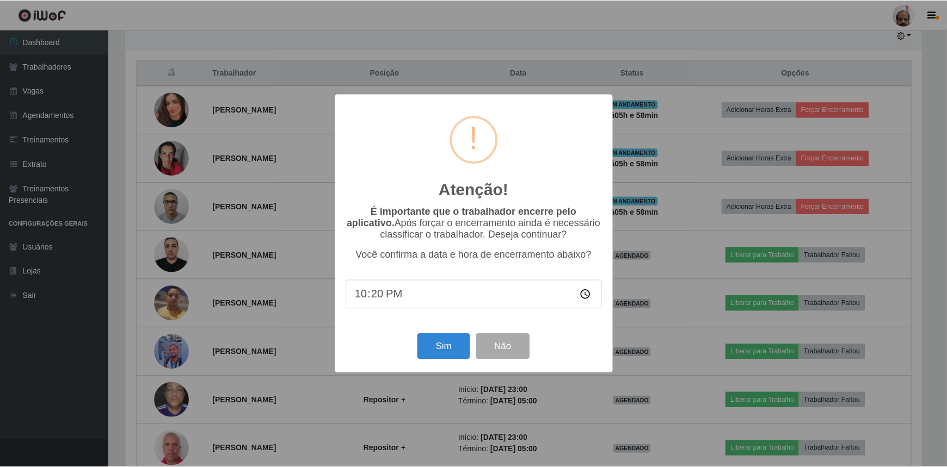
scroll to position [226, 799]
click at [438, 343] on button "Sim" at bounding box center [444, 347] width 53 height 26
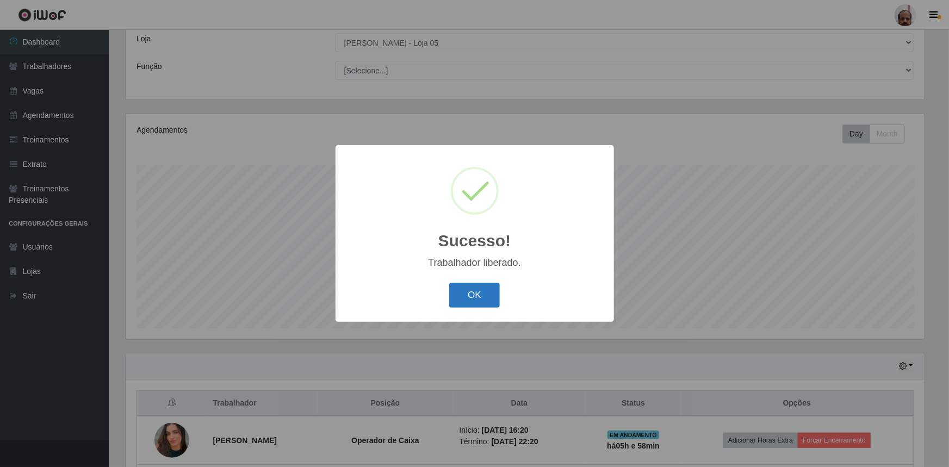
click at [485, 293] on button "OK" at bounding box center [474, 296] width 51 height 26
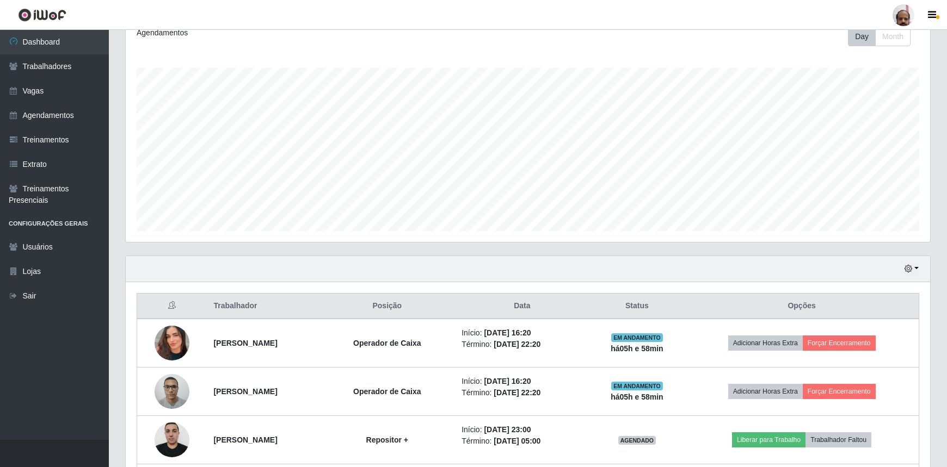
scroll to position [159, 0]
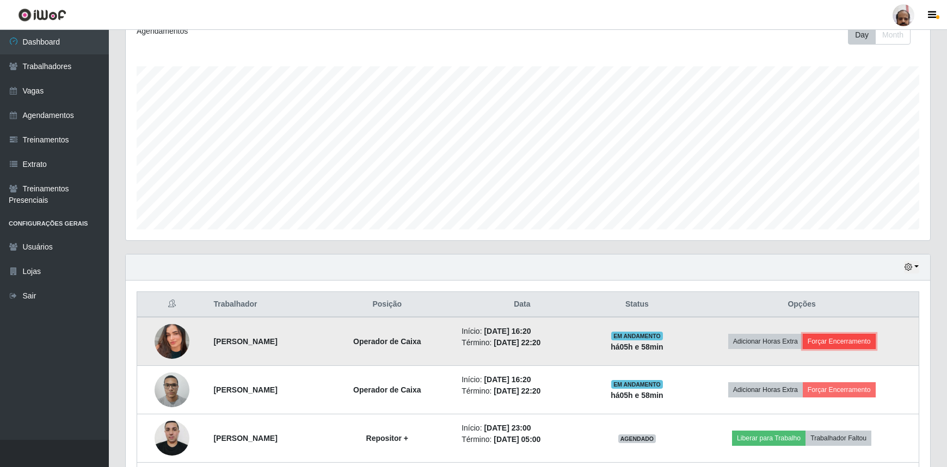
click at [863, 341] on button "Forçar Encerramento" at bounding box center [838, 341] width 73 height 15
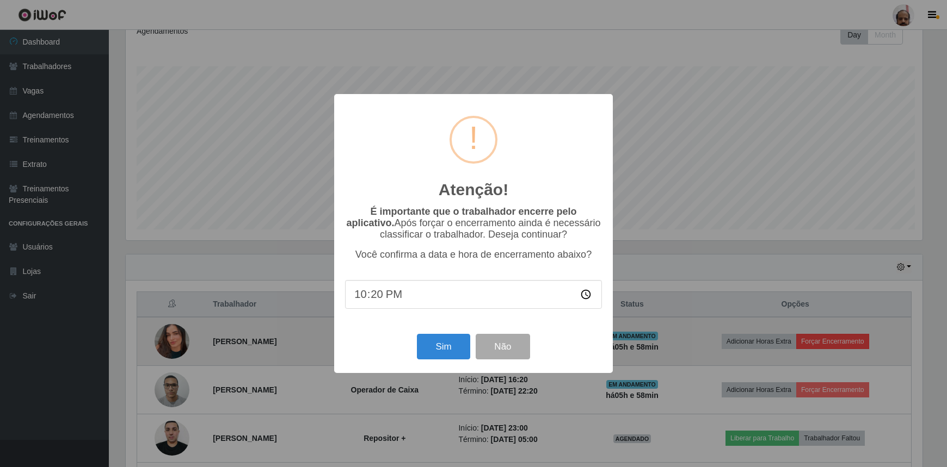
scroll to position [226, 799]
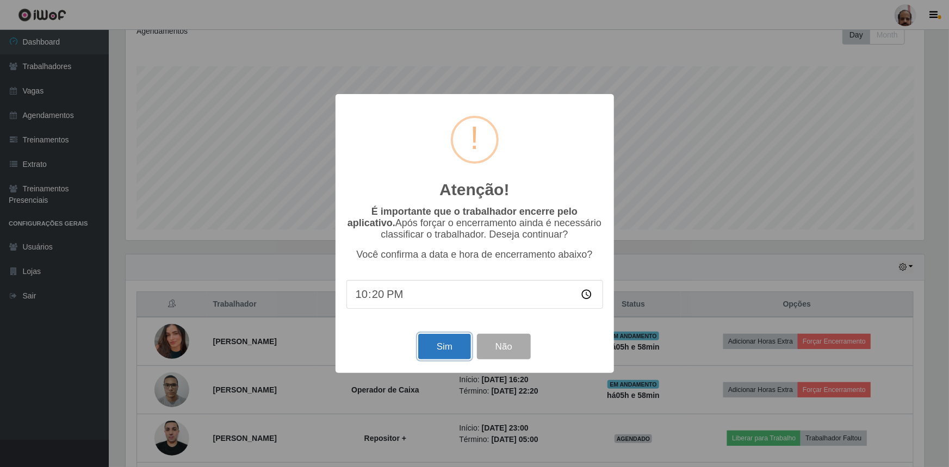
click at [429, 349] on button "Sim" at bounding box center [444, 347] width 53 height 26
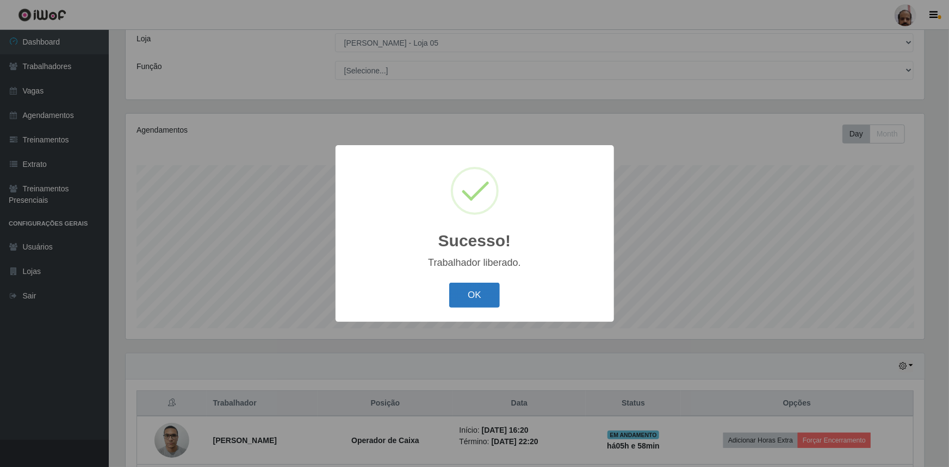
click at [492, 300] on button "OK" at bounding box center [474, 296] width 51 height 26
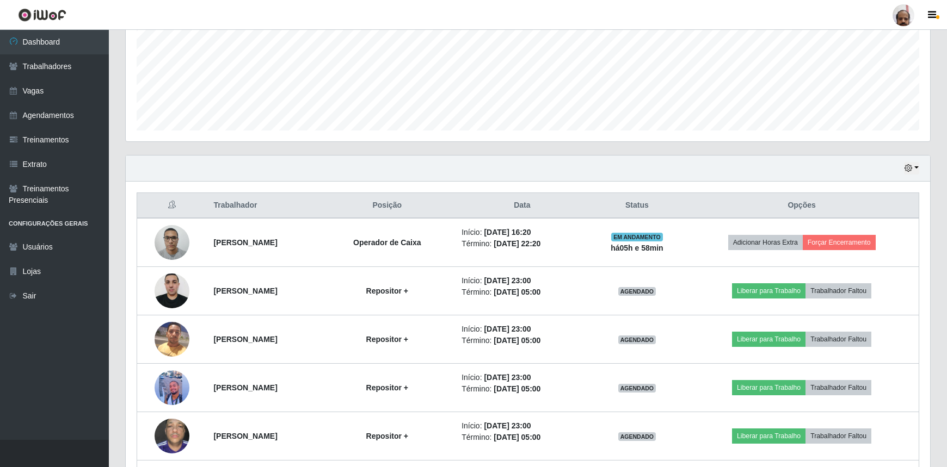
scroll to position [308, 0]
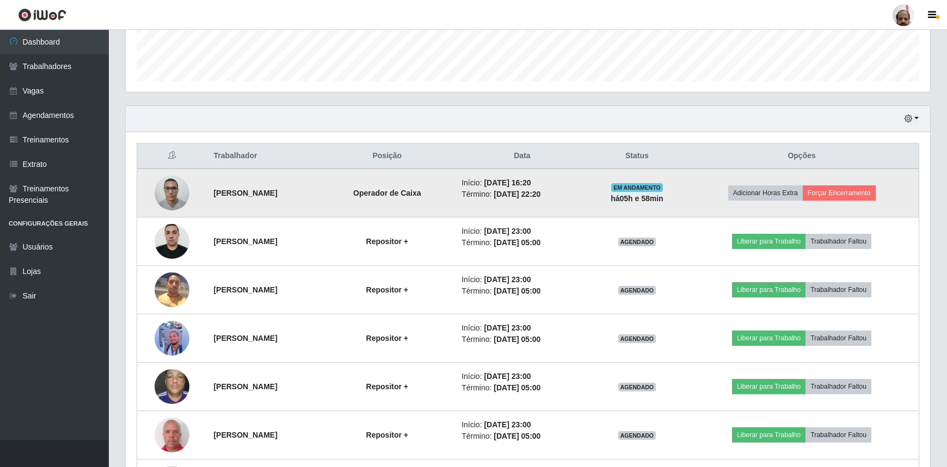
click at [167, 197] on img at bounding box center [172, 193] width 35 height 46
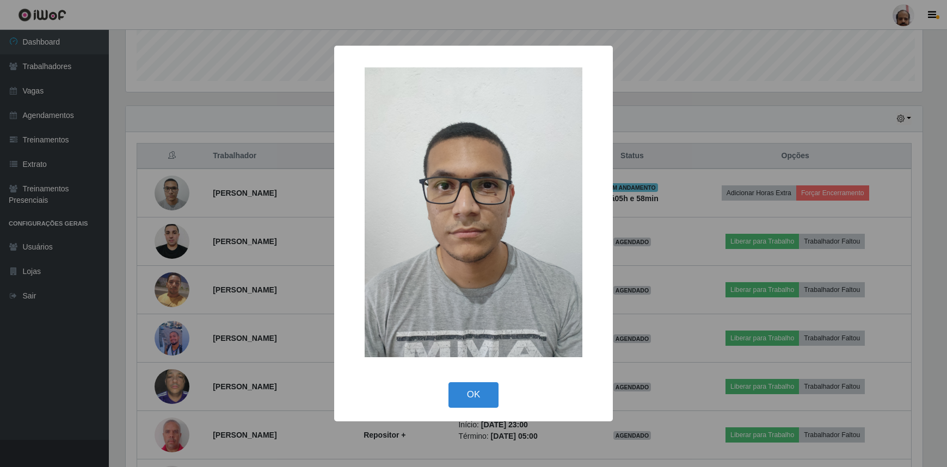
scroll to position [226, 799]
click at [466, 387] on button "OK" at bounding box center [474, 395] width 51 height 26
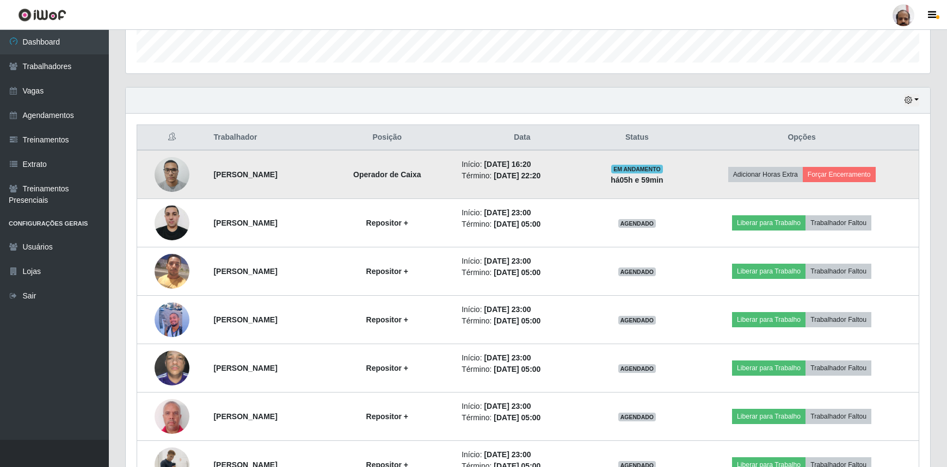
scroll to position [344, 0]
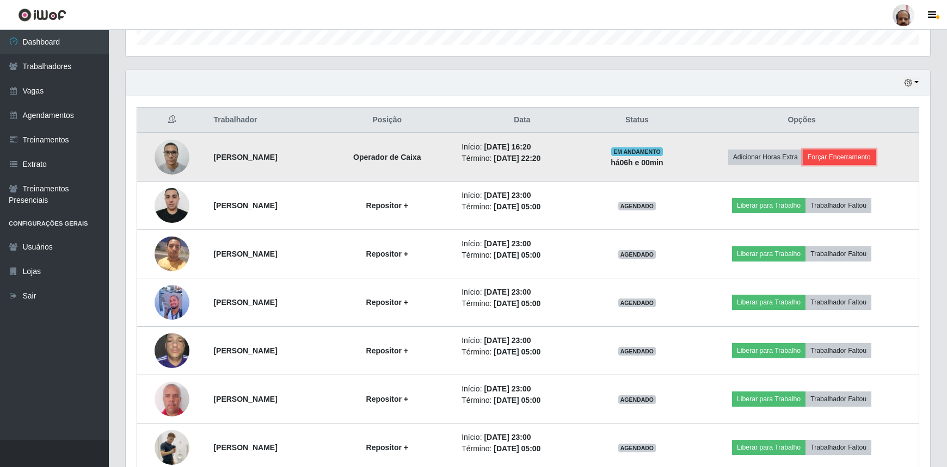
click at [865, 157] on button "Forçar Encerramento" at bounding box center [838, 157] width 73 height 15
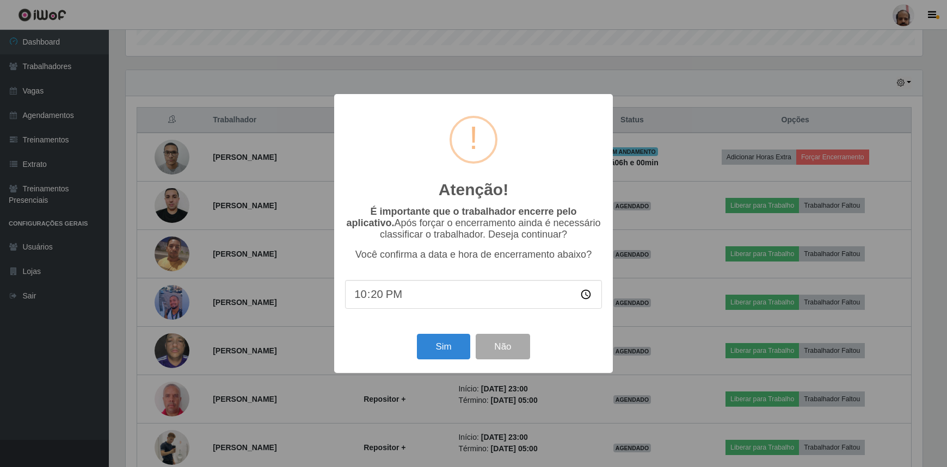
scroll to position [226, 799]
click at [440, 343] on button "Sim" at bounding box center [444, 347] width 53 height 26
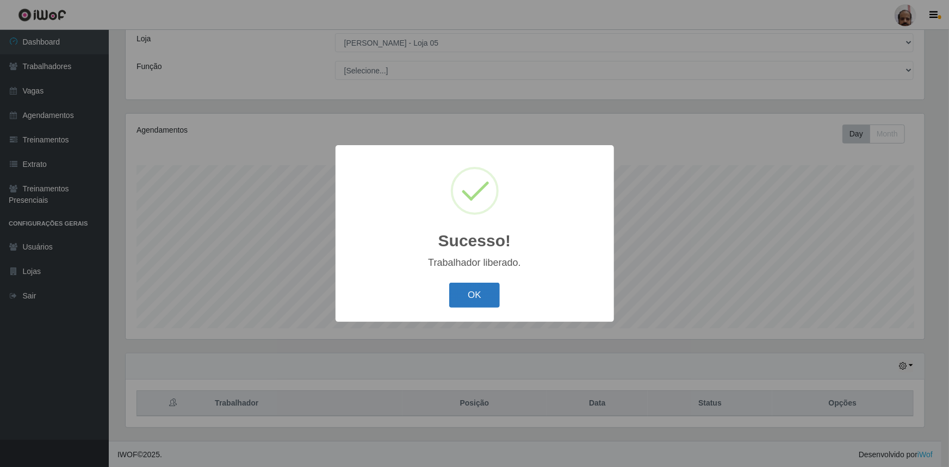
click at [463, 299] on button "OK" at bounding box center [474, 296] width 51 height 26
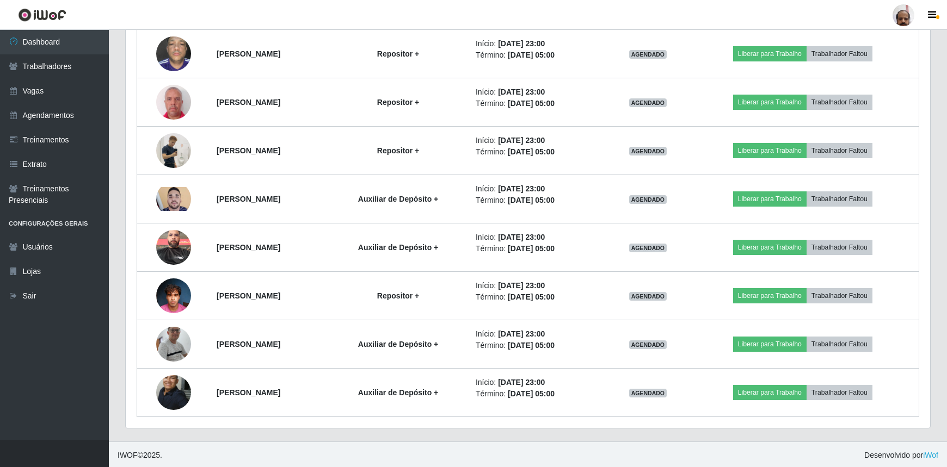
scroll to position [295, 0]
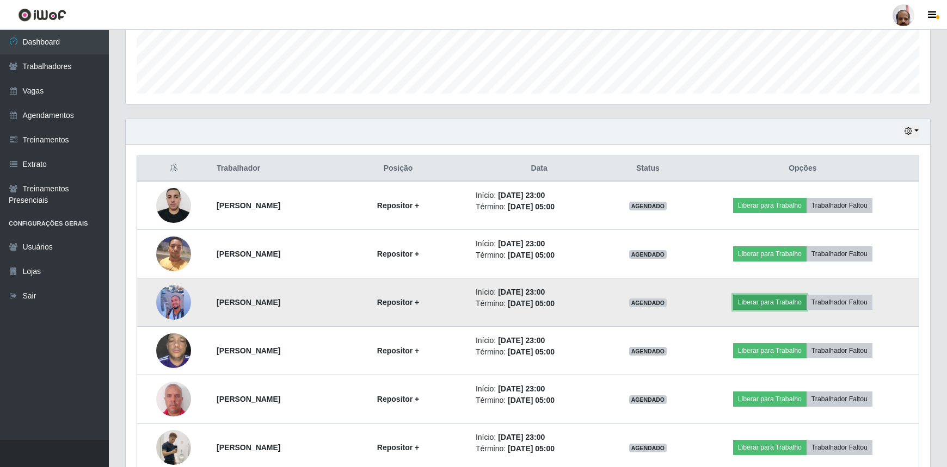
click at [775, 305] on button "Liberar para Trabalho" at bounding box center [769, 302] width 73 height 15
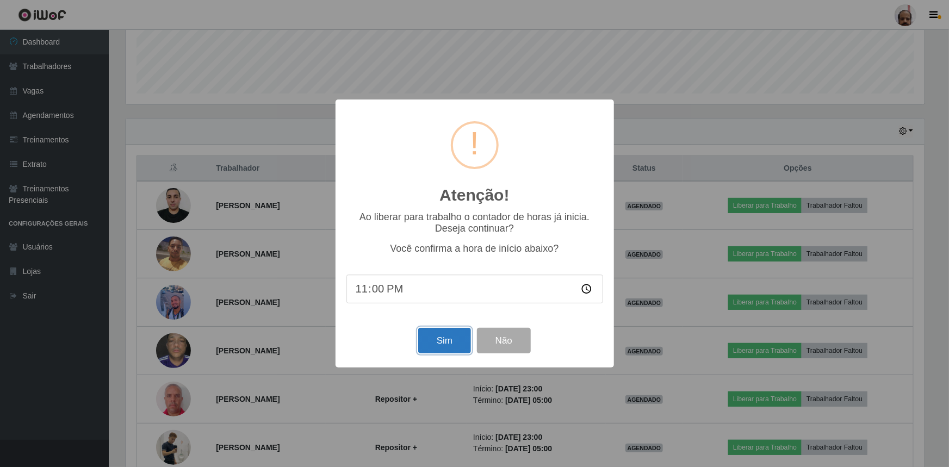
click at [442, 341] on button "Sim" at bounding box center [444, 341] width 53 height 26
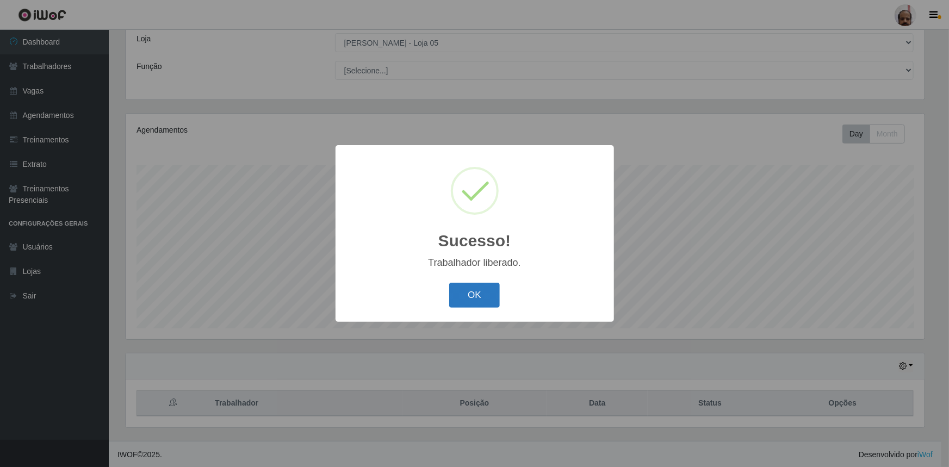
click at [487, 299] on button "OK" at bounding box center [474, 296] width 51 height 26
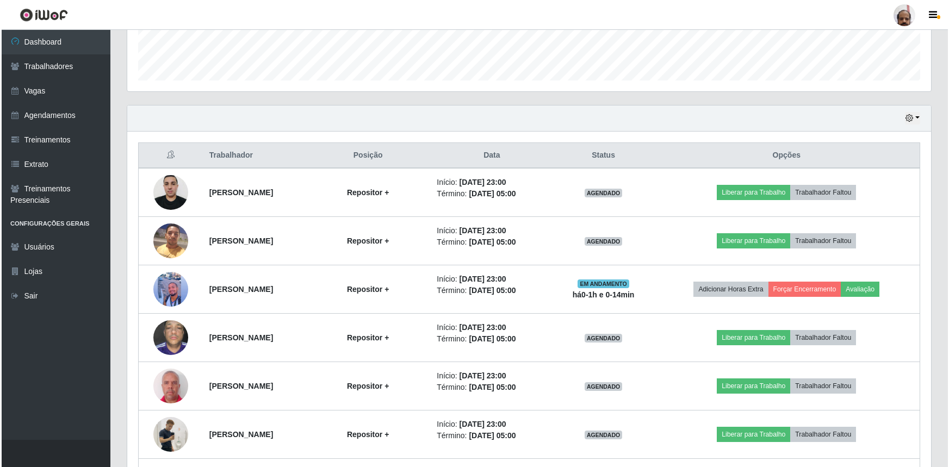
scroll to position [407, 0]
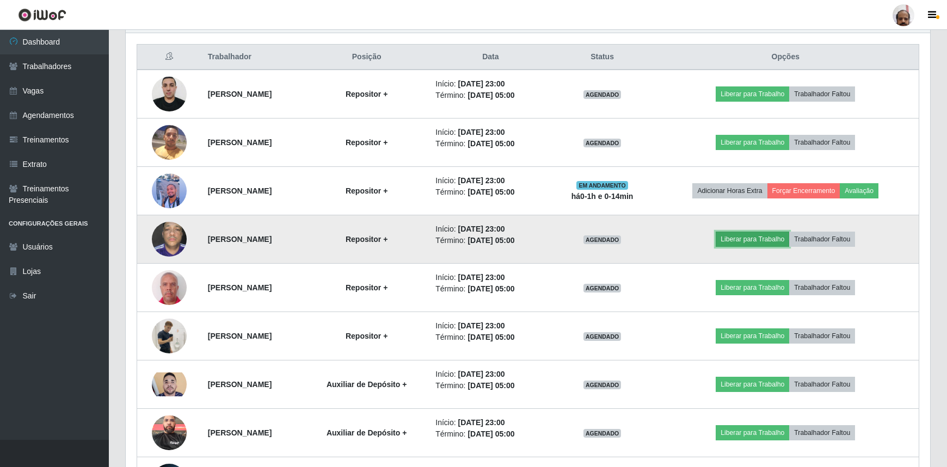
click at [751, 238] on button "Liberar para Trabalho" at bounding box center [751, 239] width 73 height 15
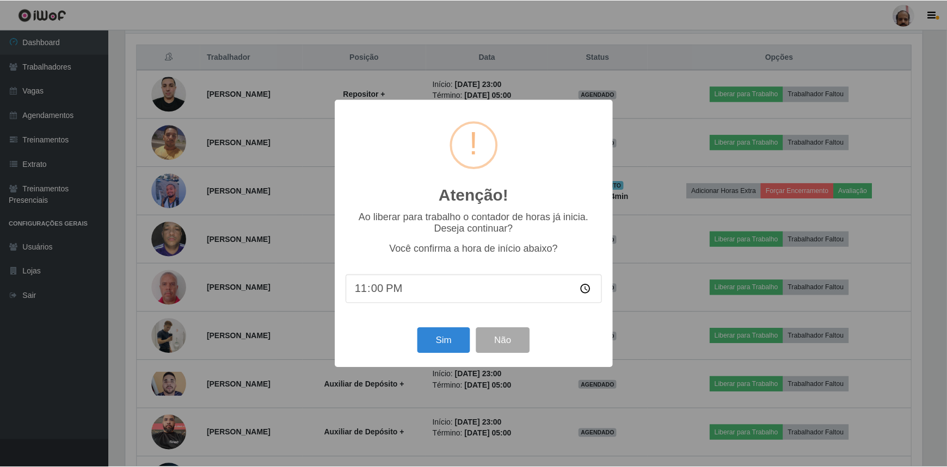
scroll to position [226, 799]
click at [438, 339] on button "Sim" at bounding box center [444, 341] width 53 height 26
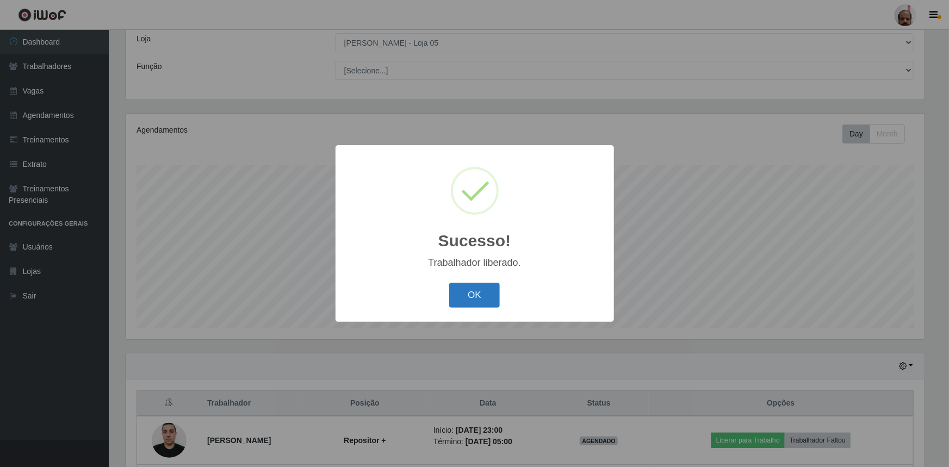
click at [480, 299] on button "OK" at bounding box center [474, 296] width 51 height 26
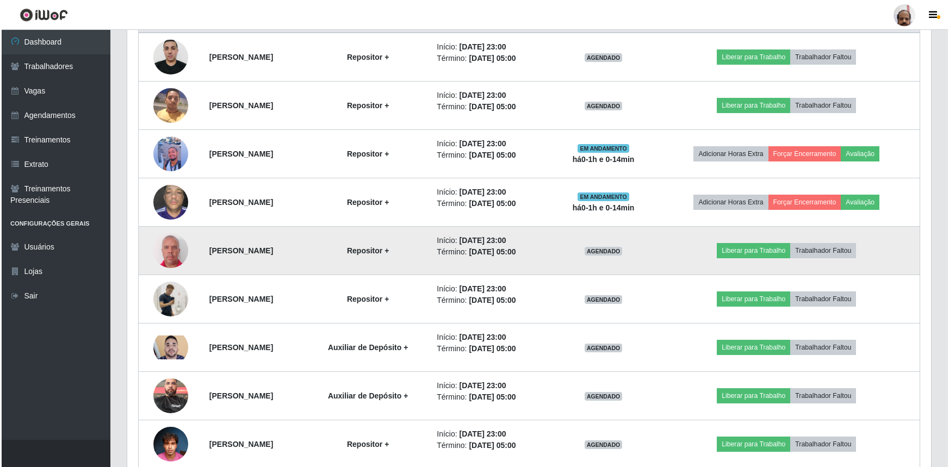
scroll to position [592, 0]
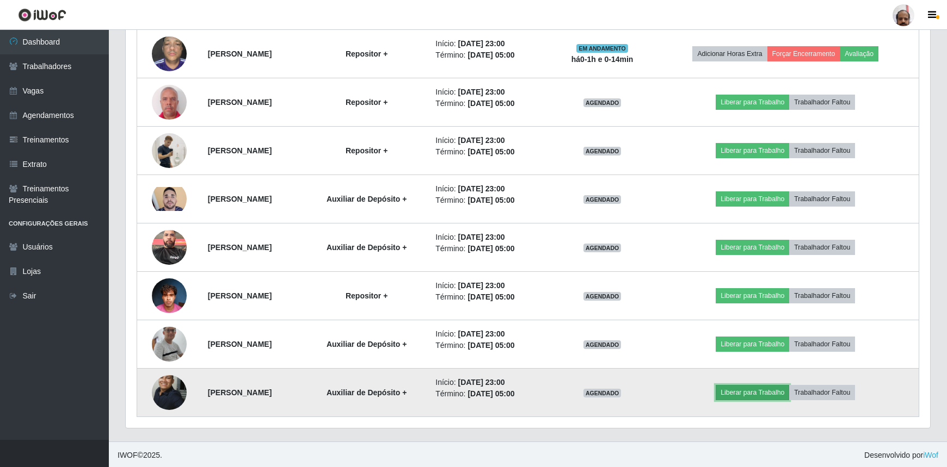
click at [754, 391] on button "Liberar para Trabalho" at bounding box center [751, 392] width 73 height 15
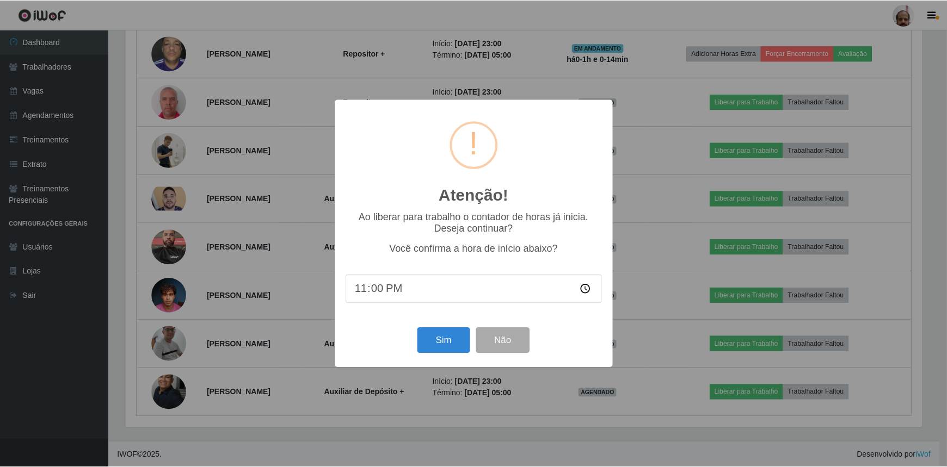
scroll to position [226, 799]
click at [435, 342] on button "Sim" at bounding box center [444, 341] width 53 height 26
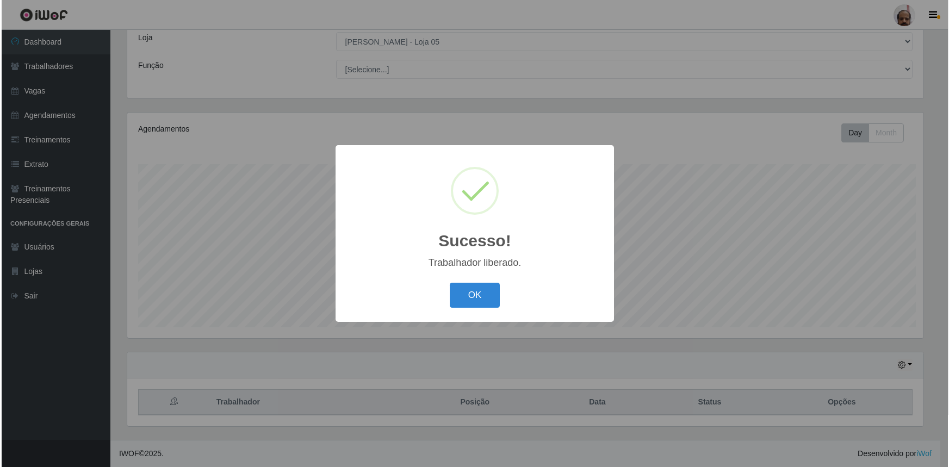
scroll to position [60, 0]
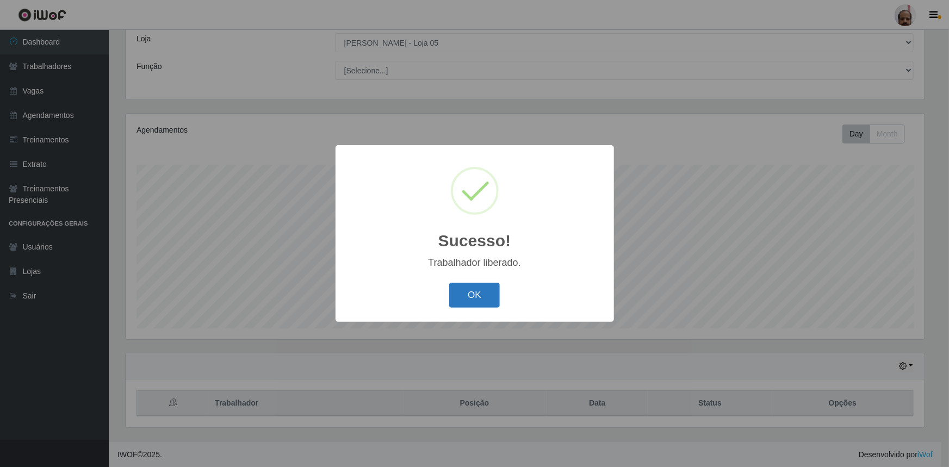
click at [465, 299] on button "OK" at bounding box center [474, 296] width 51 height 26
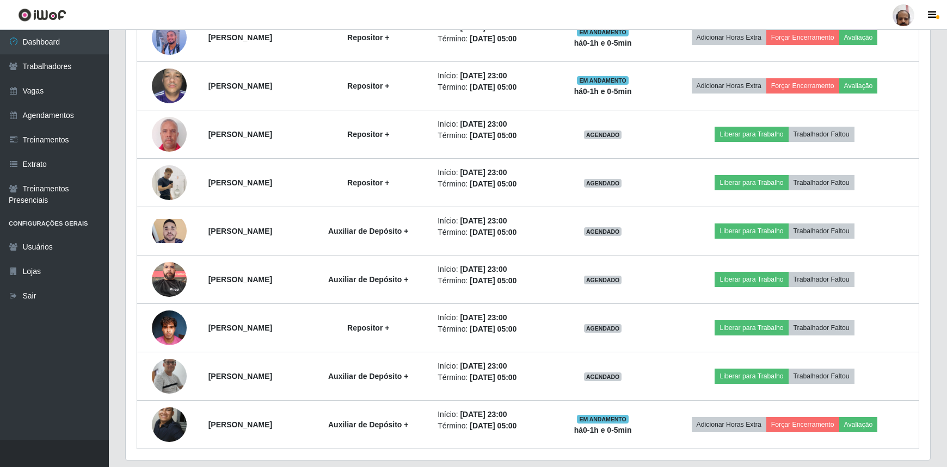
scroll to position [543, 0]
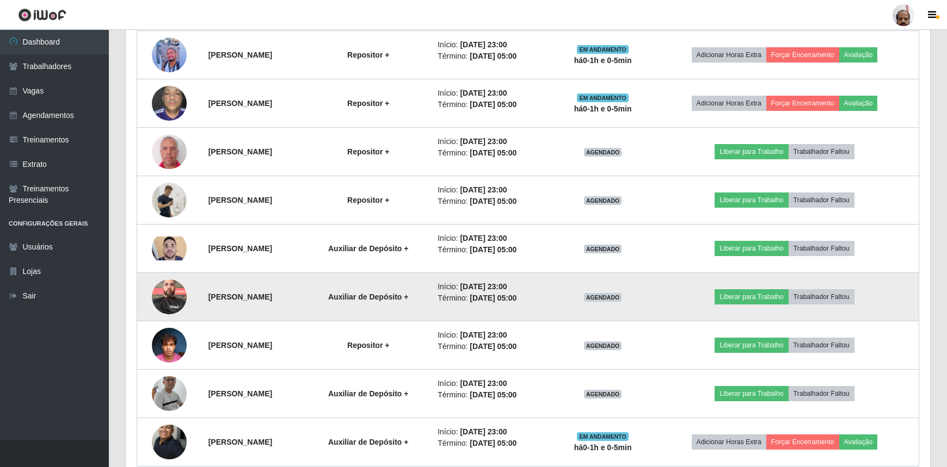
click at [173, 301] on img at bounding box center [169, 297] width 35 height 46
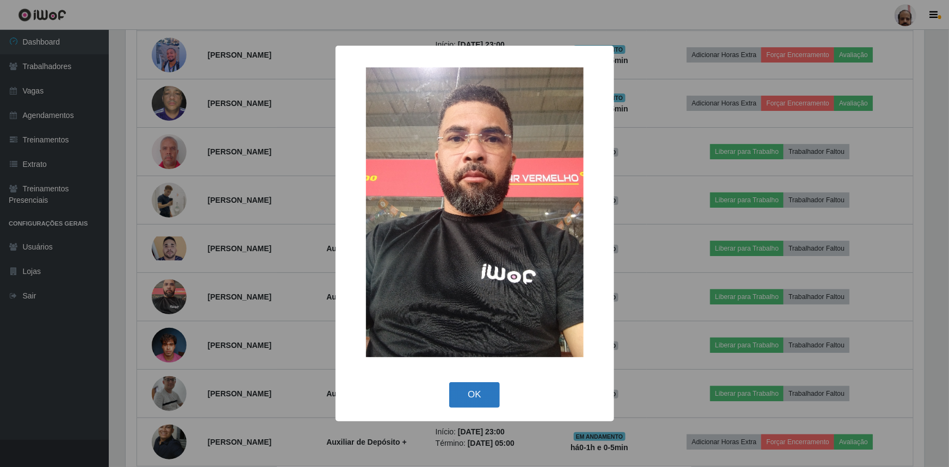
click at [488, 400] on button "OK" at bounding box center [474, 395] width 51 height 26
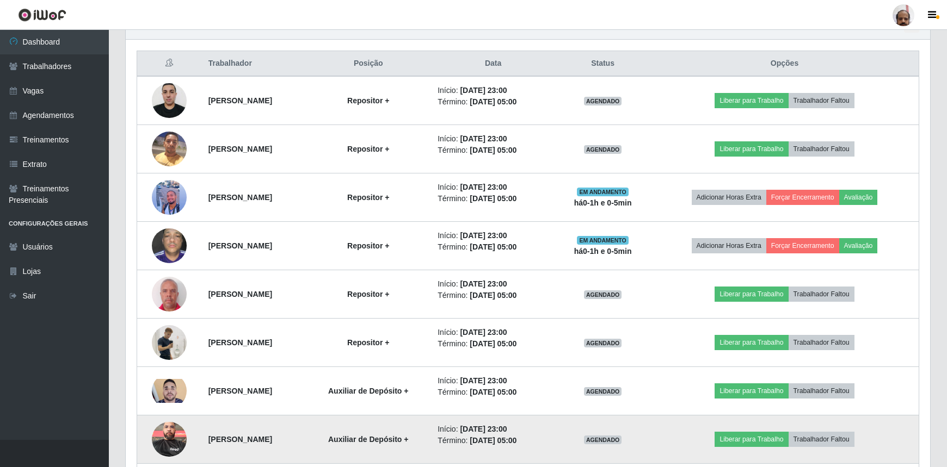
scroll to position [394, 0]
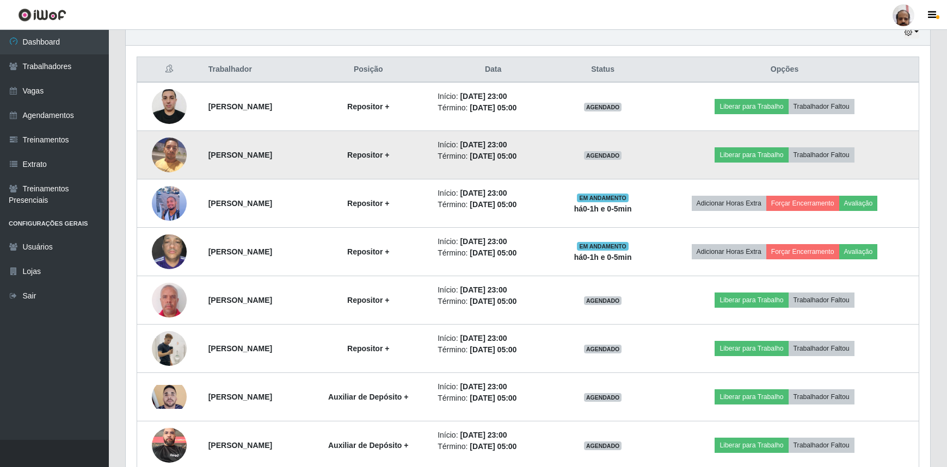
click at [163, 141] on img at bounding box center [169, 155] width 35 height 46
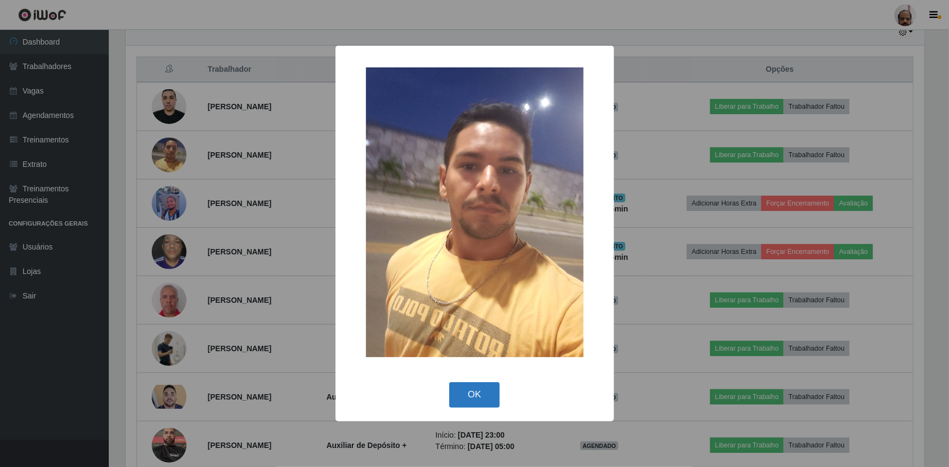
click at [486, 390] on button "OK" at bounding box center [474, 395] width 51 height 26
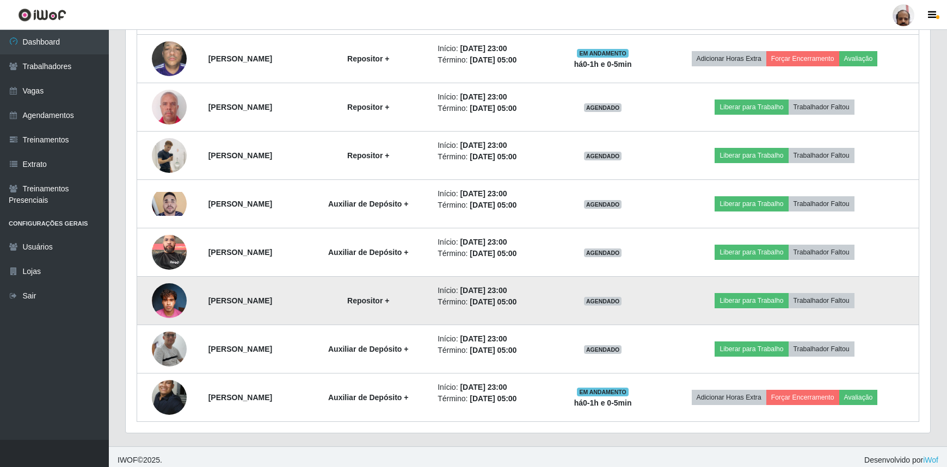
scroll to position [592, 0]
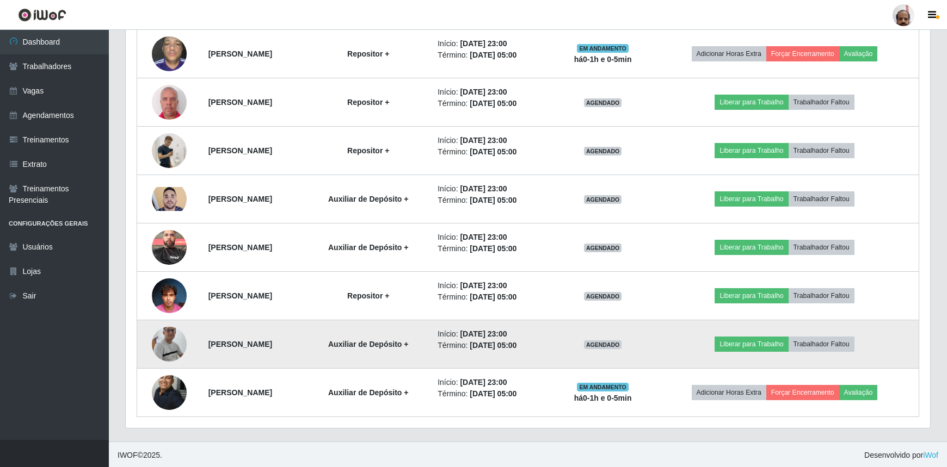
click at [166, 342] on img at bounding box center [169, 344] width 35 height 79
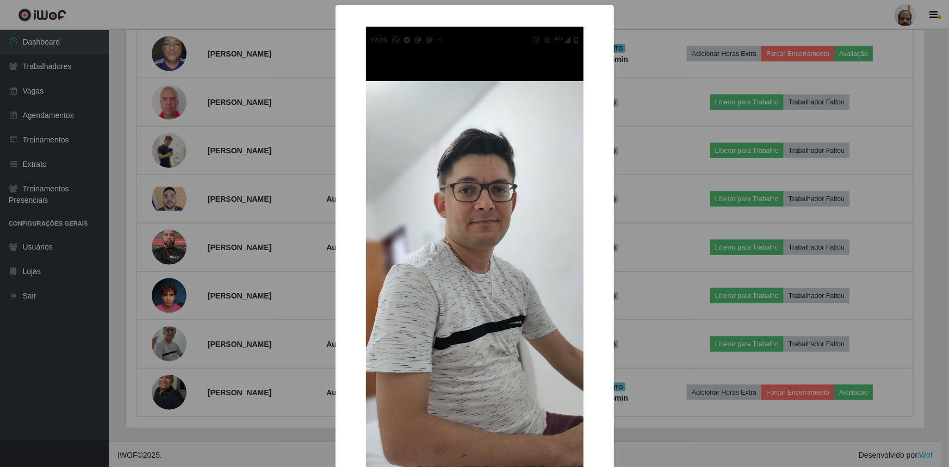
click at [655, 341] on div "× OK Cancel" at bounding box center [474, 233] width 949 height 467
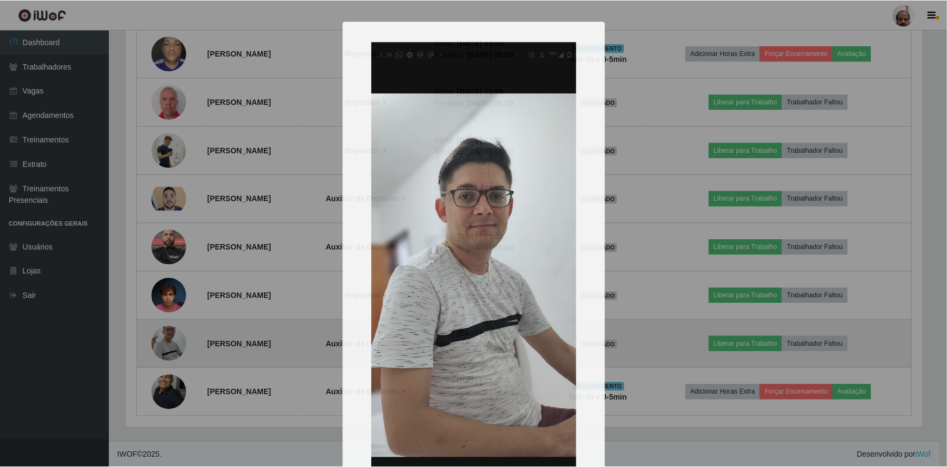
scroll to position [226, 804]
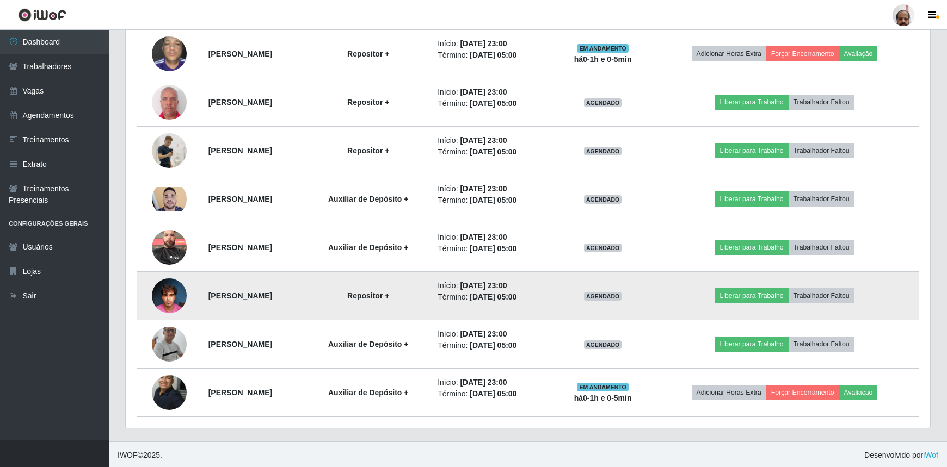
click at [165, 293] on img at bounding box center [169, 296] width 35 height 46
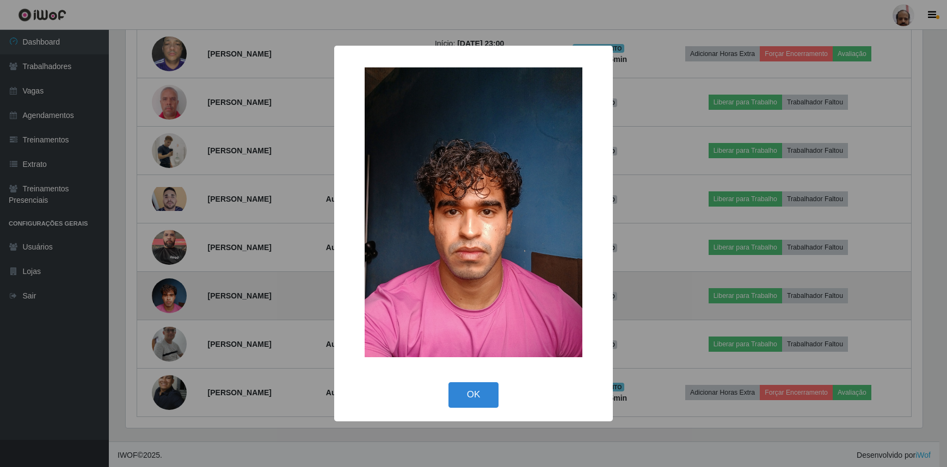
scroll to position [226, 799]
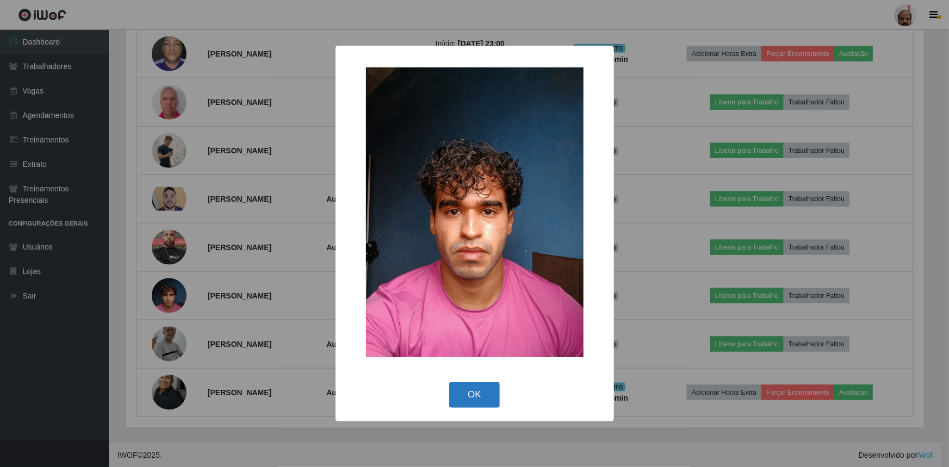
click at [475, 400] on button "OK" at bounding box center [474, 395] width 51 height 26
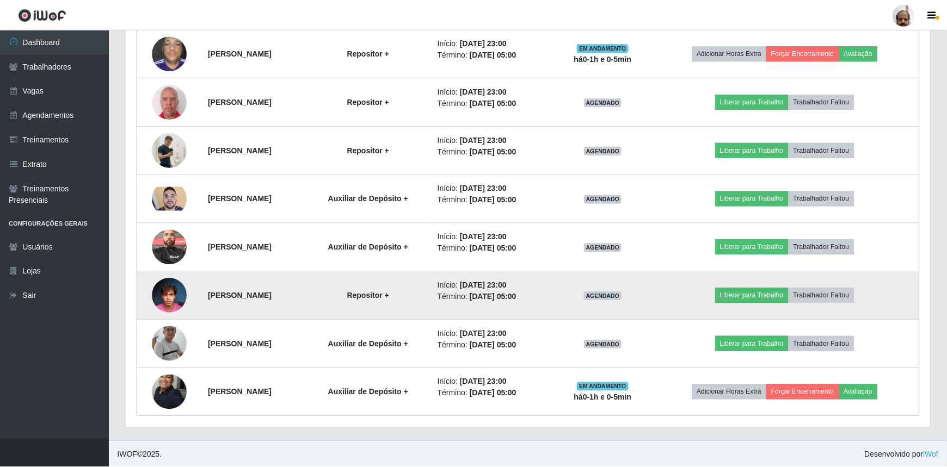
scroll to position [226, 804]
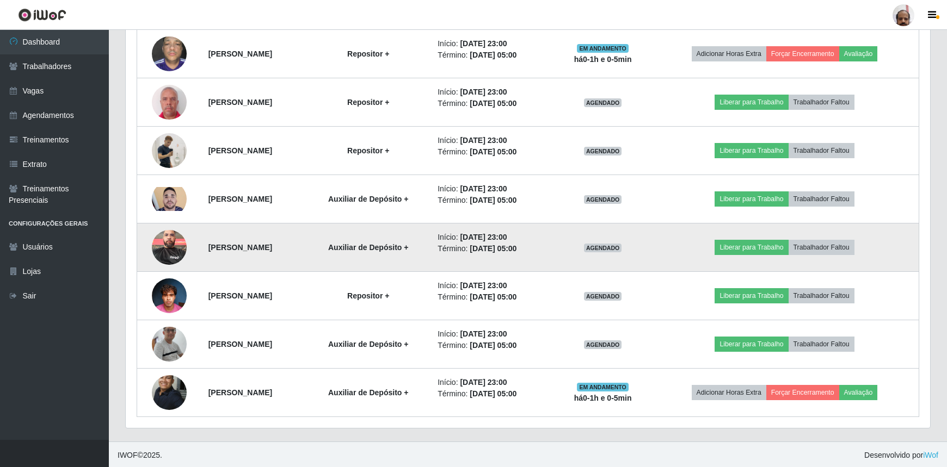
click at [165, 249] on img at bounding box center [169, 247] width 35 height 46
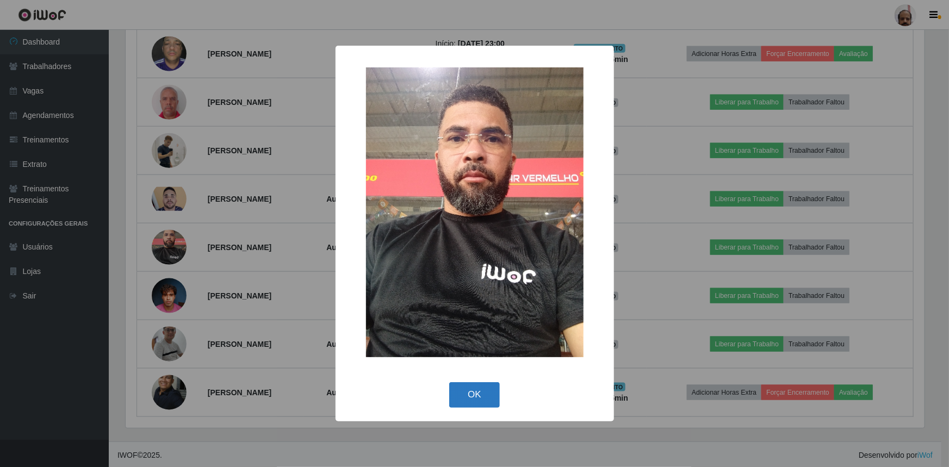
click at [484, 402] on button "OK" at bounding box center [474, 395] width 51 height 26
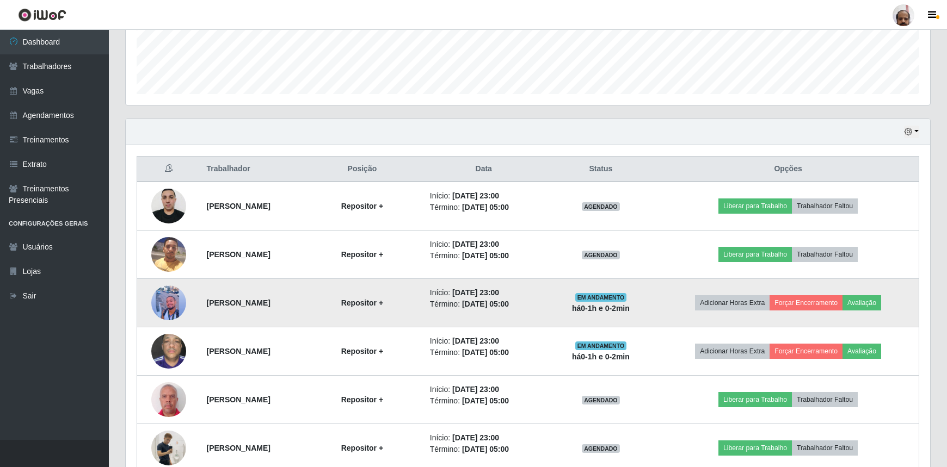
scroll to position [295, 0]
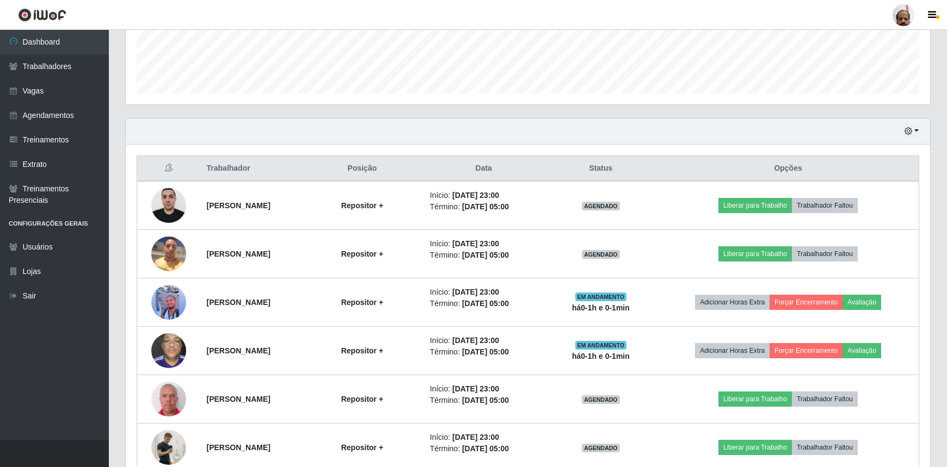
click at [498, 127] on div "Hoje 1 dia 3 dias 1 Semana Não encerrados" at bounding box center [528, 132] width 804 height 26
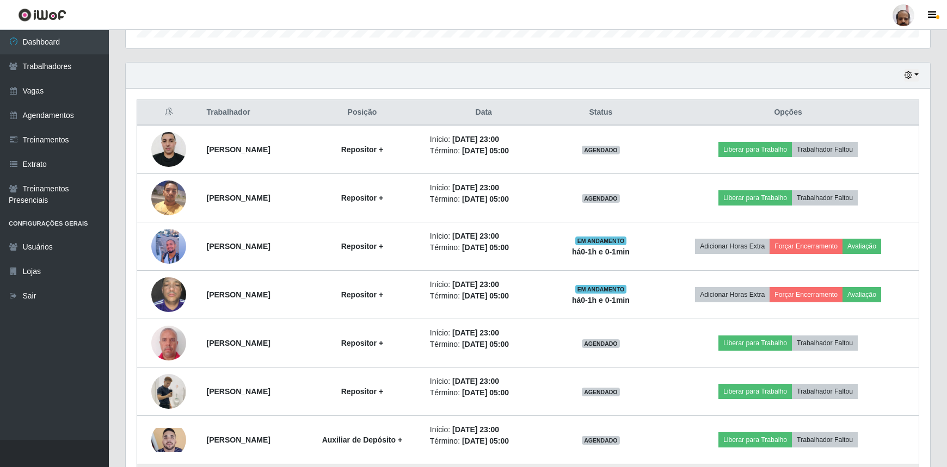
scroll to position [345, 0]
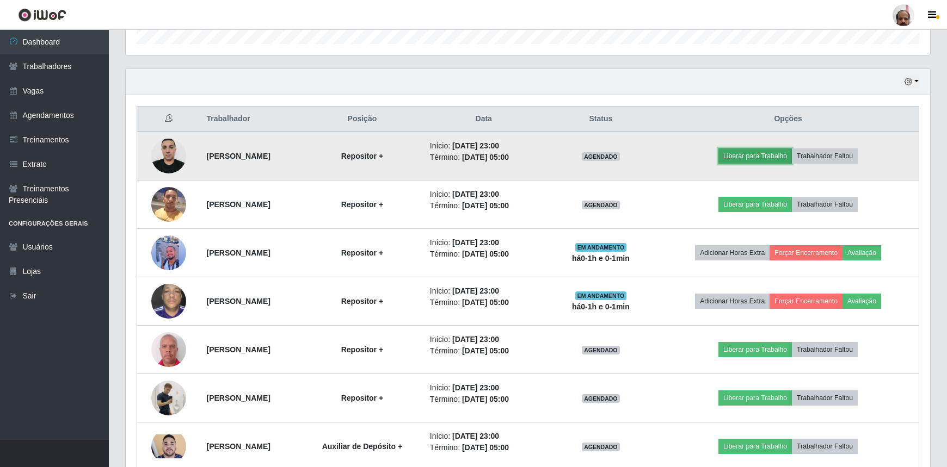
click at [768, 153] on button "Liberar para Trabalho" at bounding box center [754, 156] width 73 height 15
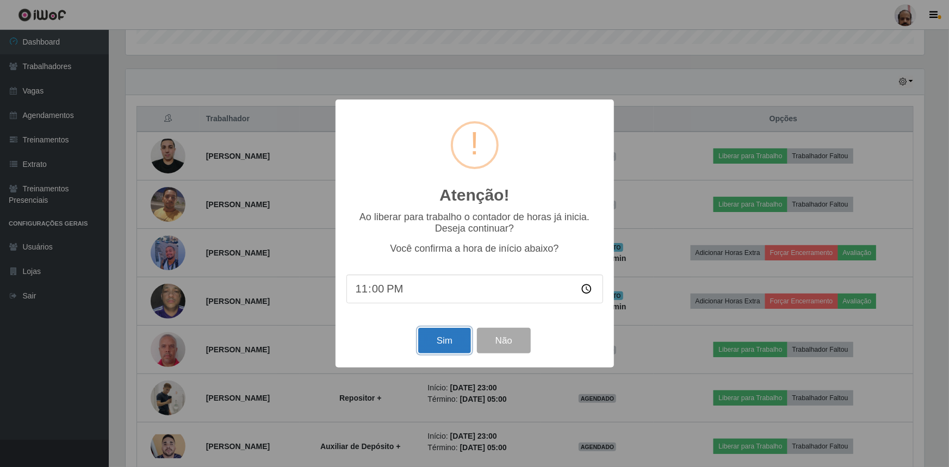
click at [432, 337] on button "Sim" at bounding box center [444, 341] width 53 height 26
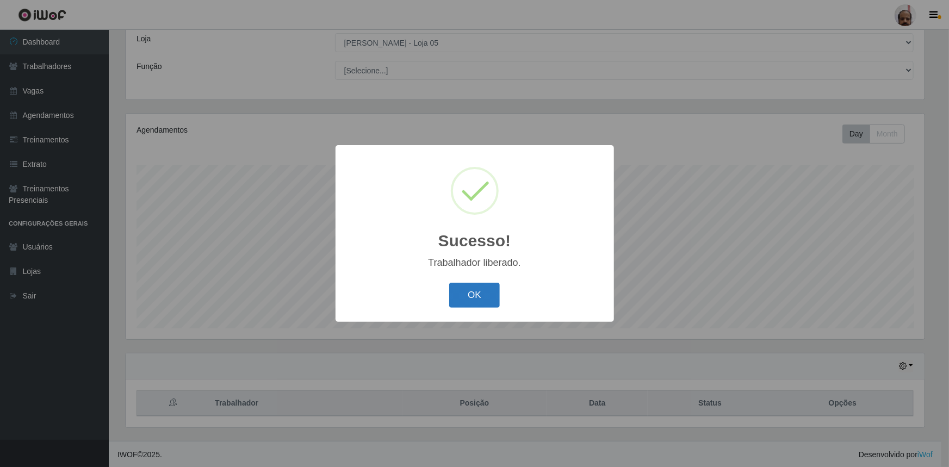
click at [480, 294] on button "OK" at bounding box center [474, 296] width 51 height 26
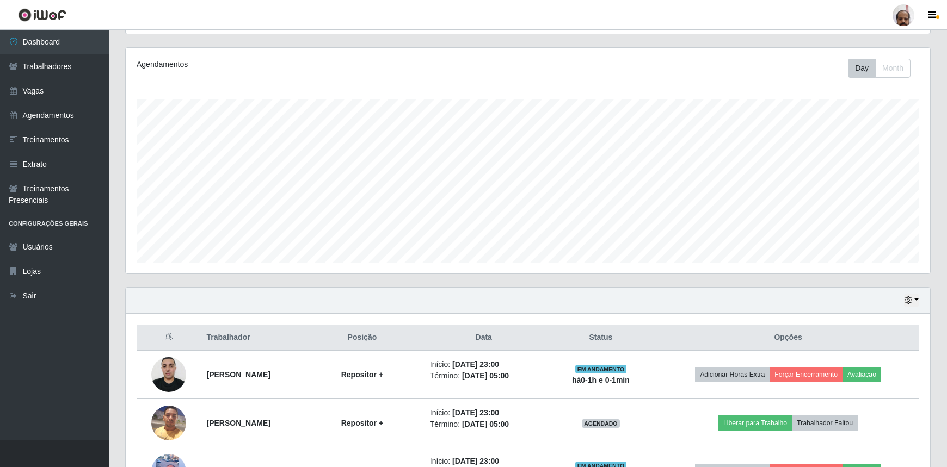
scroll to position [258, 0]
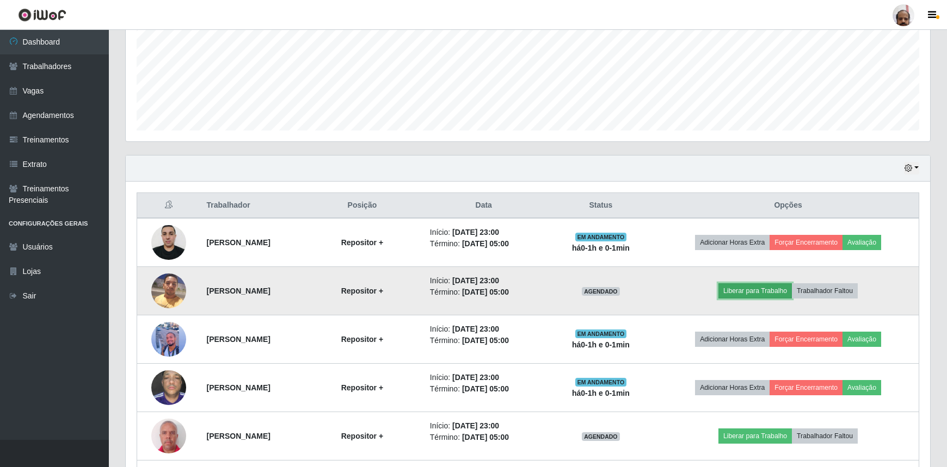
click at [743, 290] on button "Liberar para Trabalho" at bounding box center [754, 290] width 73 height 15
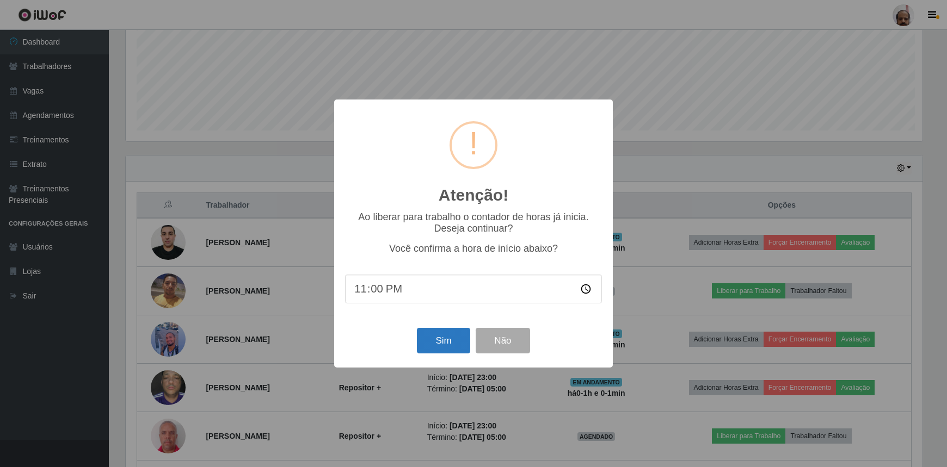
scroll to position [226, 799]
click at [437, 341] on button "Sim" at bounding box center [444, 341] width 53 height 26
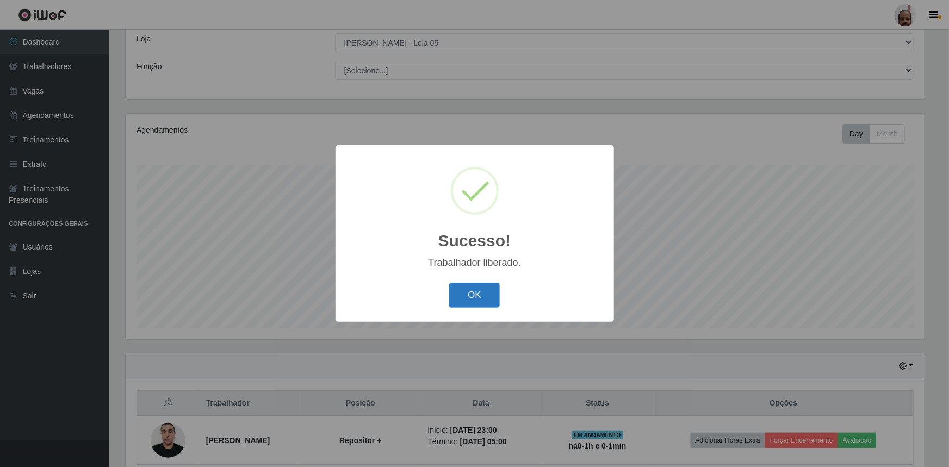
drag, startPoint x: 464, startPoint y: 298, endPoint x: 473, endPoint y: 296, distance: 9.5
click at [464, 298] on button "OK" at bounding box center [474, 296] width 51 height 26
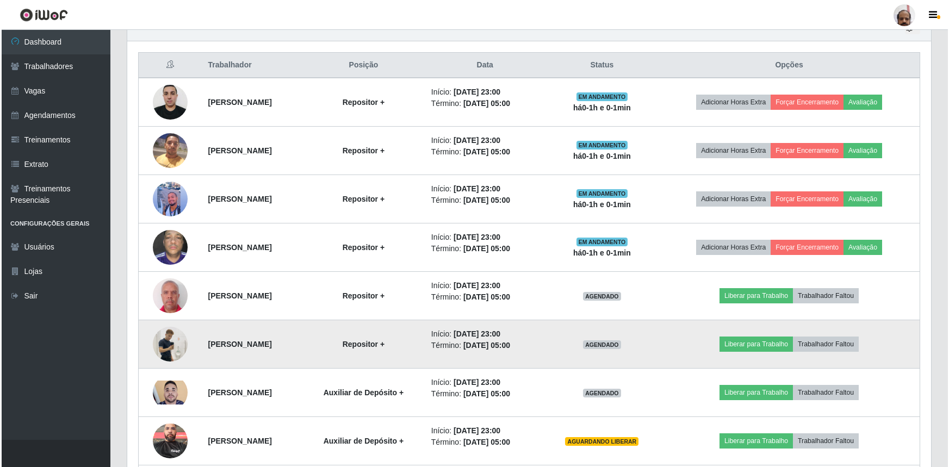
scroll to position [506, 0]
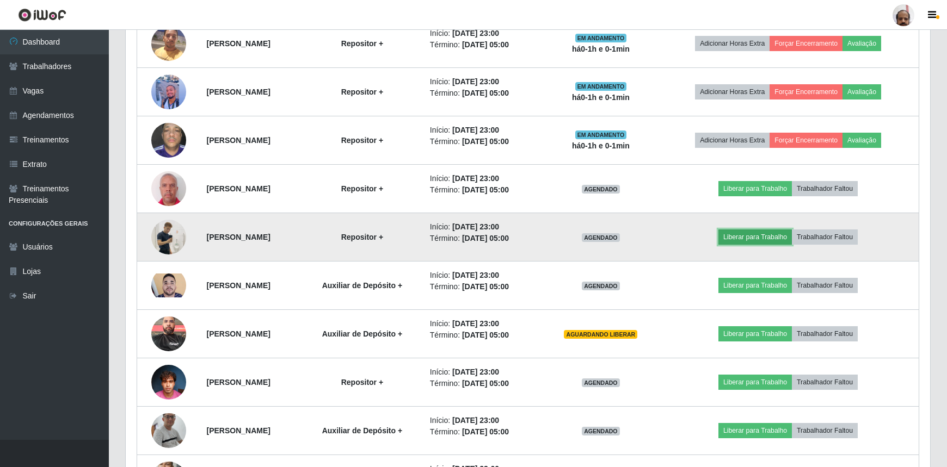
click at [774, 237] on button "Liberar para Trabalho" at bounding box center [754, 237] width 73 height 15
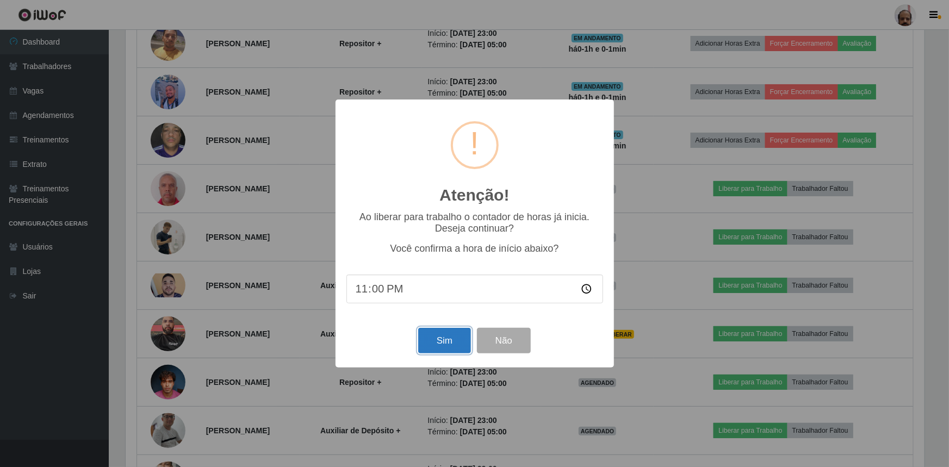
click at [462, 335] on button "Sim" at bounding box center [444, 341] width 53 height 26
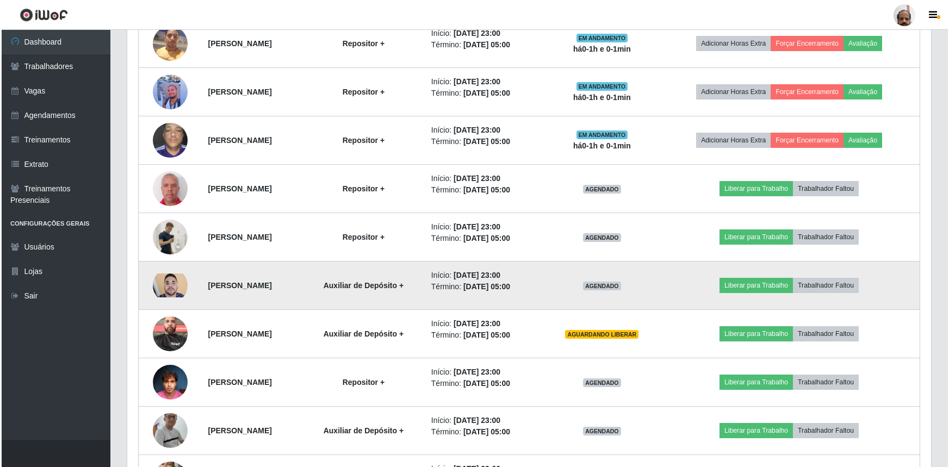
scroll to position [543834, 543260]
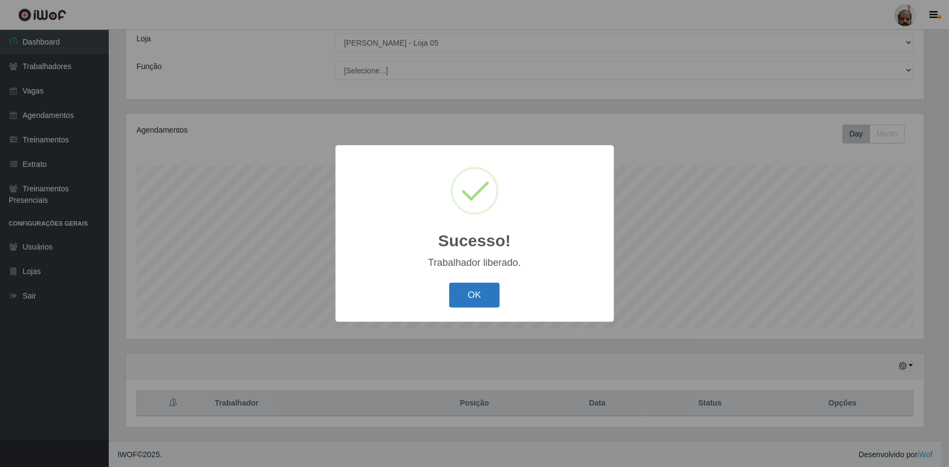
click at [480, 299] on button "OK" at bounding box center [474, 296] width 51 height 26
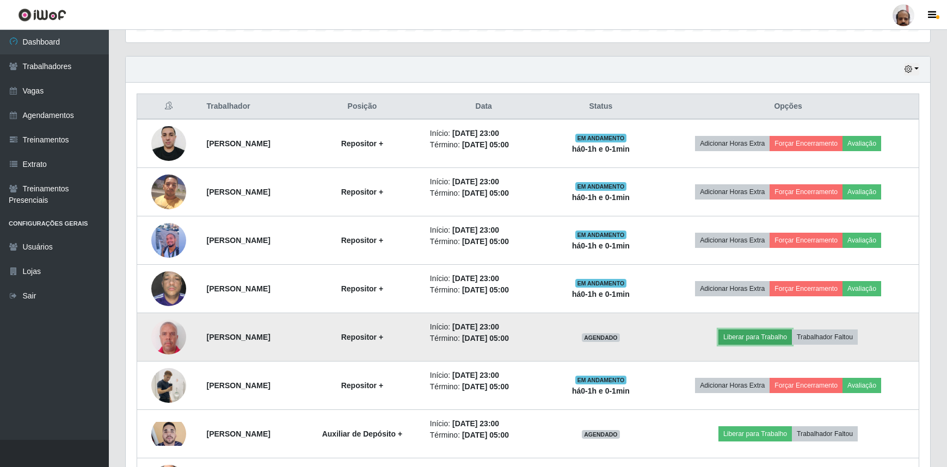
click at [757, 337] on button "Liberar para Trabalho" at bounding box center [754, 337] width 73 height 15
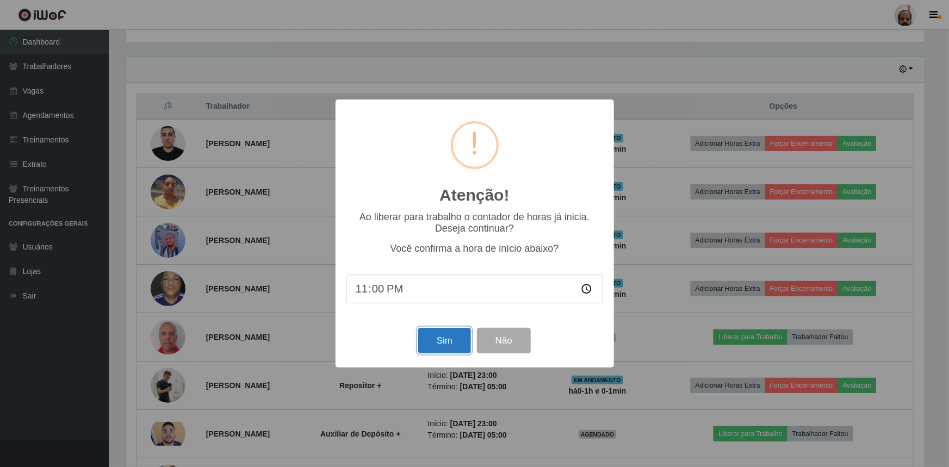
click at [448, 341] on button "Sim" at bounding box center [444, 341] width 53 height 26
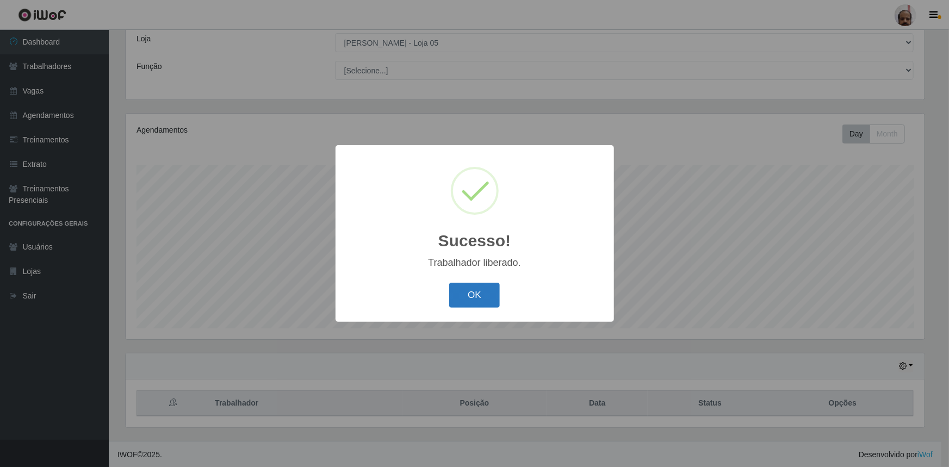
click at [464, 302] on button "OK" at bounding box center [474, 296] width 51 height 26
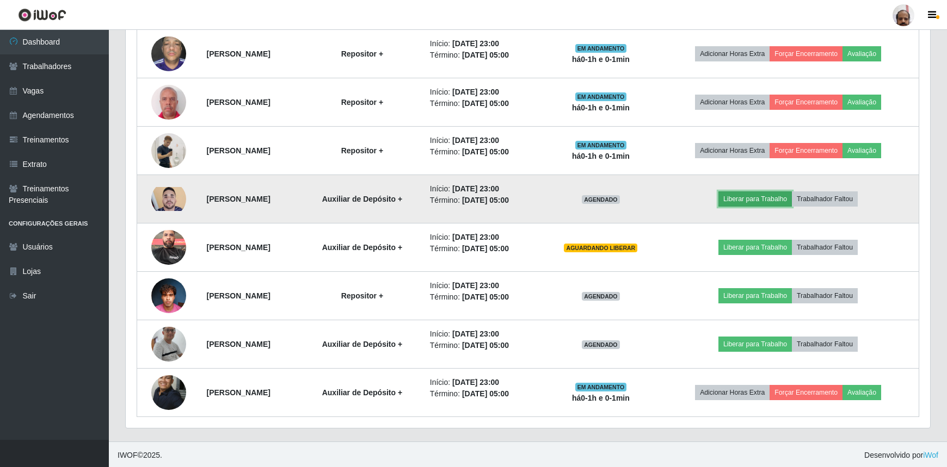
click at [756, 200] on button "Liberar para Trabalho" at bounding box center [754, 199] width 73 height 15
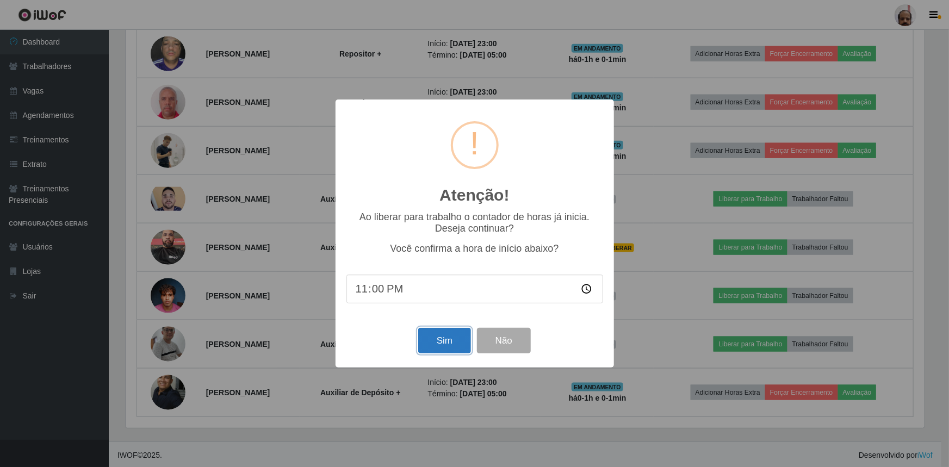
click at [431, 348] on button "Sim" at bounding box center [444, 341] width 53 height 26
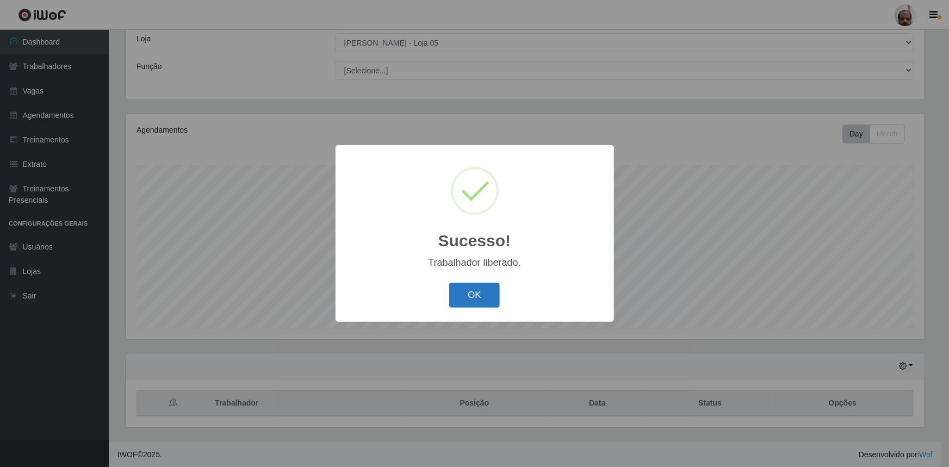
drag, startPoint x: 468, startPoint y: 287, endPoint x: 480, endPoint y: 287, distance: 11.4
click at [469, 288] on button "OK" at bounding box center [474, 296] width 51 height 26
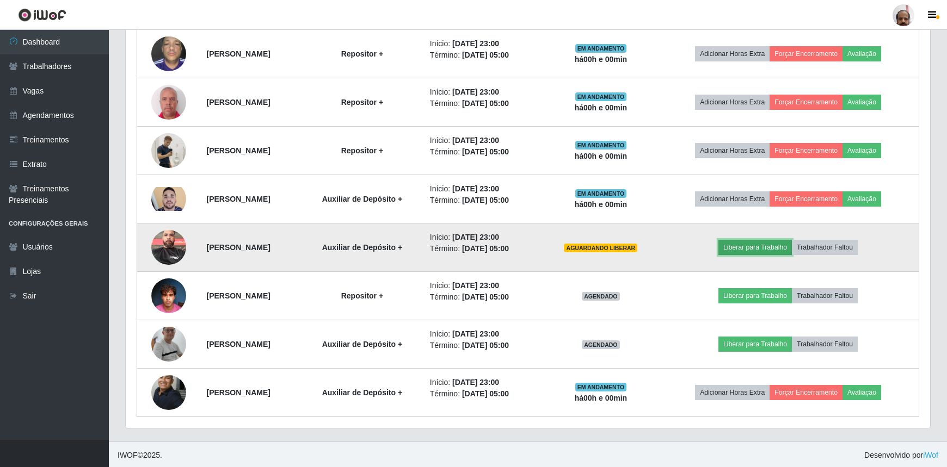
click at [758, 249] on button "Liberar para Trabalho" at bounding box center [754, 247] width 73 height 15
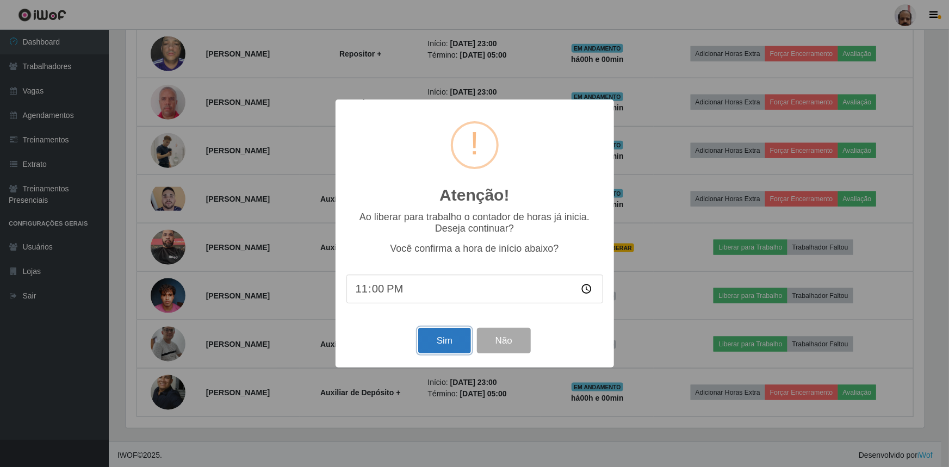
click at [446, 347] on button "Sim" at bounding box center [444, 341] width 53 height 26
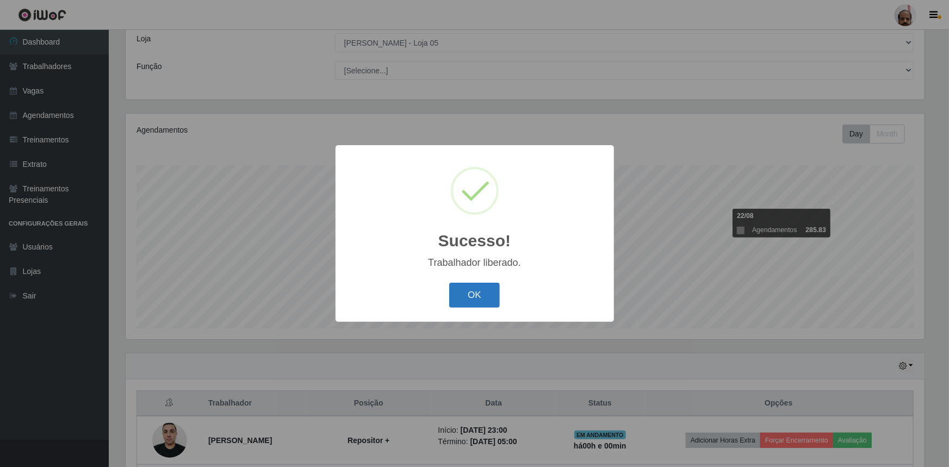
click at [485, 297] on button "OK" at bounding box center [474, 296] width 51 height 26
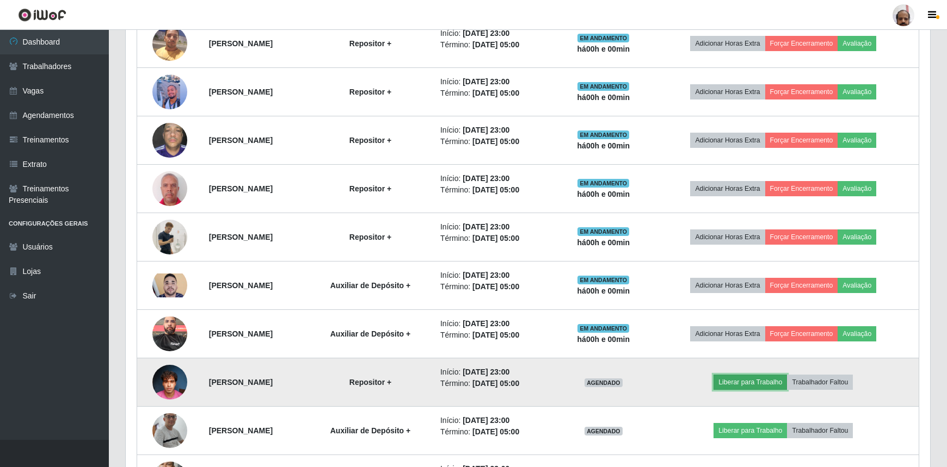
click at [782, 382] on button "Liberar para Trabalho" at bounding box center [749, 382] width 73 height 15
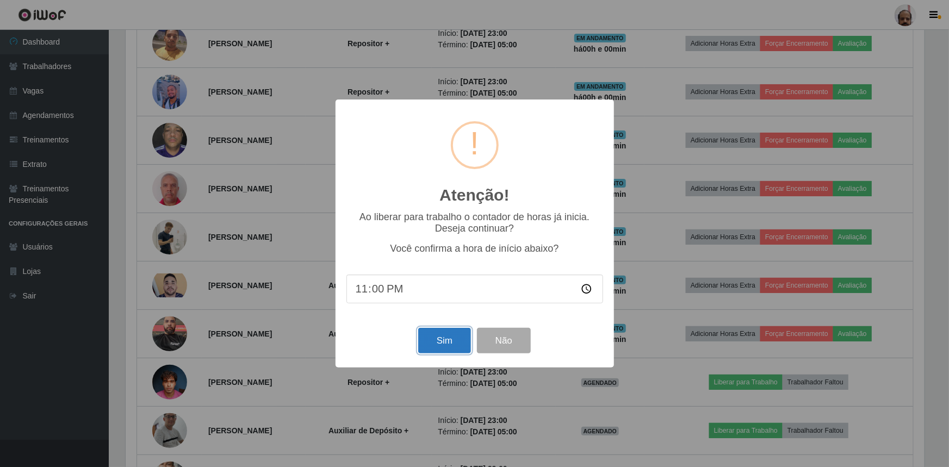
click at [440, 344] on button "Sim" at bounding box center [444, 341] width 53 height 26
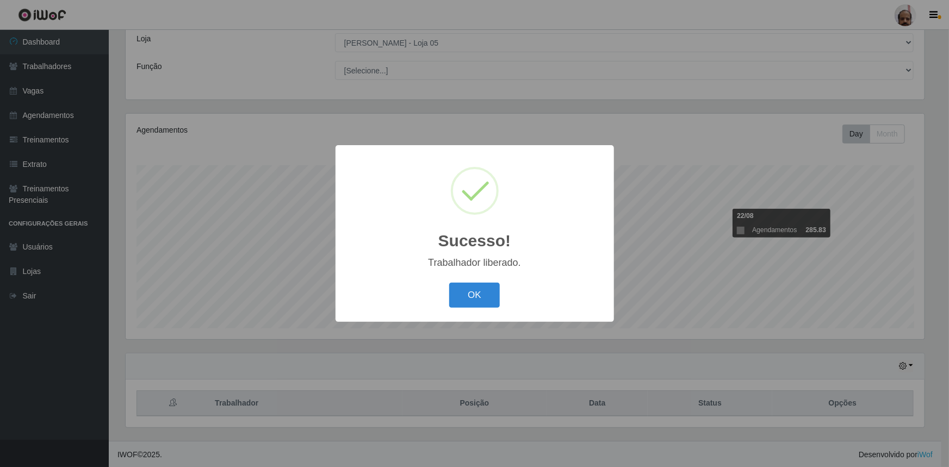
drag, startPoint x: 484, startPoint y: 293, endPoint x: 512, endPoint y: 289, distance: 28.1
click at [484, 293] on button "OK" at bounding box center [474, 296] width 51 height 26
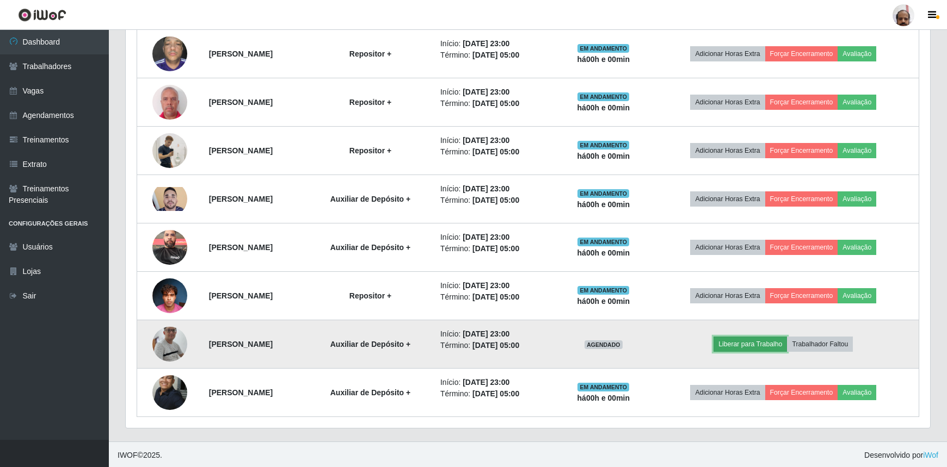
click at [760, 344] on button "Liberar para Trabalho" at bounding box center [749, 344] width 73 height 15
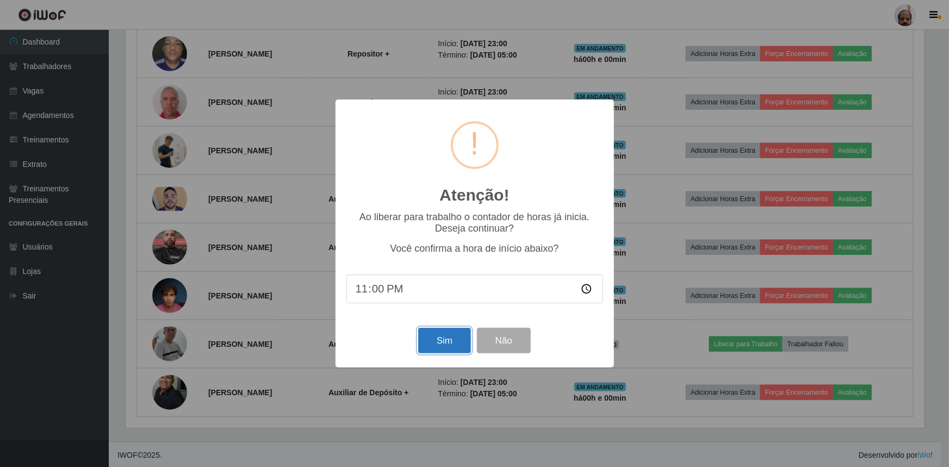
click at [441, 345] on button "Sim" at bounding box center [444, 341] width 53 height 26
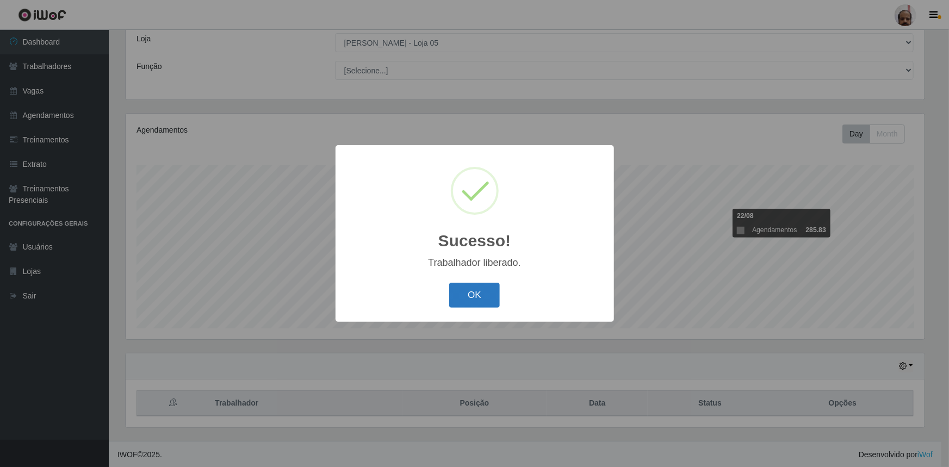
click at [487, 300] on button "OK" at bounding box center [474, 296] width 51 height 26
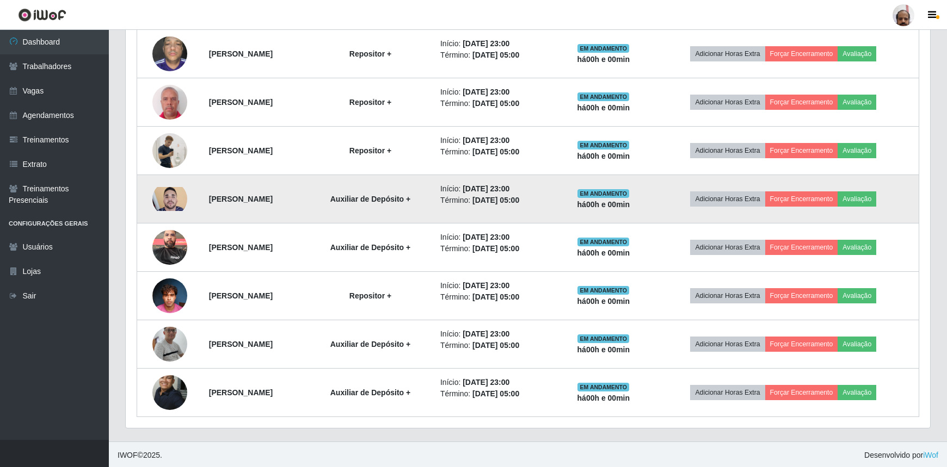
click at [163, 199] on img at bounding box center [169, 199] width 35 height 24
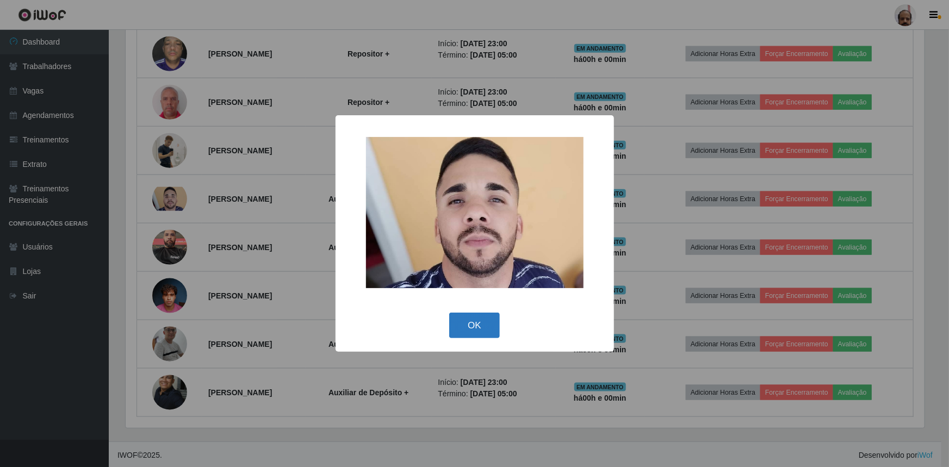
click at [481, 317] on button "OK" at bounding box center [474, 326] width 51 height 26
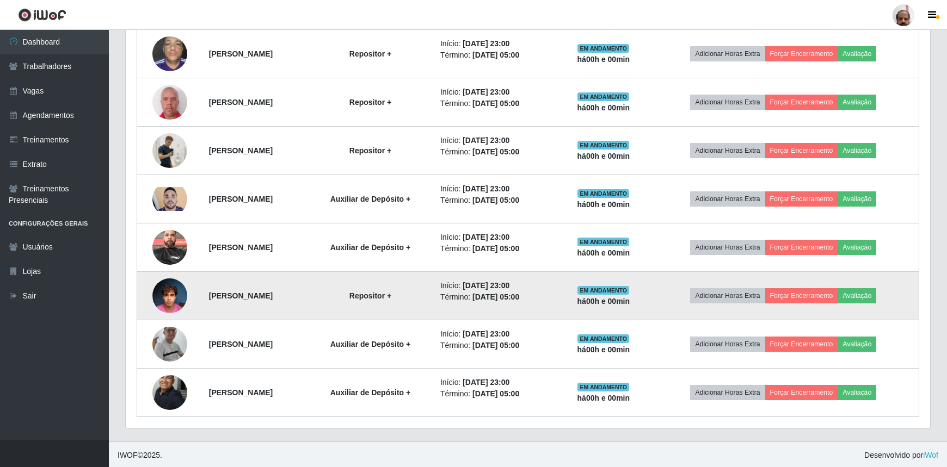
click at [169, 302] on img at bounding box center [169, 296] width 35 height 46
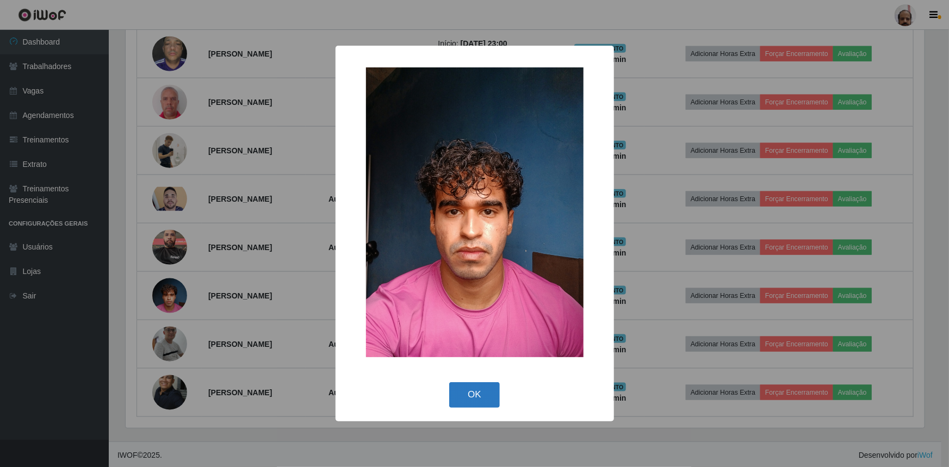
click at [466, 382] on button "OK" at bounding box center [474, 395] width 51 height 26
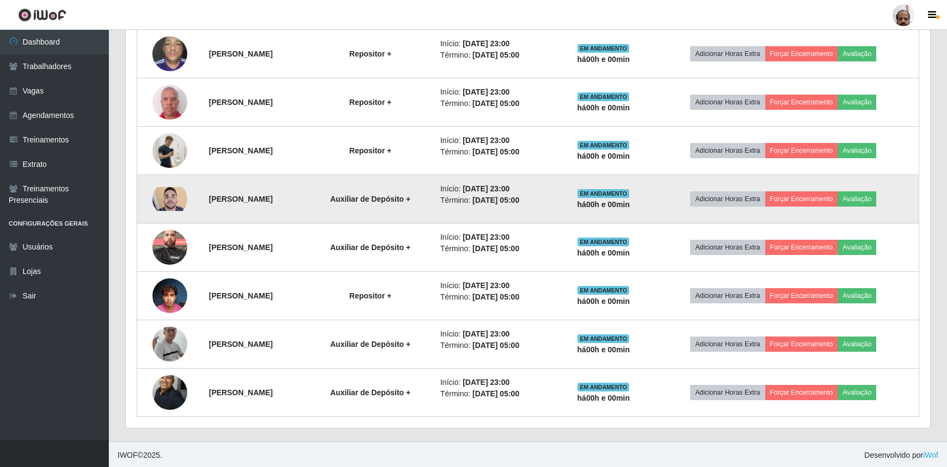
click at [167, 189] on img at bounding box center [169, 199] width 35 height 24
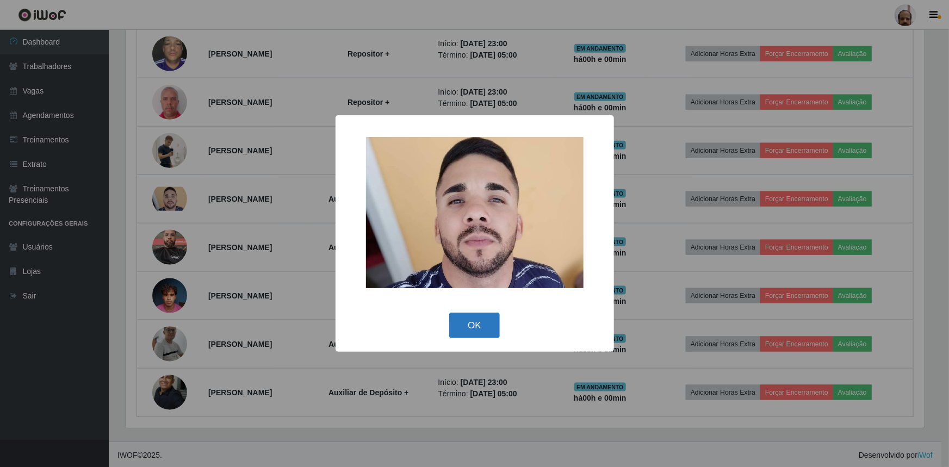
click at [478, 320] on button "OK" at bounding box center [474, 326] width 51 height 26
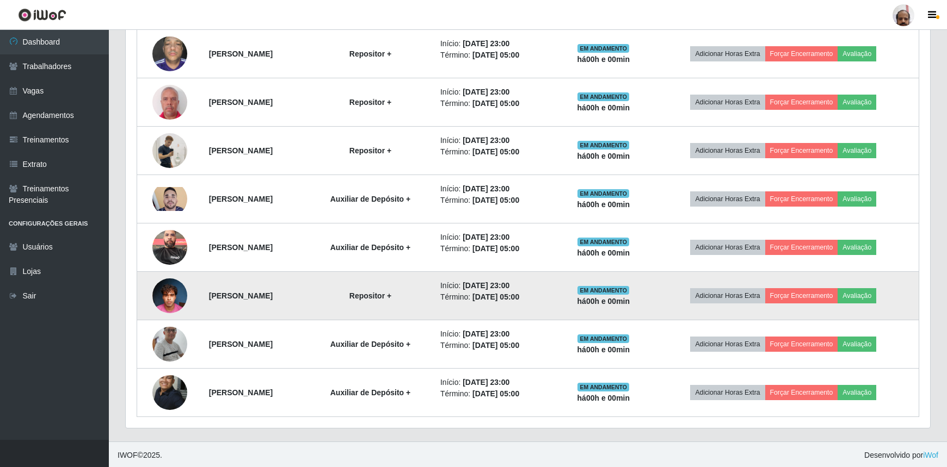
click at [166, 301] on img at bounding box center [169, 296] width 35 height 46
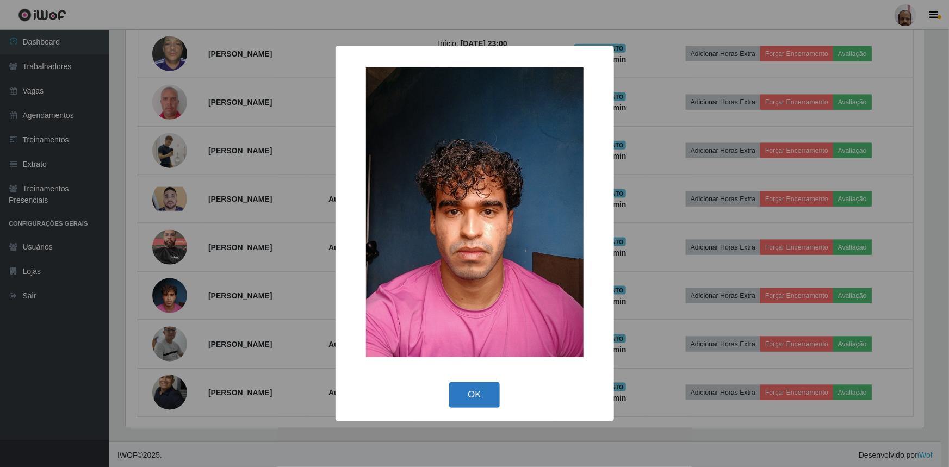
click at [475, 392] on button "OK" at bounding box center [474, 395] width 51 height 26
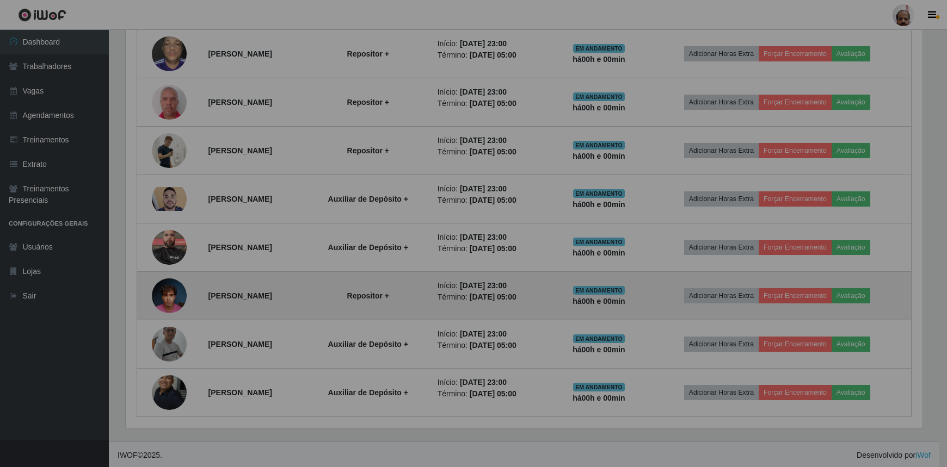
scroll to position [226, 804]
